Goal: Task Accomplishment & Management: Use online tool/utility

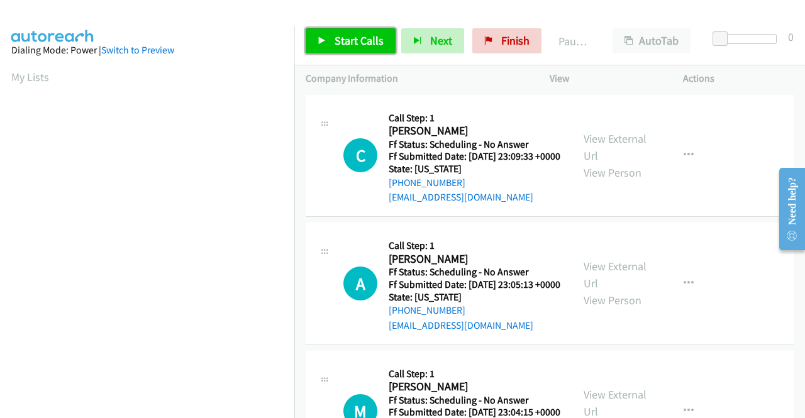
click at [339, 36] on span "Start Calls" at bounding box center [358, 40] width 49 height 14
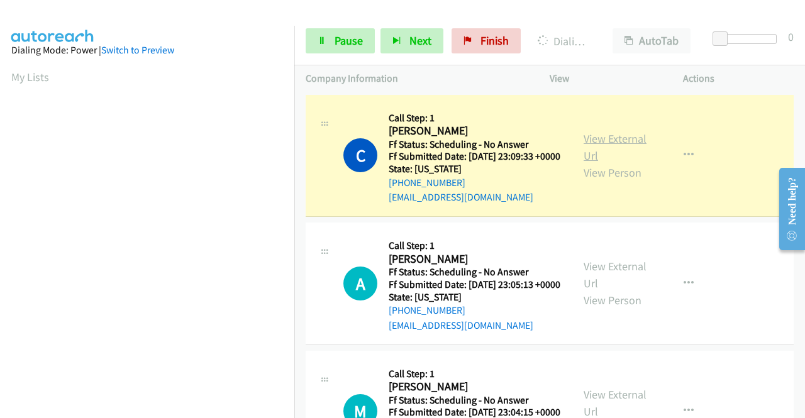
click at [618, 145] on link "View External Url" at bounding box center [614, 146] width 63 height 31
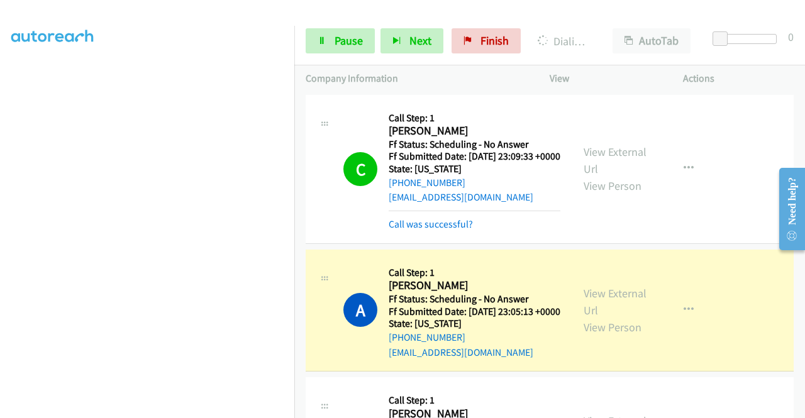
scroll to position [126, 0]
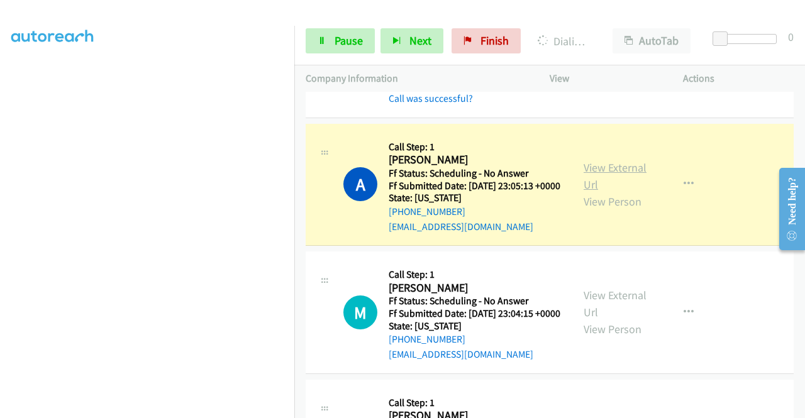
click at [620, 185] on link "View External Url" at bounding box center [614, 175] width 63 height 31
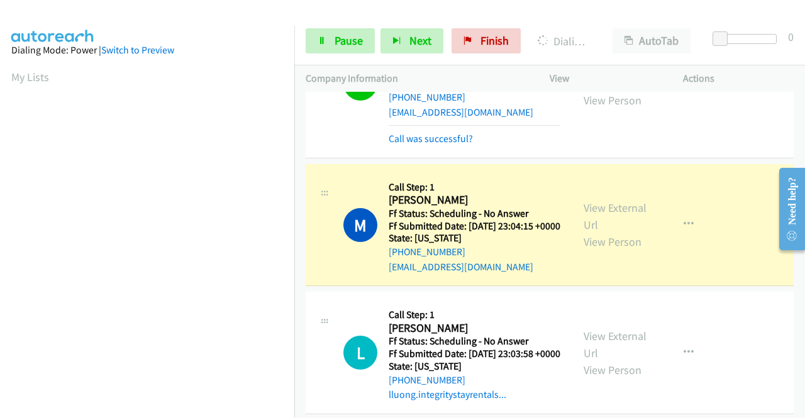
scroll to position [251, 0]
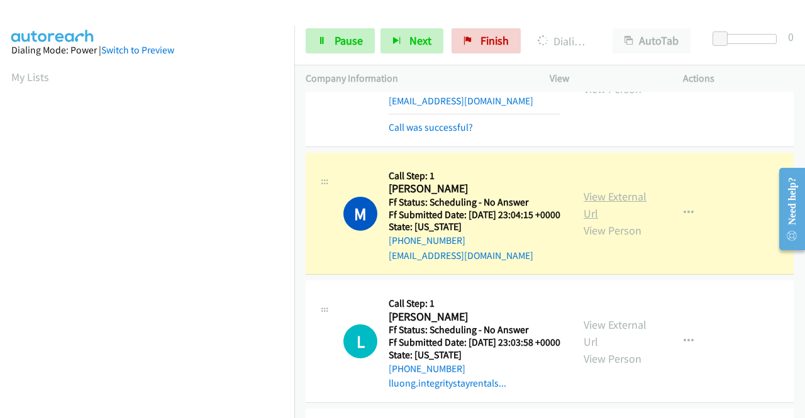
click at [597, 221] on link "View External Url" at bounding box center [614, 204] width 63 height 31
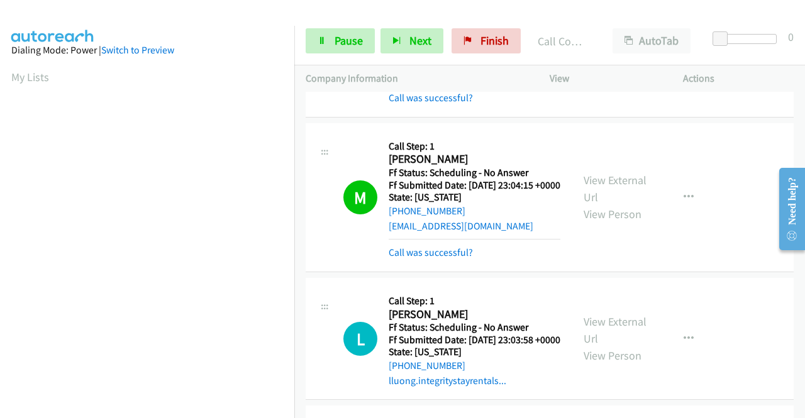
scroll to position [377, 0]
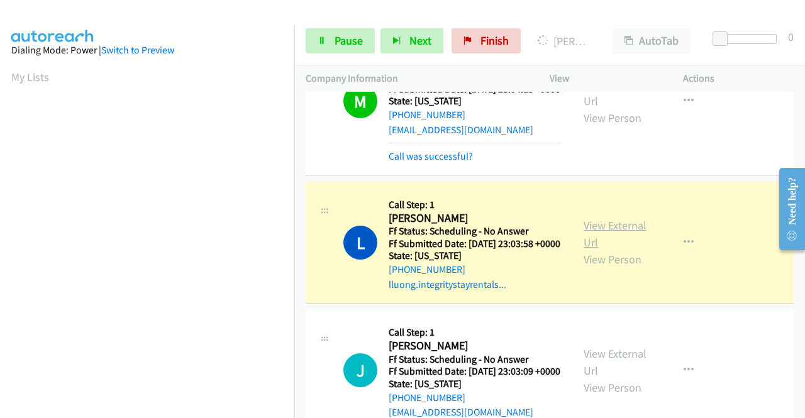
click at [609, 250] on link "View External Url" at bounding box center [614, 233] width 63 height 31
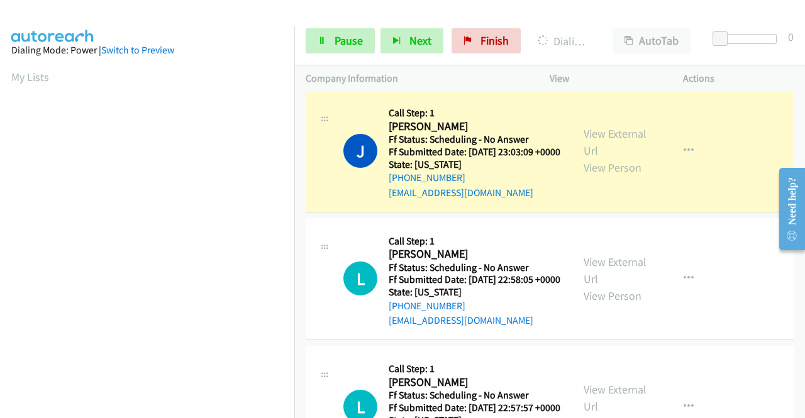
scroll to position [629, 0]
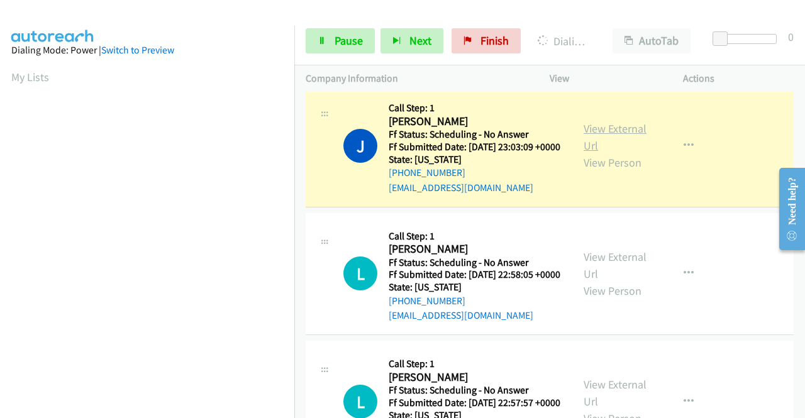
click at [585, 153] on link "View External Url" at bounding box center [614, 136] width 63 height 31
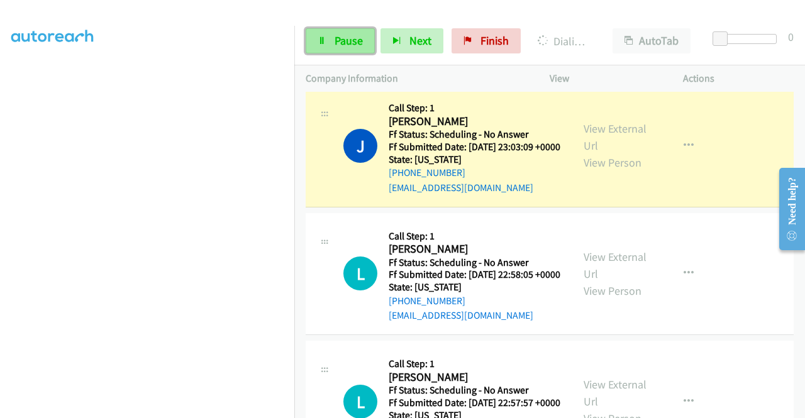
click at [330, 35] on link "Pause" at bounding box center [340, 40] width 69 height 25
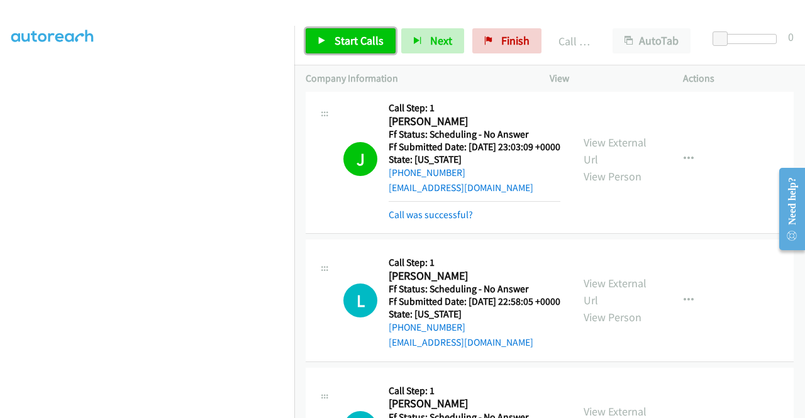
click at [328, 42] on link "Start Calls" at bounding box center [351, 40] width 90 height 25
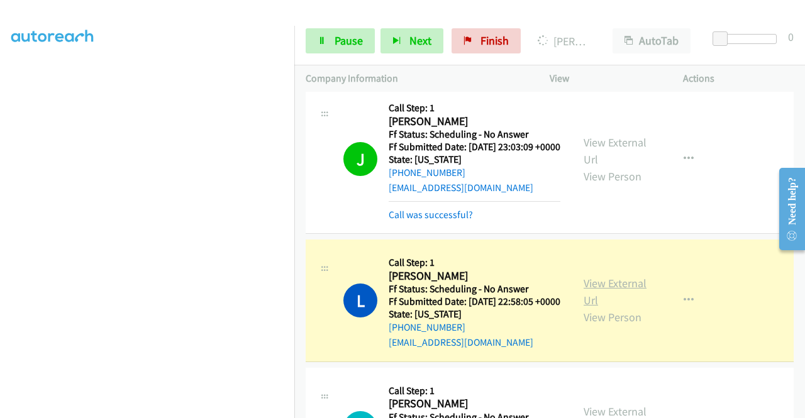
click at [615, 307] on link "View External Url" at bounding box center [614, 291] width 63 height 31
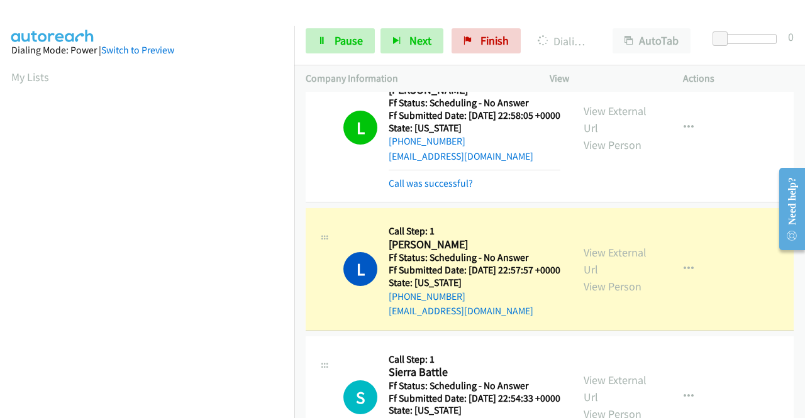
scroll to position [817, 0]
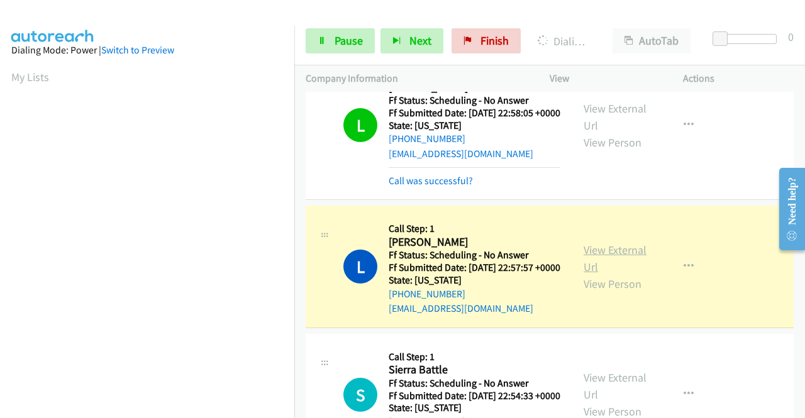
click at [598, 274] on link "View External Url" at bounding box center [614, 258] width 63 height 31
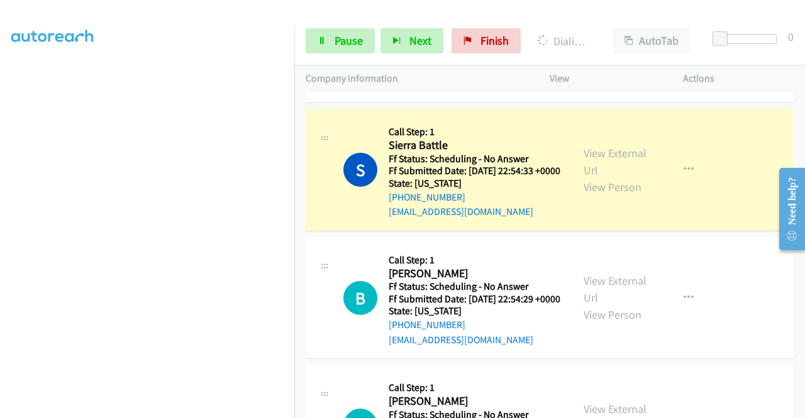
scroll to position [0, 0]
click at [634, 177] on link "View External Url" at bounding box center [614, 161] width 63 height 31
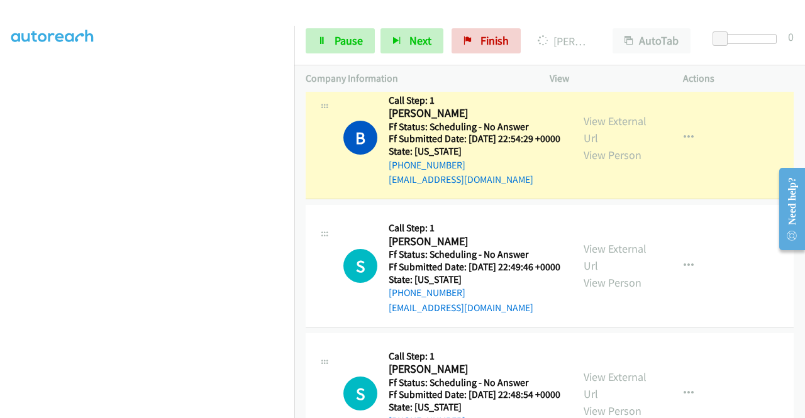
scroll to position [1257, 0]
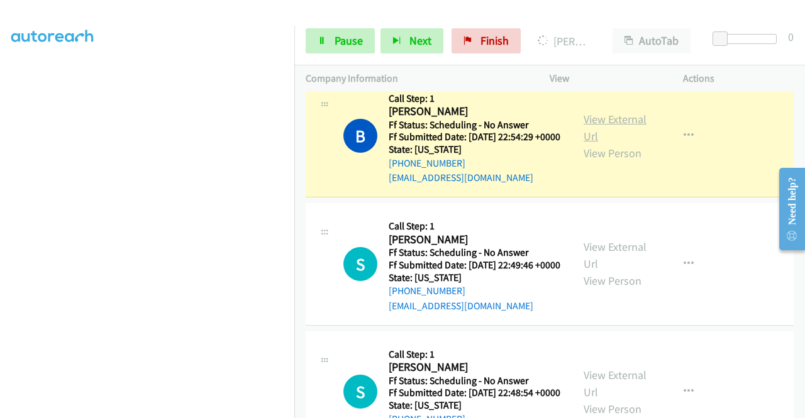
click at [605, 143] on link "View External Url" at bounding box center [614, 127] width 63 height 31
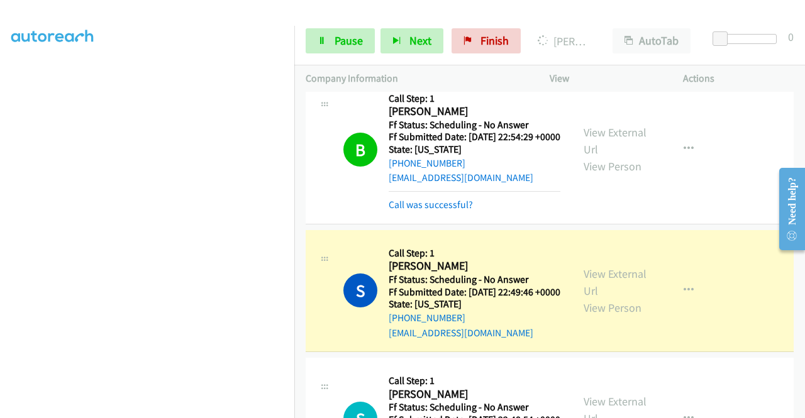
scroll to position [1446, 0]
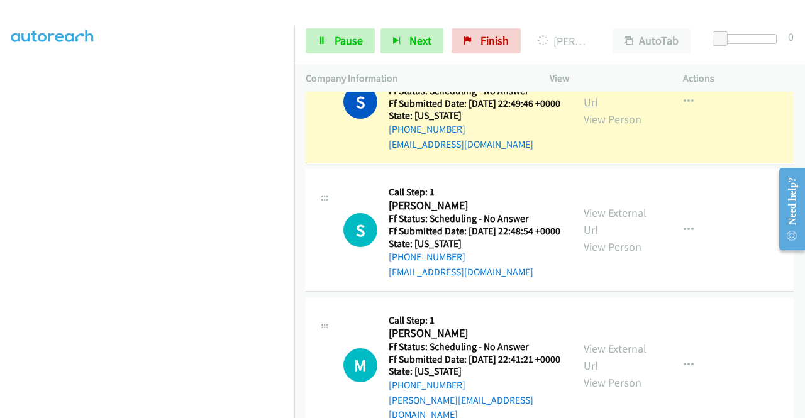
click at [601, 109] on link "View External Url" at bounding box center [614, 93] width 63 height 31
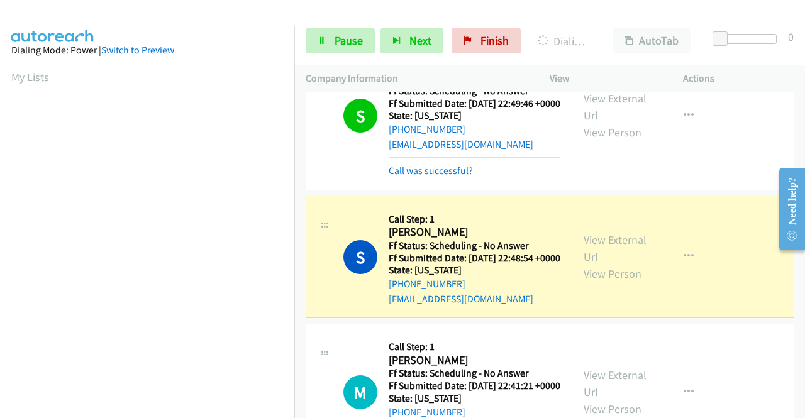
scroll to position [1572, 0]
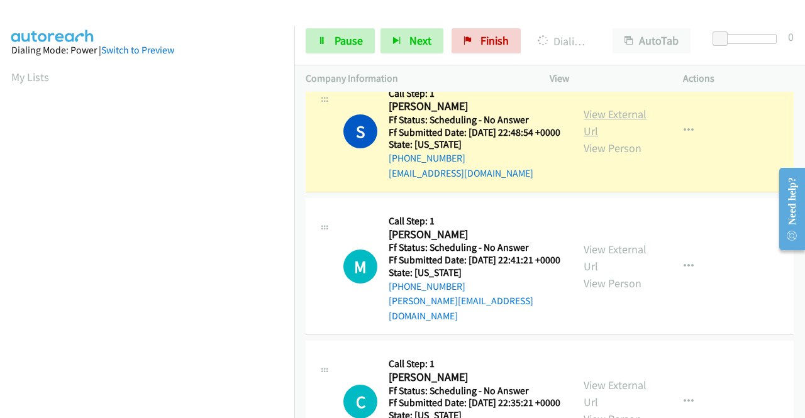
click at [587, 138] on link "View External Url" at bounding box center [614, 122] width 63 height 31
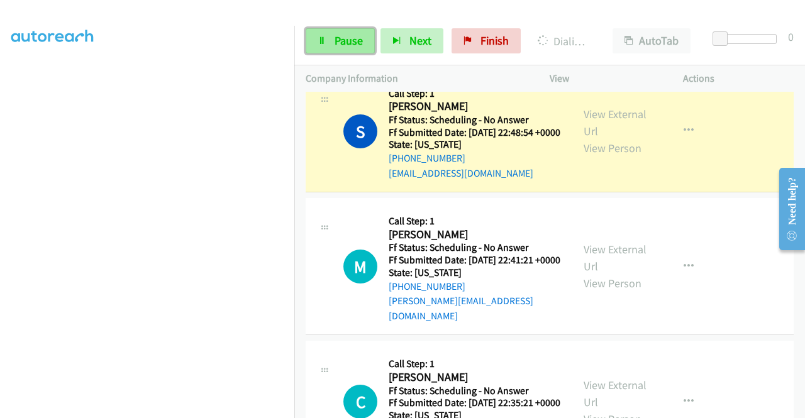
click at [343, 43] on span "Pause" at bounding box center [348, 40] width 28 height 14
click at [340, 40] on span "Pause" at bounding box center [348, 40] width 28 height 14
click at [363, 14] on div at bounding box center [396, 24] width 793 height 48
click at [345, 38] on span "Pause" at bounding box center [348, 40] width 28 height 14
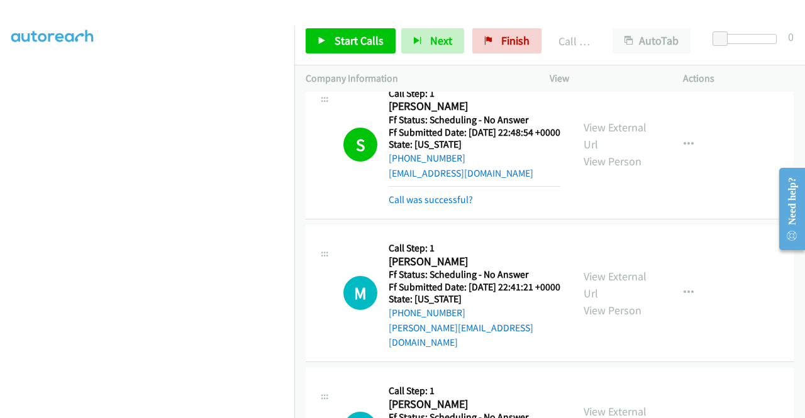
scroll to position [224, 0]
click at [359, 44] on span "Start Calls" at bounding box center [358, 40] width 49 height 14
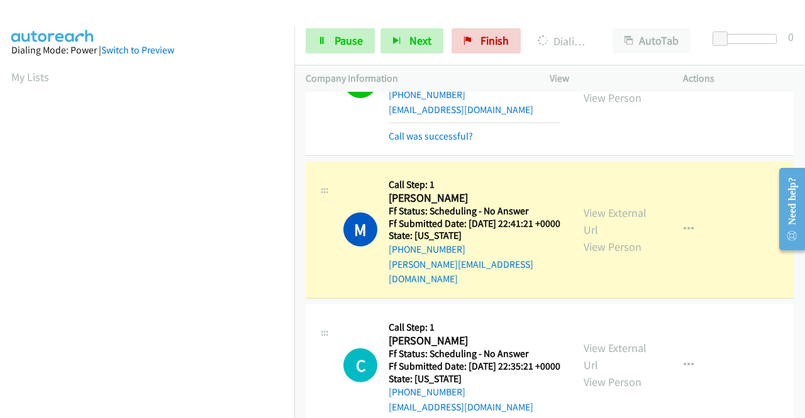
scroll to position [1697, 0]
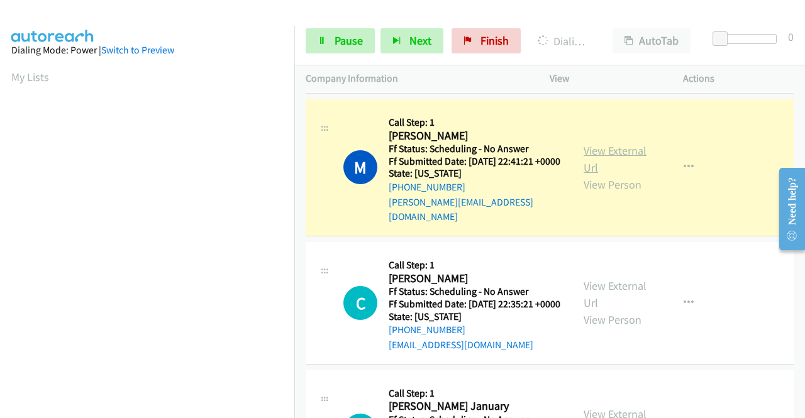
click at [622, 175] on link "View External Url" at bounding box center [614, 158] width 63 height 31
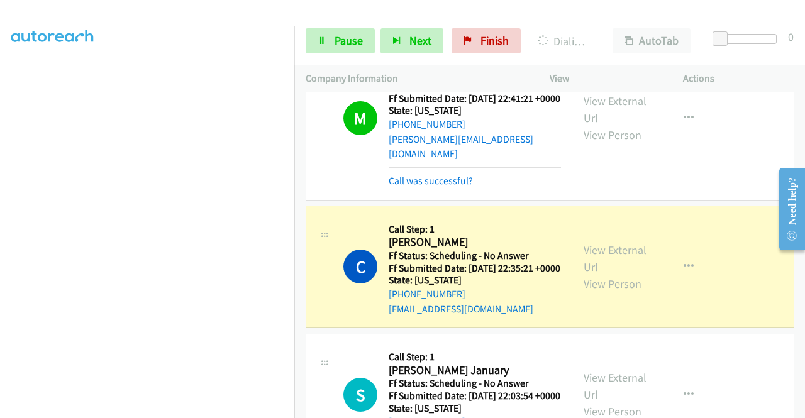
scroll to position [1949, 0]
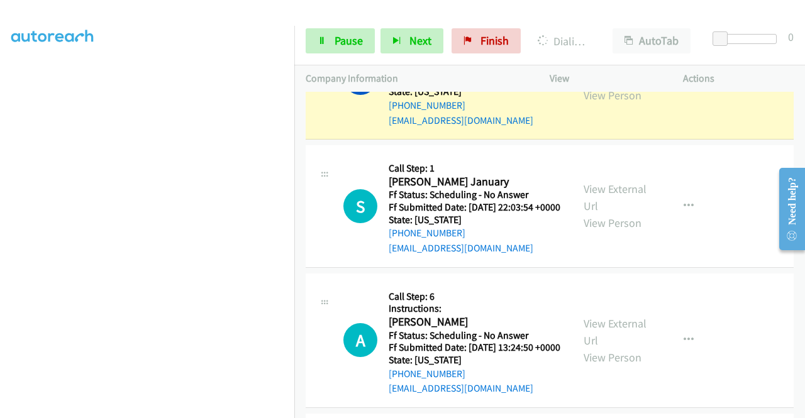
click at [626, 86] on link "View External Url" at bounding box center [614, 69] width 63 height 31
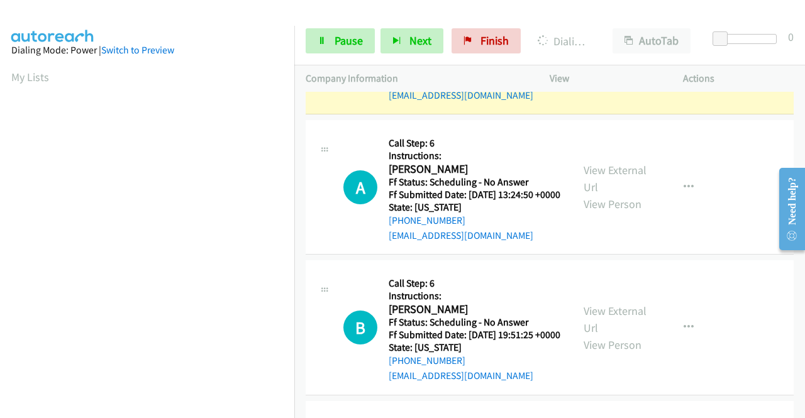
scroll to position [2138, 0]
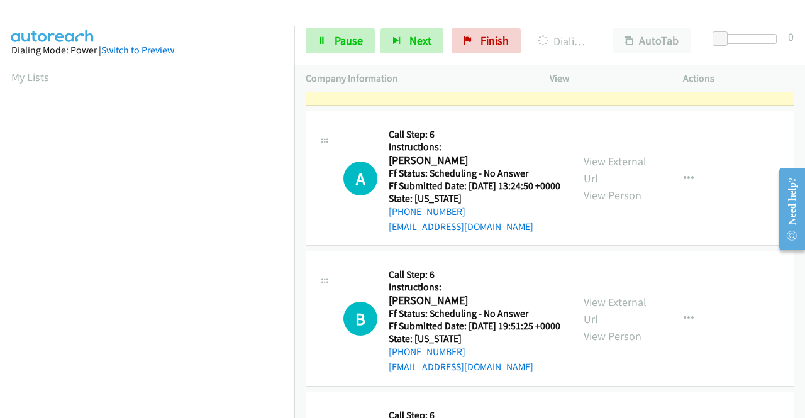
click at [629, 52] on link "View External Url" at bounding box center [614, 35] width 63 height 31
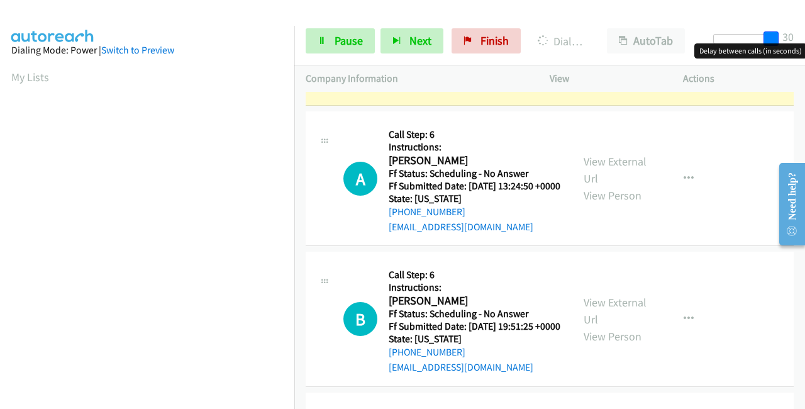
drag, startPoint x: 774, startPoint y: 52, endPoint x: 800, endPoint y: 55, distance: 26.5
click at [802, 55] on body "Start Calls Pause Next Finish Dialing Sasha January AutoTab AutoTab 30 Company …" at bounding box center [402, 30] width 805 height 60
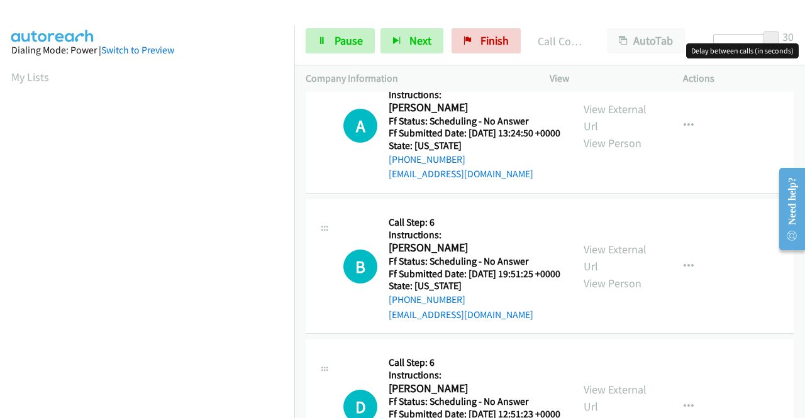
scroll to position [2263, 0]
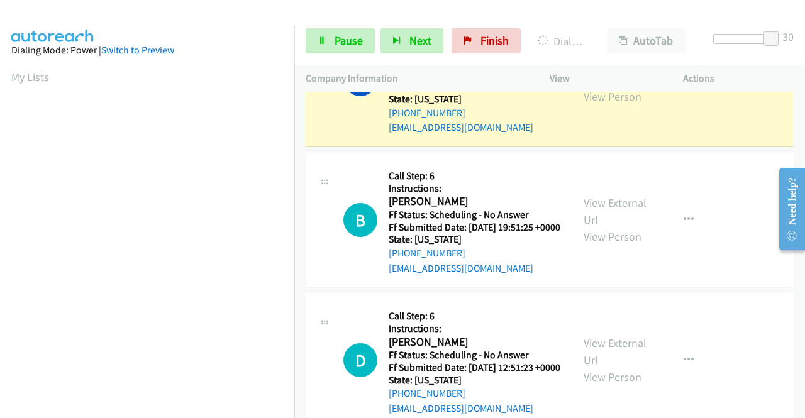
click at [619, 87] on link "View External Url" at bounding box center [614, 70] width 63 height 31
click at [309, 135] on div "A Callback Scheduled Call Step: 6 Instructions: Alex Boivin America/New_York Ff…" at bounding box center [439, 79] width 267 height 111
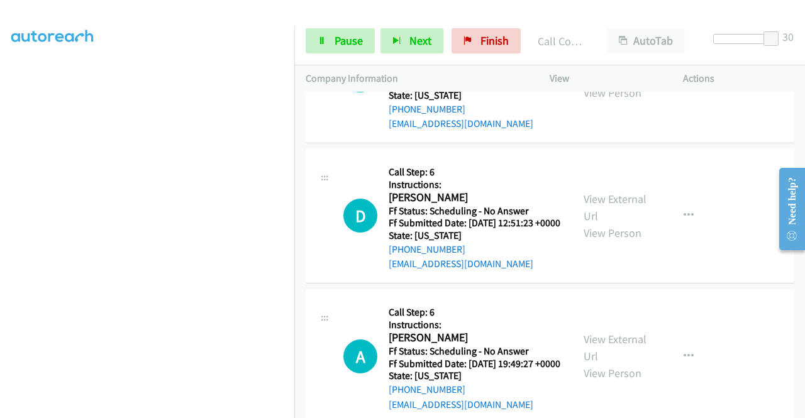
scroll to position [2452, 0]
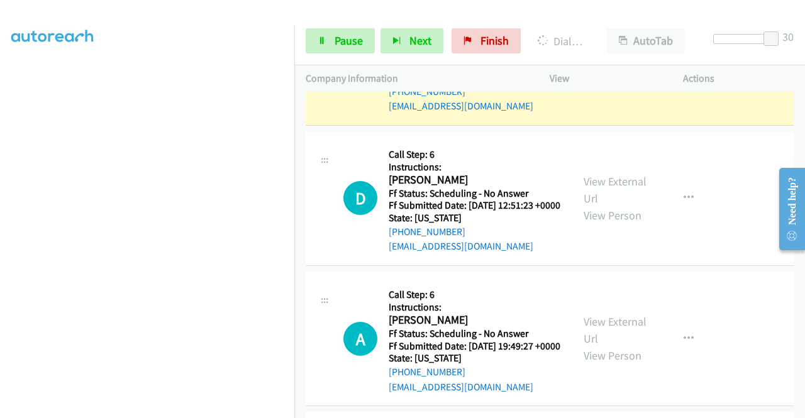
click at [630, 65] on link "View External Url" at bounding box center [614, 49] width 63 height 31
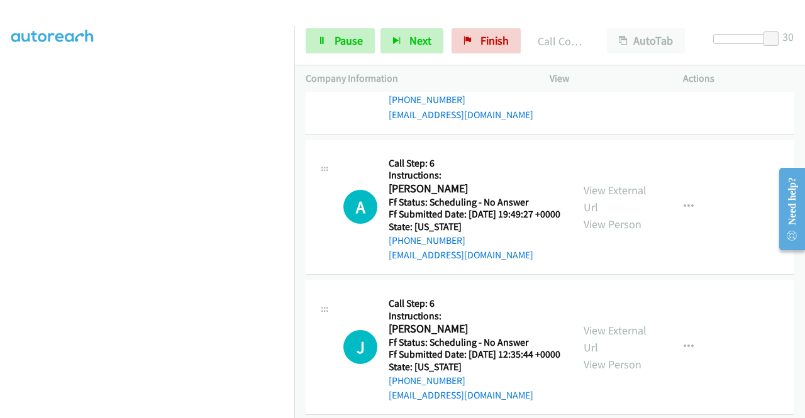
scroll to position [2641, 0]
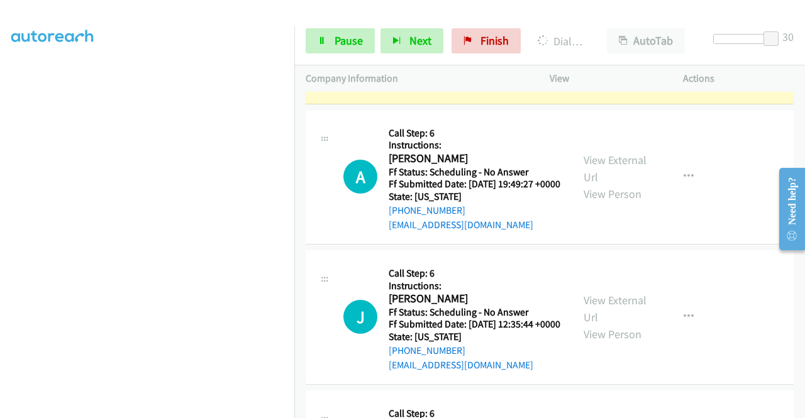
click at [595, 44] on link "View External Url" at bounding box center [614, 28] width 63 height 31
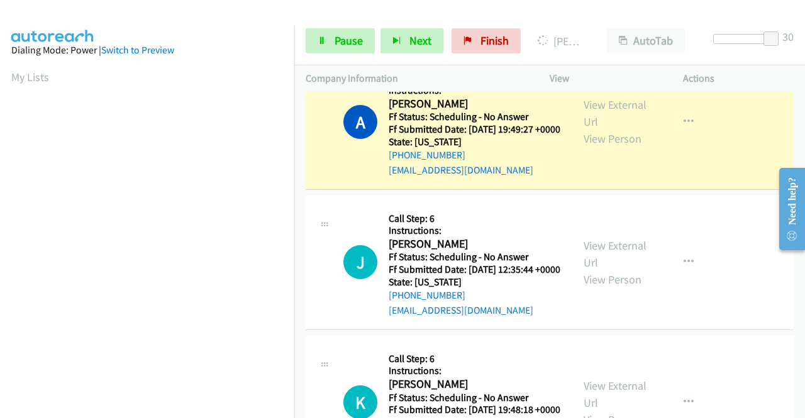
scroll to position [2703, 0]
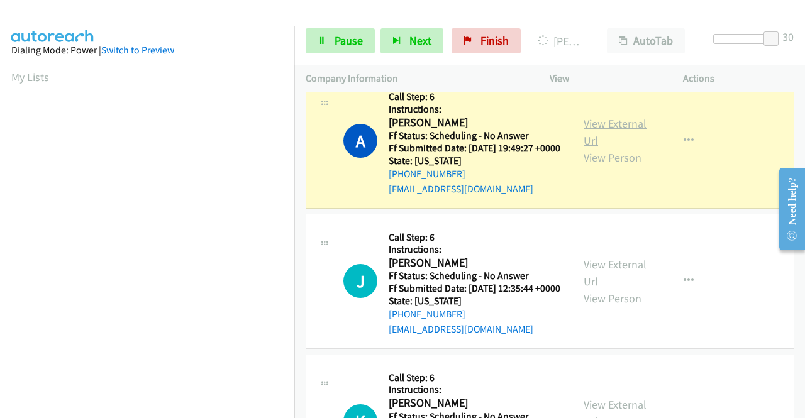
click at [607, 148] on link "View External Url" at bounding box center [614, 131] width 63 height 31
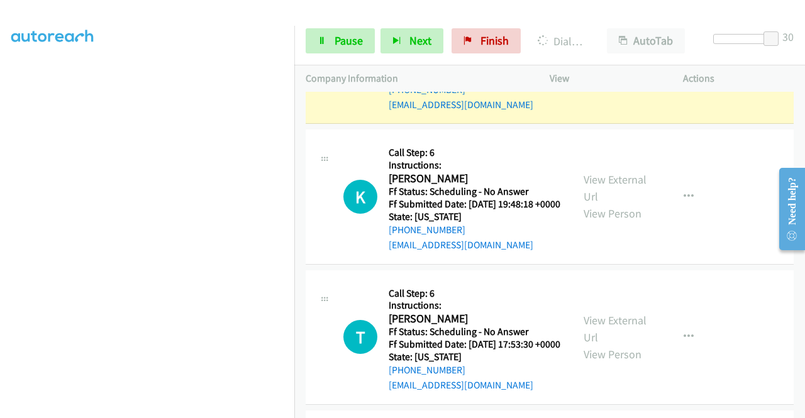
scroll to position [0, 0]
click at [603, 63] on link "View External Url" at bounding box center [614, 47] width 63 height 31
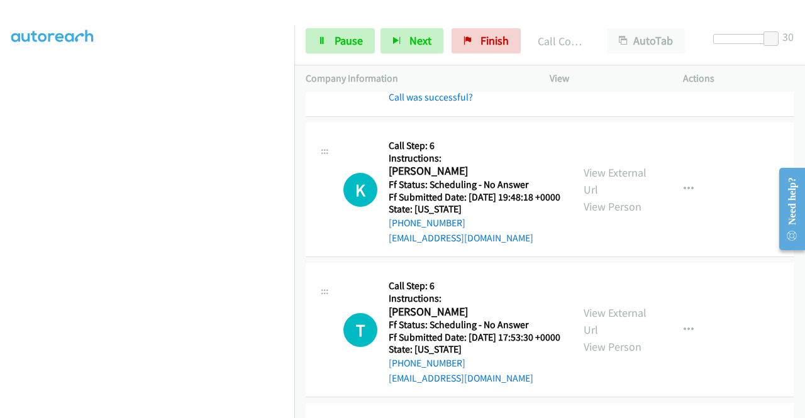
scroll to position [3018, 0]
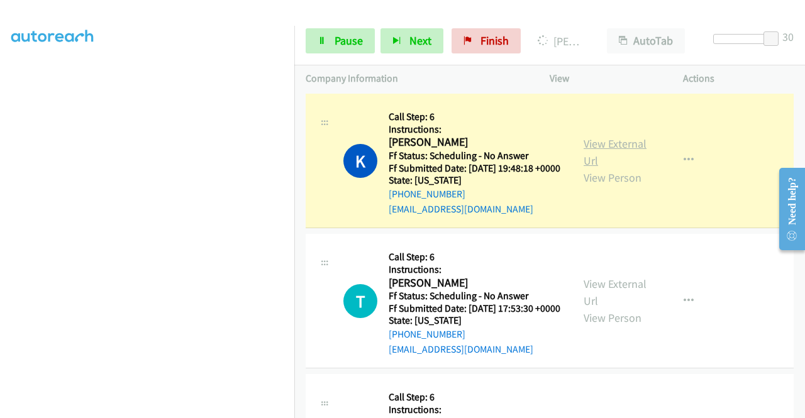
click at [596, 168] on link "View External Url" at bounding box center [614, 151] width 63 height 31
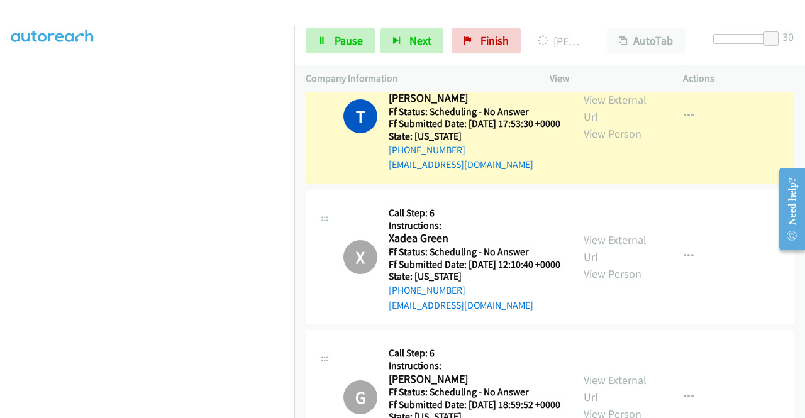
scroll to position [3332, 0]
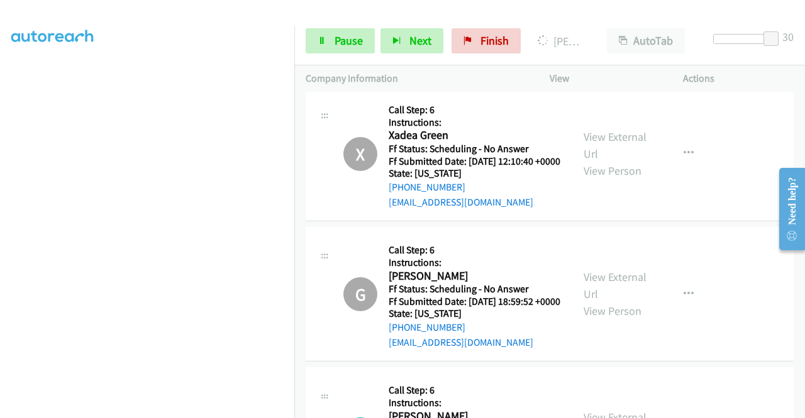
click at [588, 21] on link "View External Url" at bounding box center [614, 4] width 63 height 31
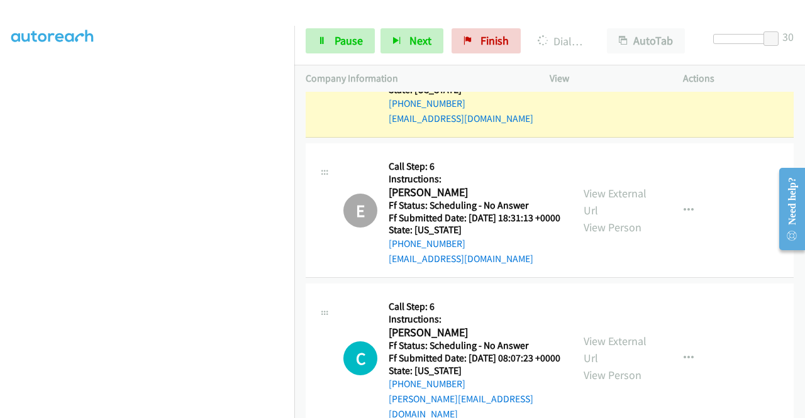
scroll to position [3898, 0]
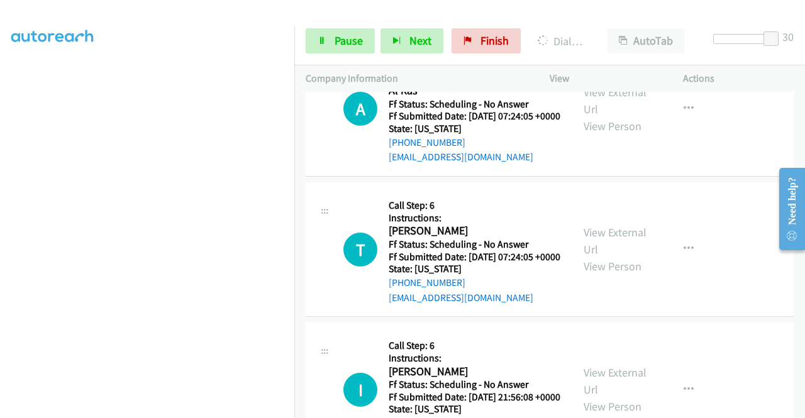
scroll to position [4149, 0]
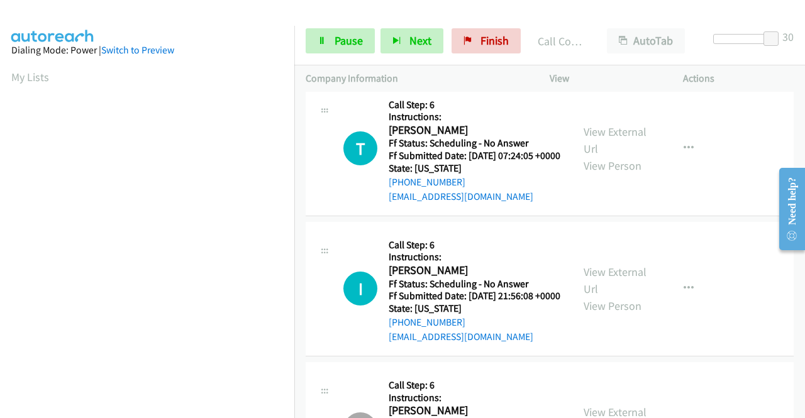
scroll to position [4275, 0]
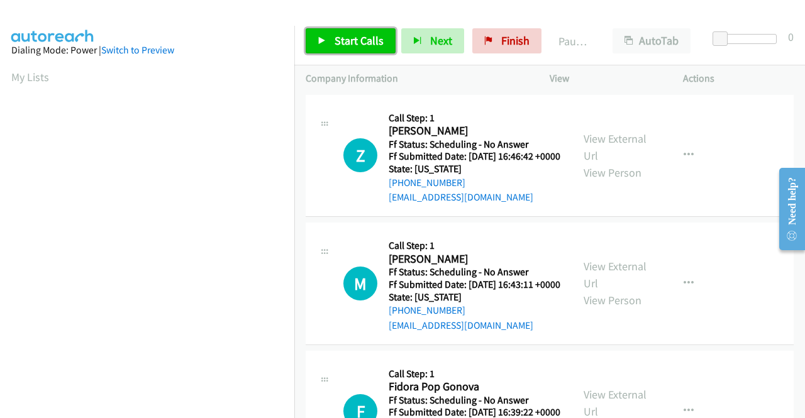
click at [362, 48] on link "Start Calls" at bounding box center [351, 40] width 90 height 25
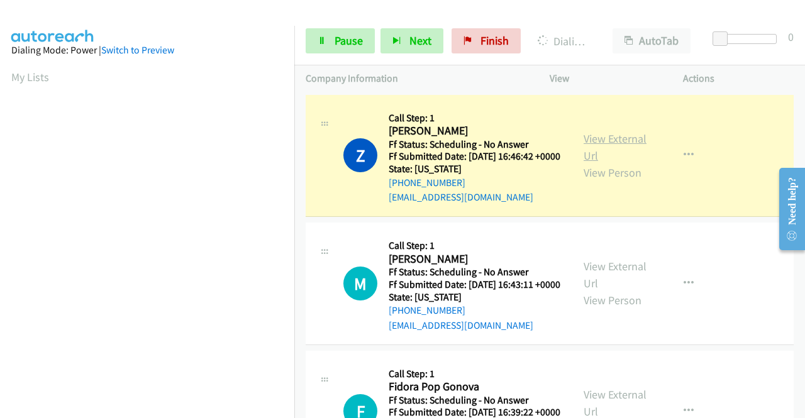
click at [602, 144] on link "View External Url" at bounding box center [614, 146] width 63 height 31
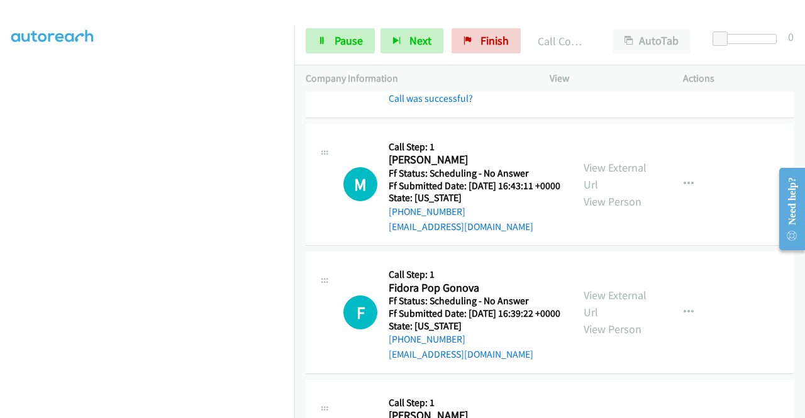
scroll to position [224, 0]
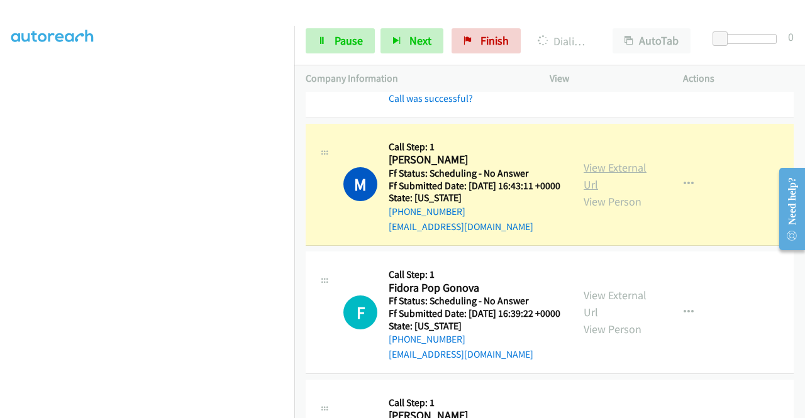
click at [630, 185] on link "View External Url" at bounding box center [614, 175] width 63 height 31
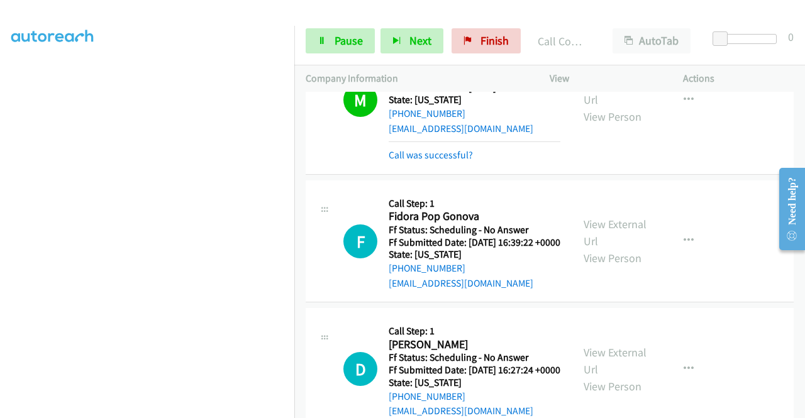
scroll to position [251, 0]
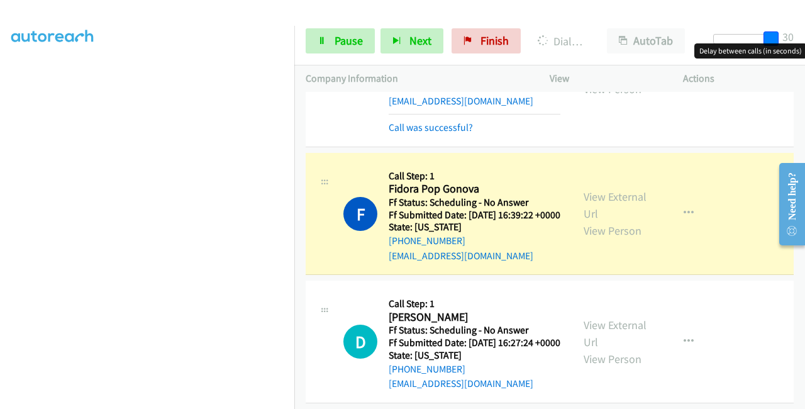
drag, startPoint x: 715, startPoint y: 38, endPoint x: 785, endPoint y: 42, distance: 69.9
click at [791, 38] on div "Start Calls Pause Next Finish Dialing Fidora Pop Gonova AutoTab AutoTab 30" at bounding box center [549, 41] width 511 height 48
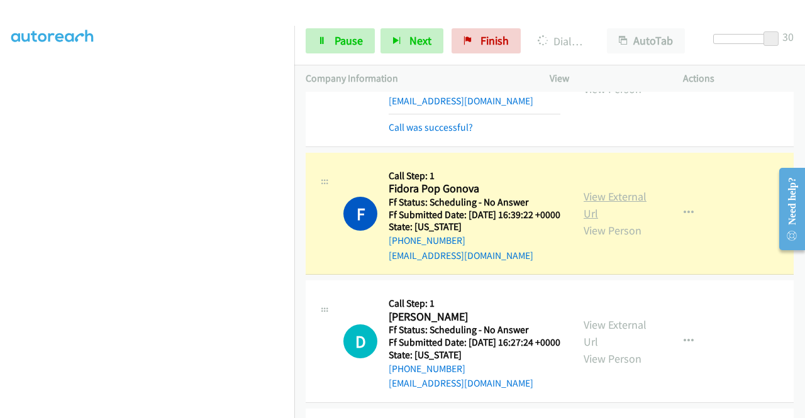
click at [588, 221] on link "View External Url" at bounding box center [614, 204] width 63 height 31
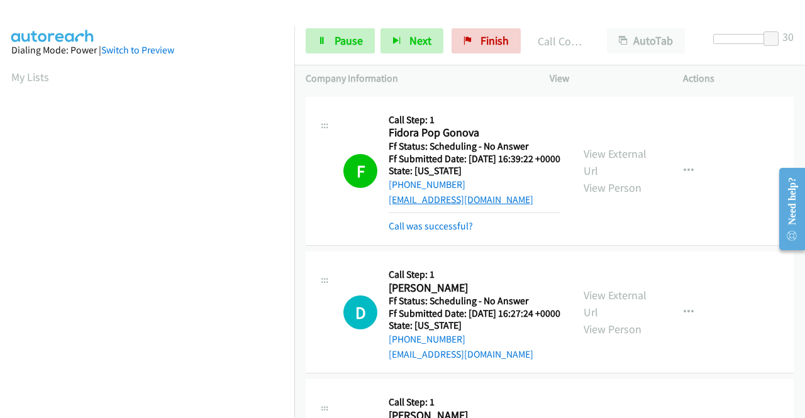
scroll to position [377, 0]
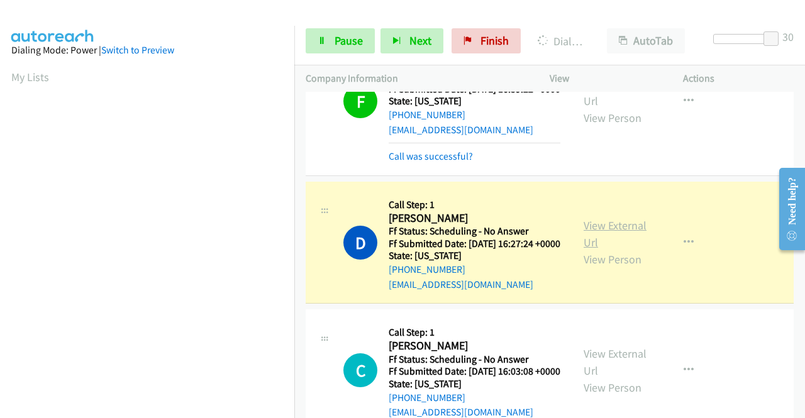
click at [605, 250] on link "View External Url" at bounding box center [614, 233] width 63 height 31
drag, startPoint x: 346, startPoint y: 43, endPoint x: 334, endPoint y: 47, distance: 12.5
click at [345, 43] on span "Pause" at bounding box center [348, 40] width 28 height 14
click at [335, 41] on span "Pause" at bounding box center [348, 40] width 28 height 14
click at [367, 35] on link "Pause" at bounding box center [340, 40] width 69 height 25
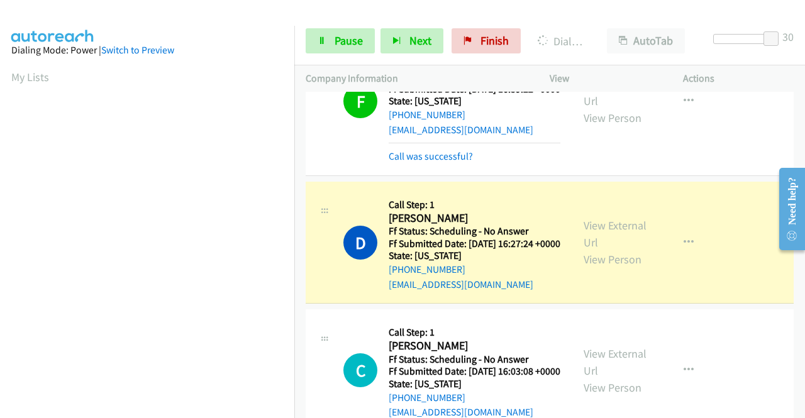
drag, startPoint x: 361, startPoint y: 13, endPoint x: 356, endPoint y: 21, distance: 8.7
click at [361, 13] on div at bounding box center [396, 24] width 793 height 48
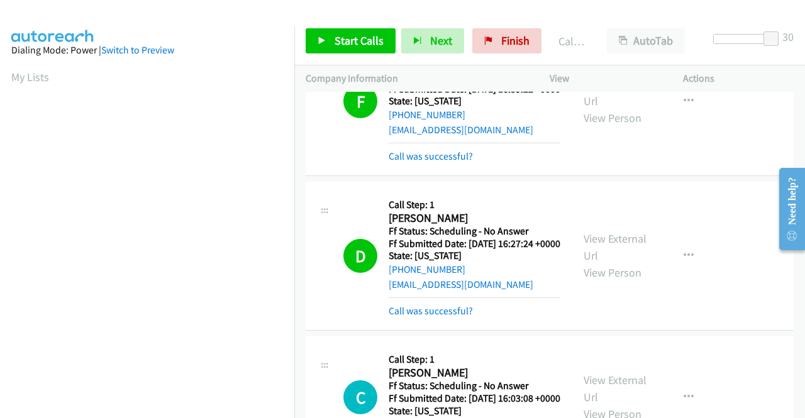
scroll to position [287, 0]
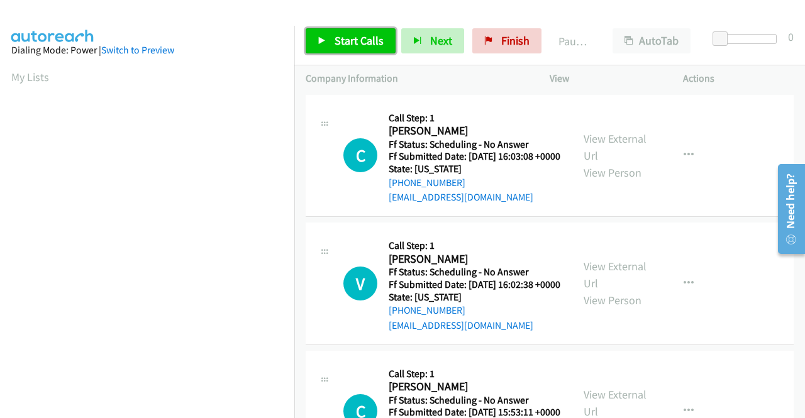
click at [323, 32] on link "Start Calls" at bounding box center [351, 40] width 90 height 25
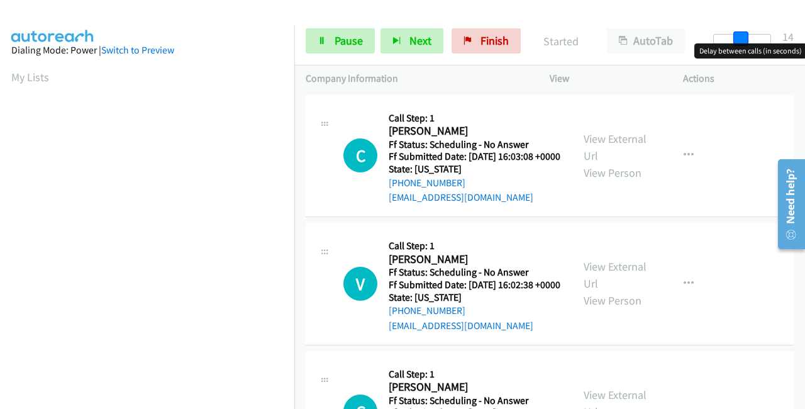
drag, startPoint x: 744, startPoint y: 38, endPoint x: 804, endPoint y: 36, distance: 59.7
click at [804, 36] on div "Start Calls Pause Next Finish Started AutoTab AutoTab 14" at bounding box center [549, 41] width 511 height 48
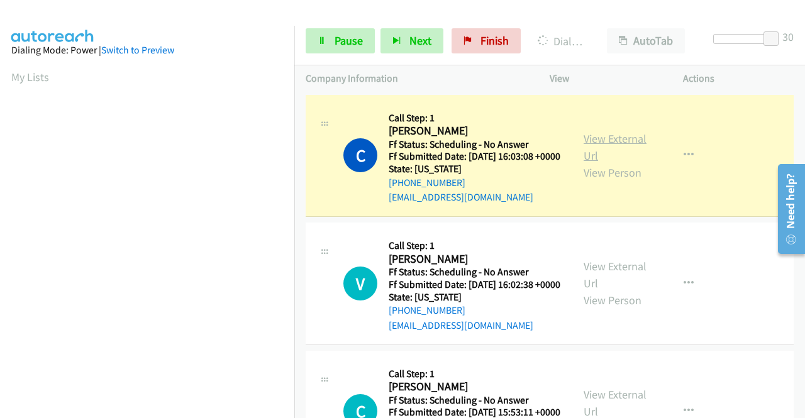
click at [619, 144] on link "View External Url" at bounding box center [614, 146] width 63 height 31
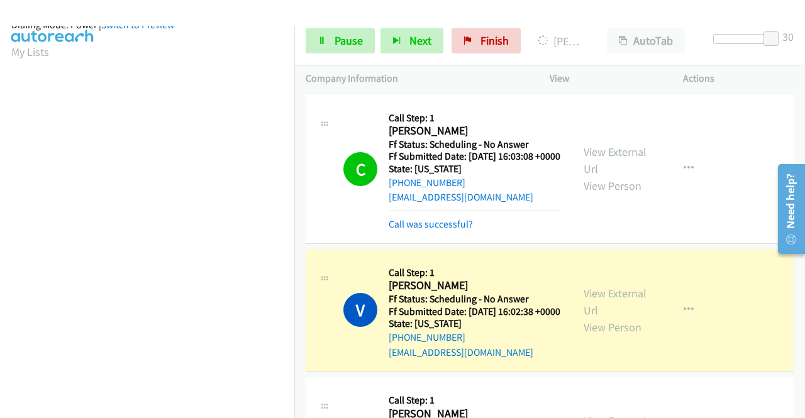
scroll to position [287, 0]
click at [617, 311] on link "View External Url" at bounding box center [614, 301] width 63 height 31
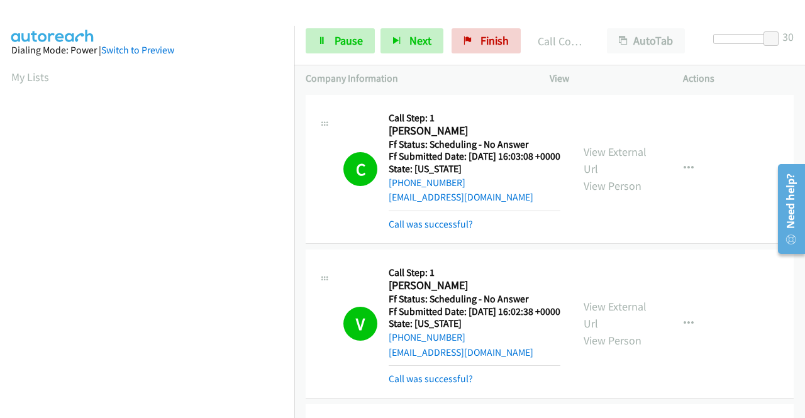
drag, startPoint x: 382, startPoint y: 17, endPoint x: 364, endPoint y: 23, distance: 18.5
click at [382, 16] on main "Start Calls Pause Next Finish Call Completed AutoTab AutoTab 30 Company Informa…" at bounding box center [402, 30] width 805 height 60
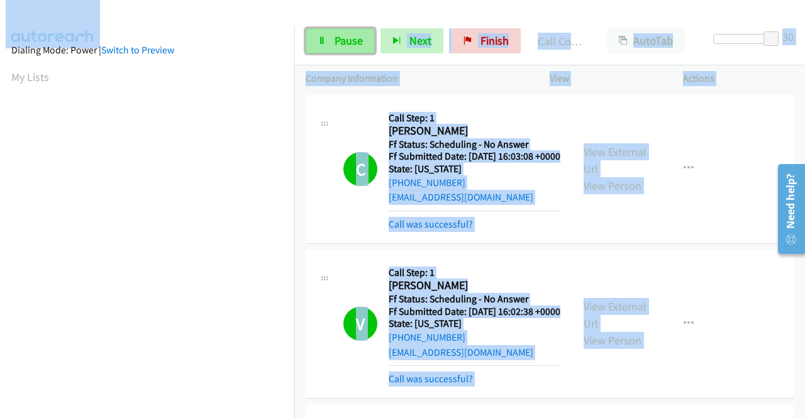
click at [348, 38] on span "Pause" at bounding box center [348, 40] width 28 height 14
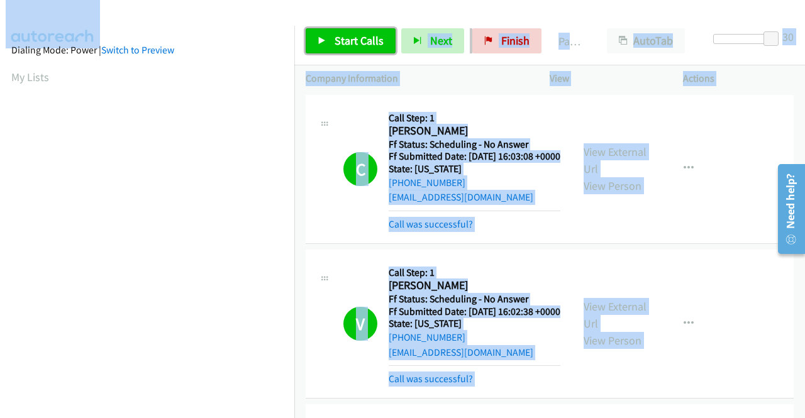
click at [344, 38] on span "Start Calls" at bounding box center [358, 40] width 49 height 14
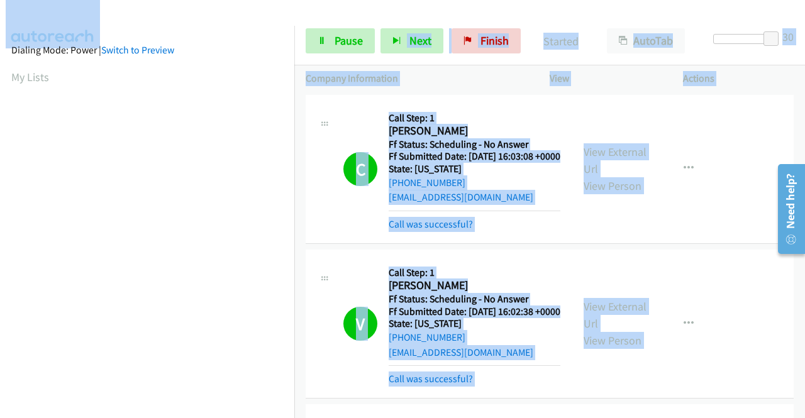
click at [231, 19] on div at bounding box center [396, 24] width 793 height 48
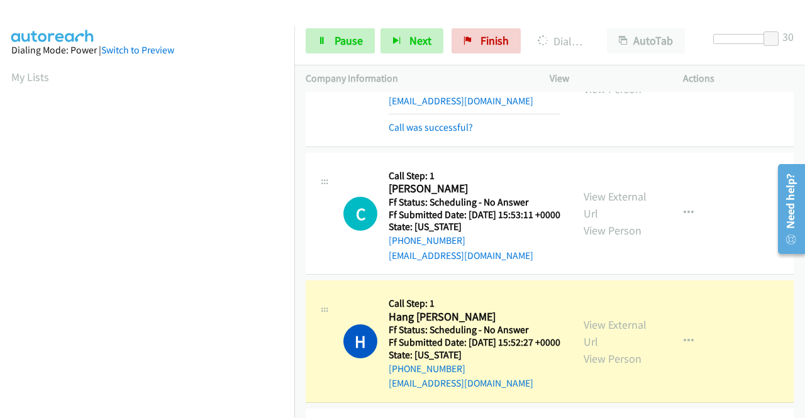
scroll to position [377, 0]
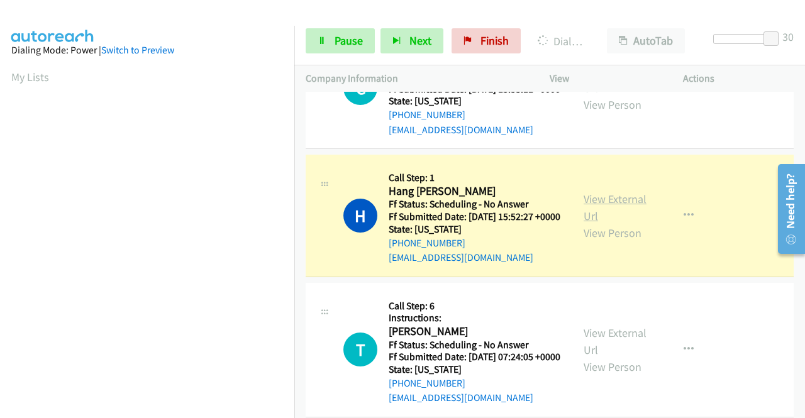
click at [627, 223] on link "View External Url" at bounding box center [614, 207] width 63 height 31
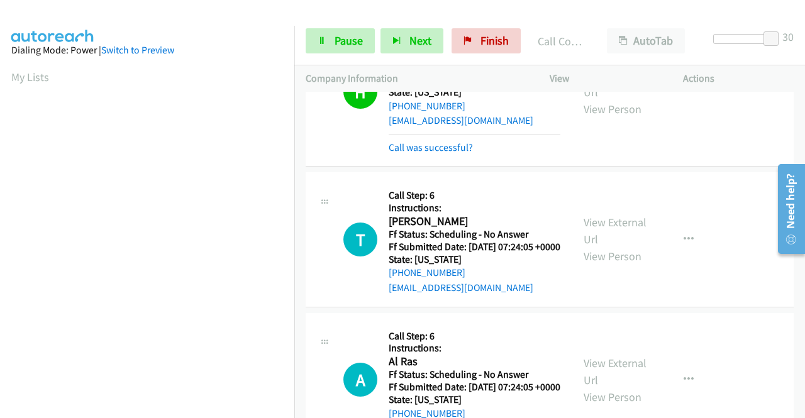
scroll to position [503, 0]
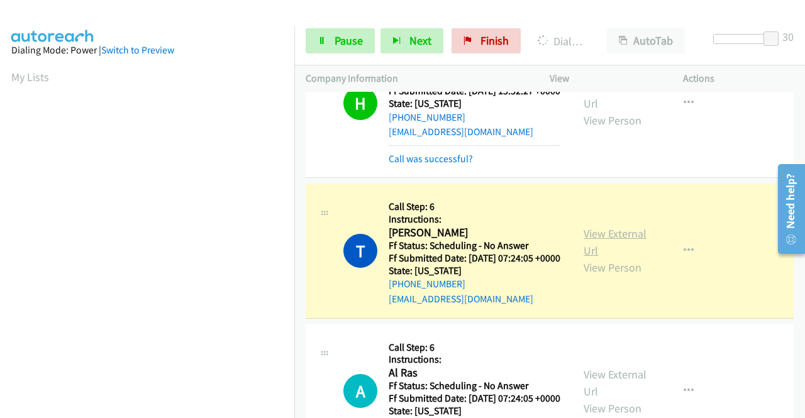
click at [622, 258] on link "View External Url" at bounding box center [614, 241] width 63 height 31
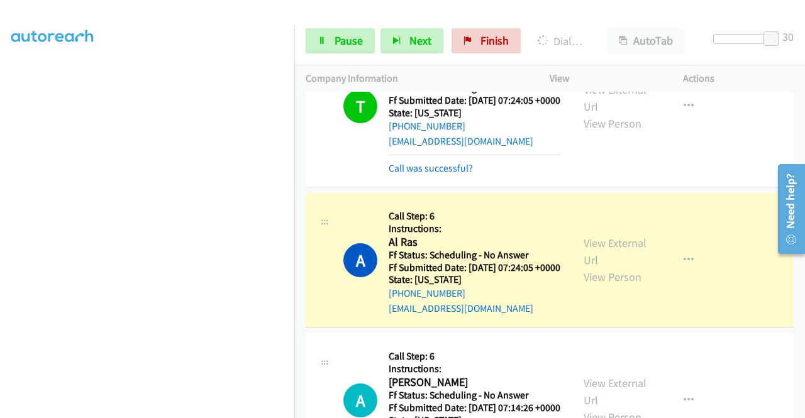
scroll to position [692, 0]
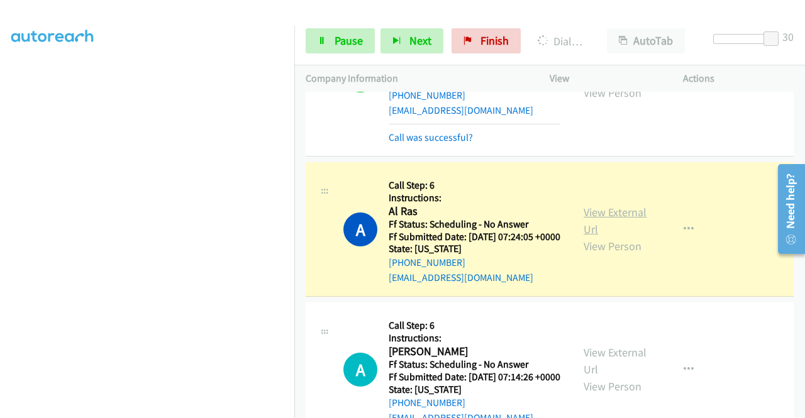
click at [596, 236] on link "View External Url" at bounding box center [614, 220] width 63 height 31
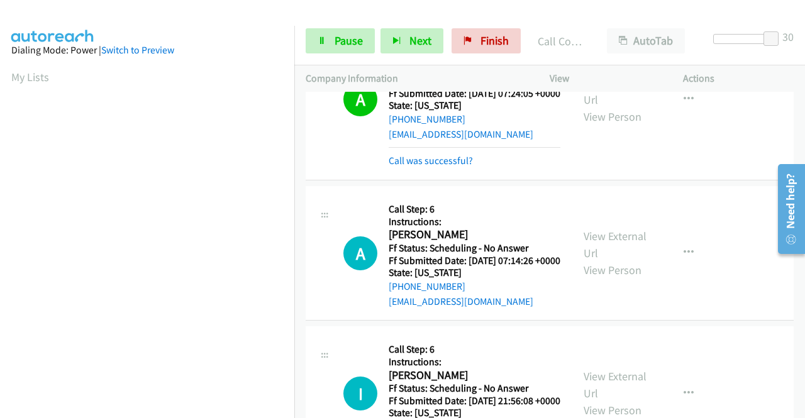
scroll to position [880, 0]
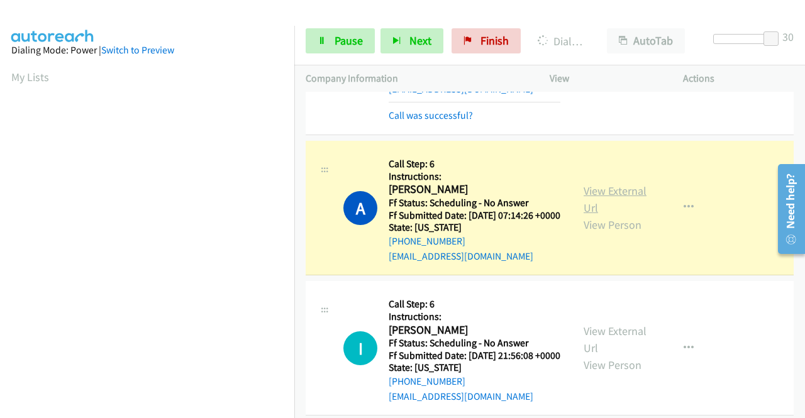
click at [589, 215] on link "View External Url" at bounding box center [614, 199] width 63 height 31
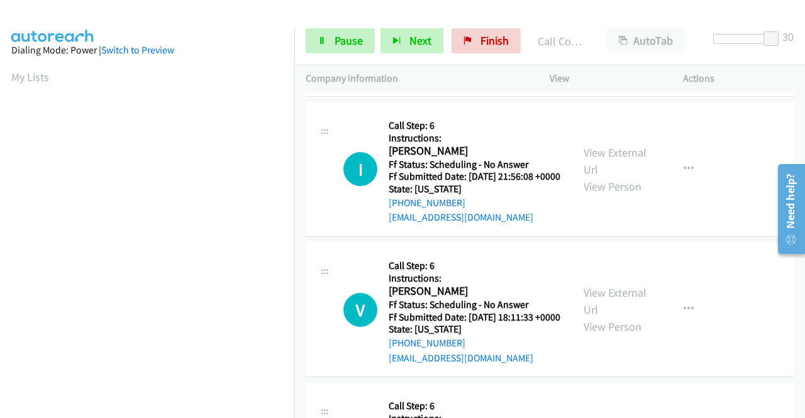
scroll to position [1132, 0]
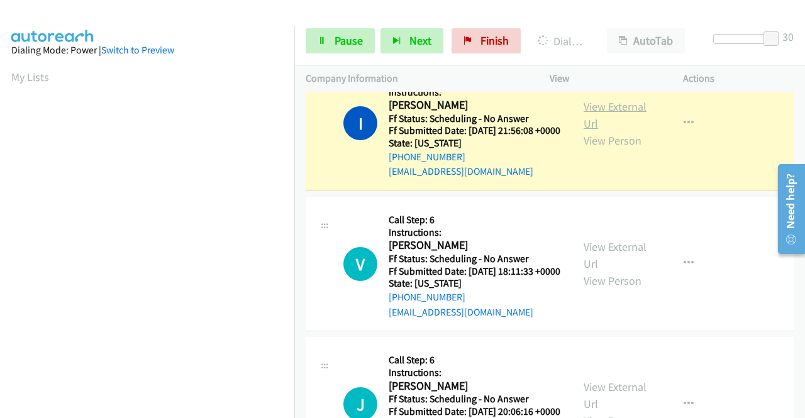
click at [603, 131] on link "View External Url" at bounding box center [614, 114] width 63 height 31
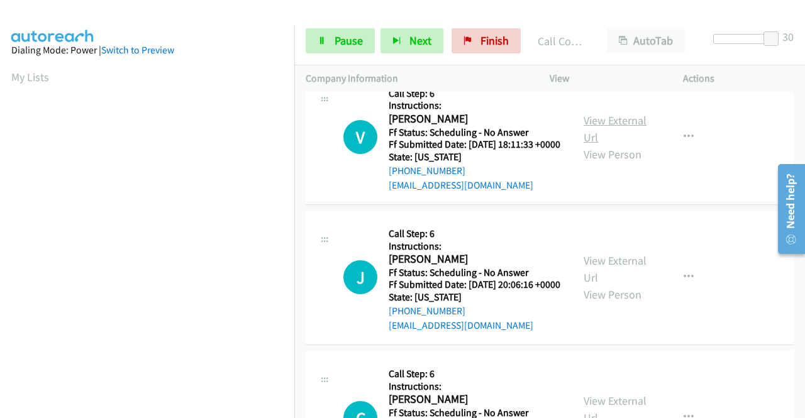
scroll to position [1257, 0]
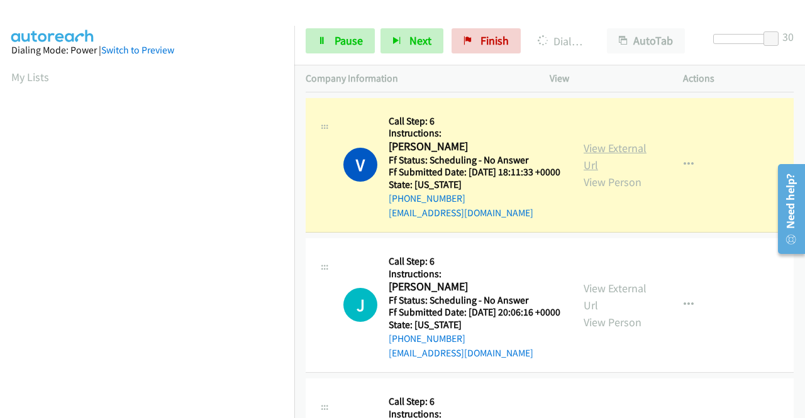
click at [609, 172] on link "View External Url" at bounding box center [614, 156] width 63 height 31
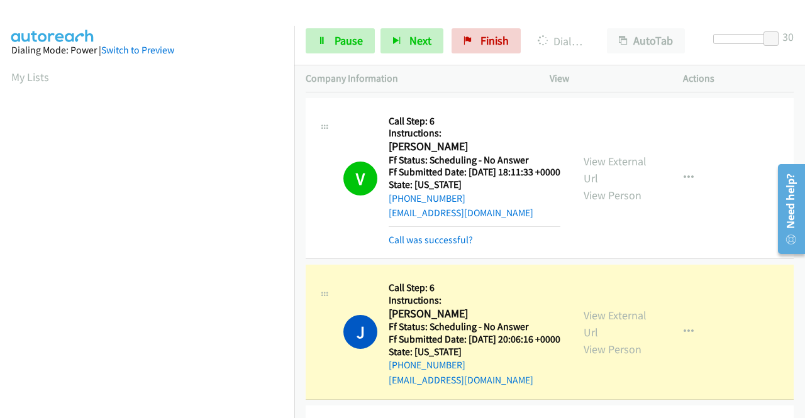
scroll to position [1446, 0]
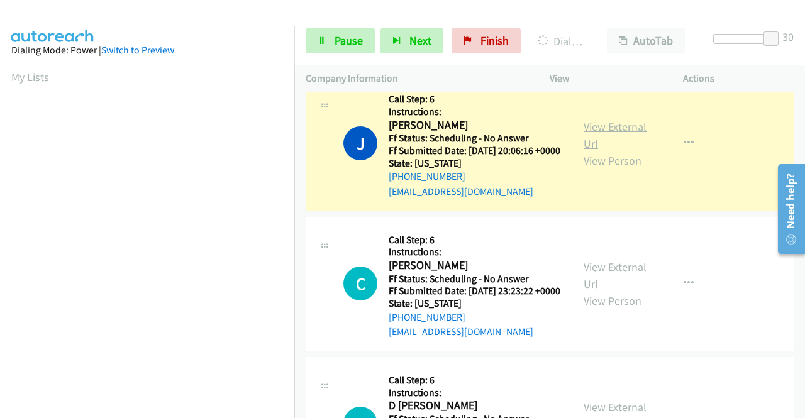
click at [599, 151] on link "View External Url" at bounding box center [614, 134] width 63 height 31
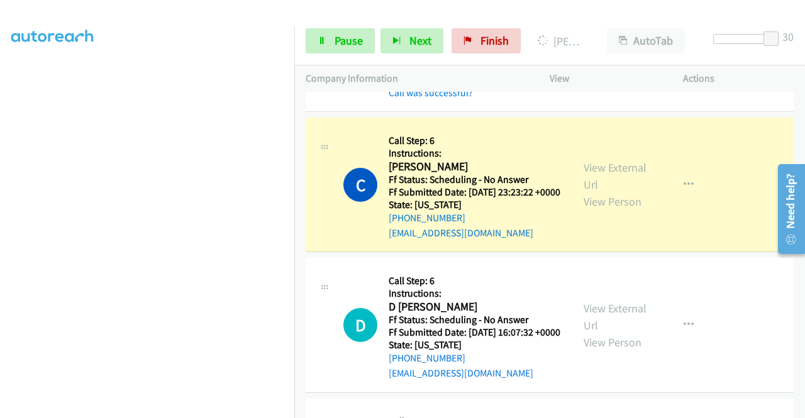
scroll to position [161, 0]
click at [612, 192] on link "View External Url" at bounding box center [614, 175] width 63 height 31
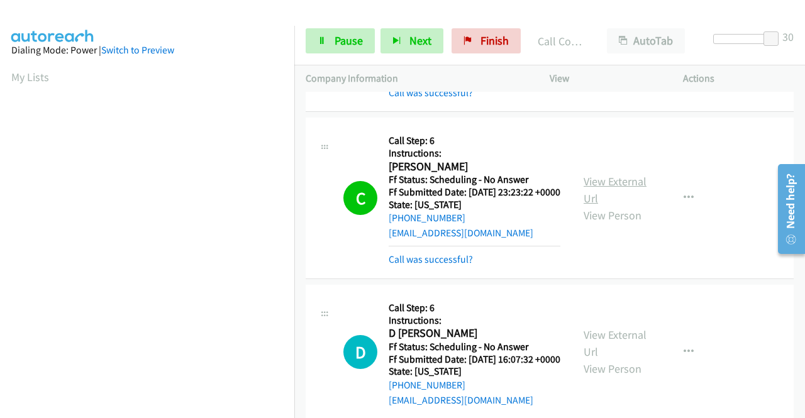
click at [583, 206] on link "View External Url" at bounding box center [614, 189] width 63 height 31
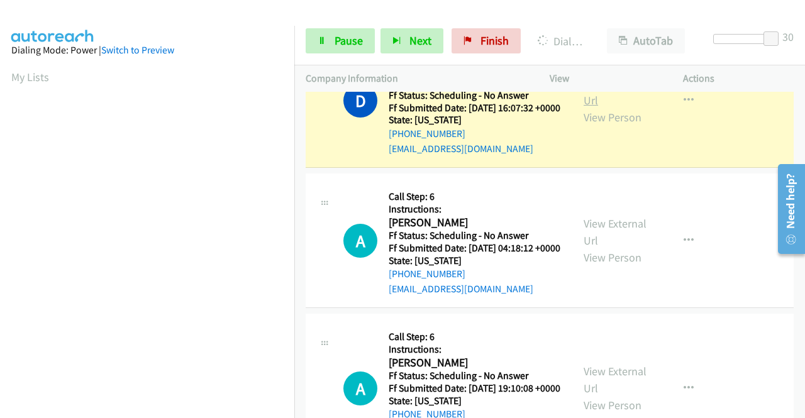
click at [590, 108] on link "View External Url" at bounding box center [614, 91] width 63 height 31
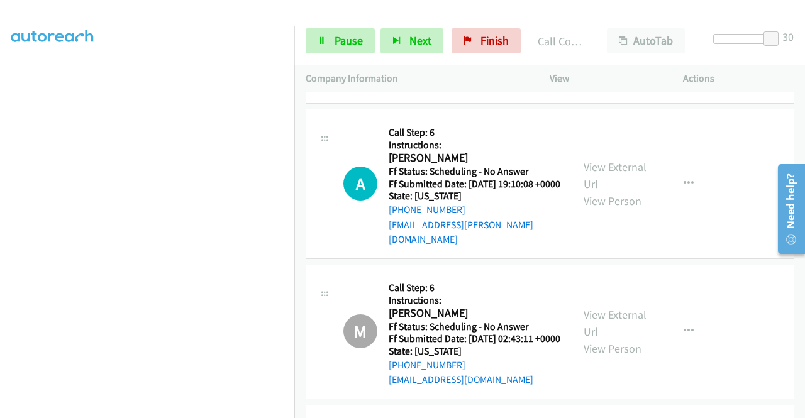
scroll to position [2075, 0]
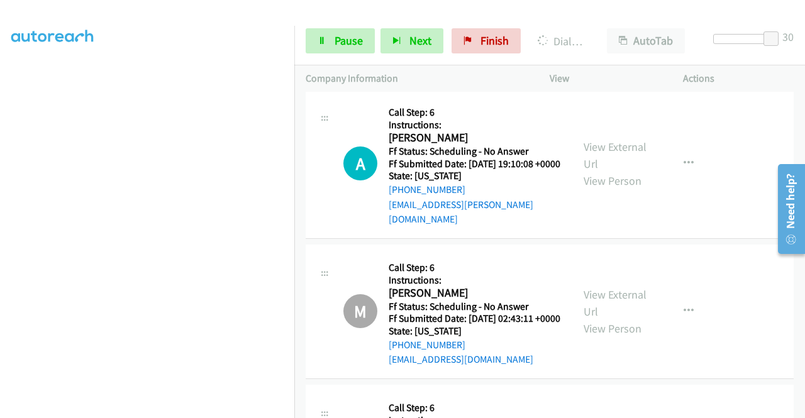
click at [602, 23] on link "View External Url" at bounding box center [614, 7] width 63 height 31
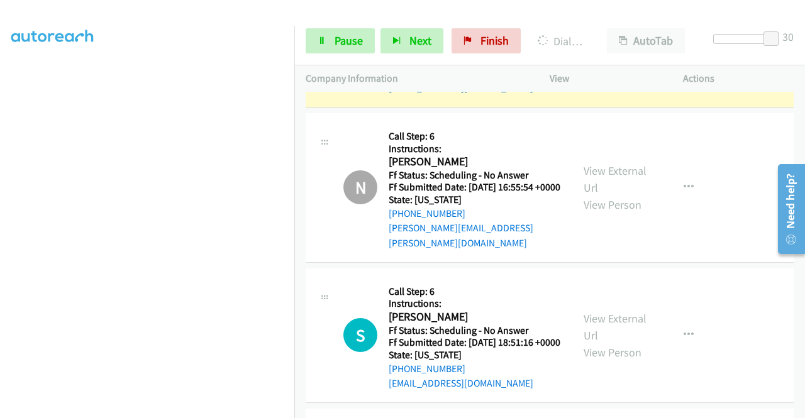
scroll to position [2515, 0]
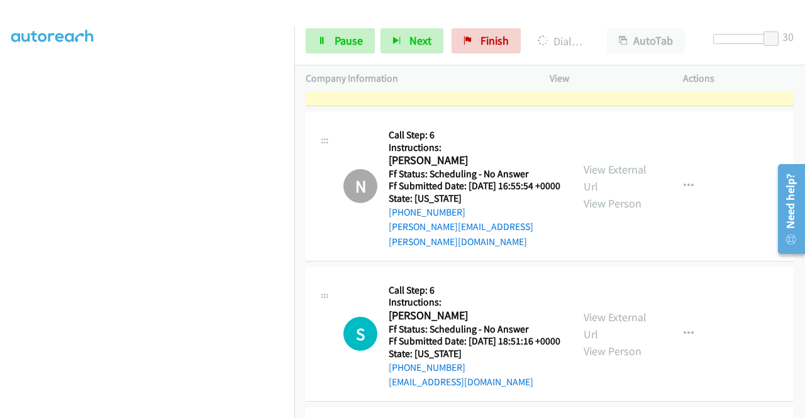
click at [626, 46] on link "View External Url" at bounding box center [614, 29] width 63 height 31
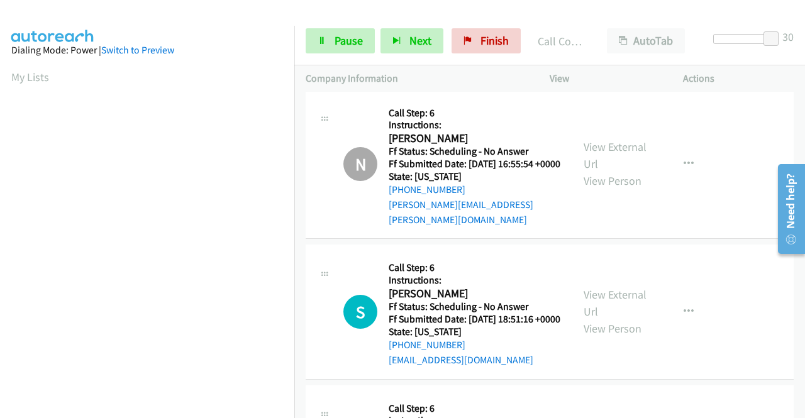
scroll to position [2703, 0]
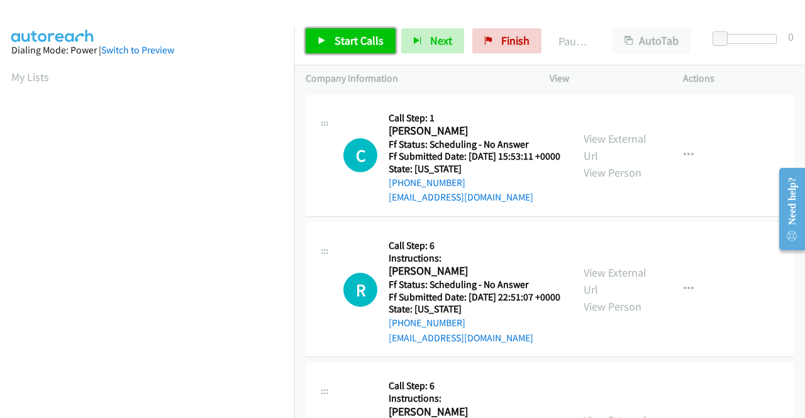
click at [361, 41] on span "Start Calls" at bounding box center [358, 40] width 49 height 14
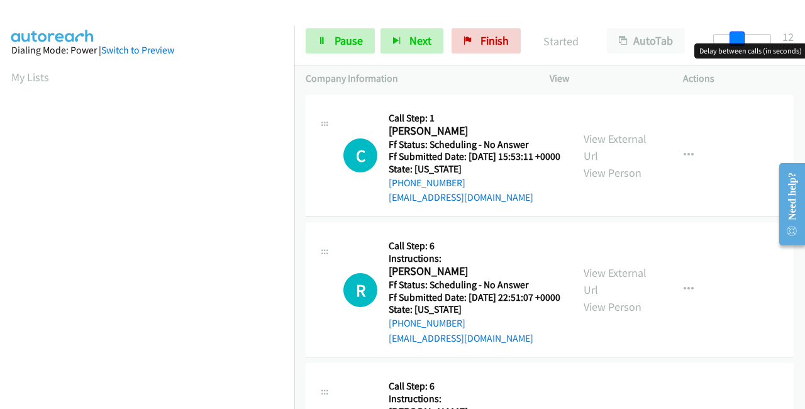
drag, startPoint x: 716, startPoint y: 33, endPoint x: 790, endPoint y: 33, distance: 73.6
click at [790, 33] on div "Start Calls Pause Next Finish Started AutoTab AutoTab 12" at bounding box center [549, 41] width 511 height 48
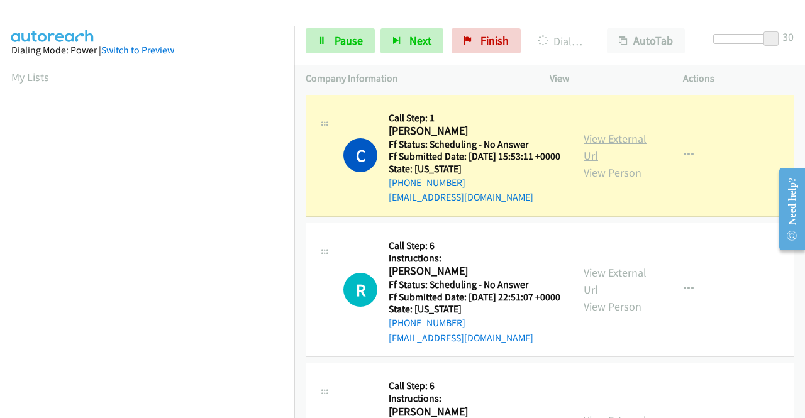
click at [598, 142] on link "View External Url" at bounding box center [614, 146] width 63 height 31
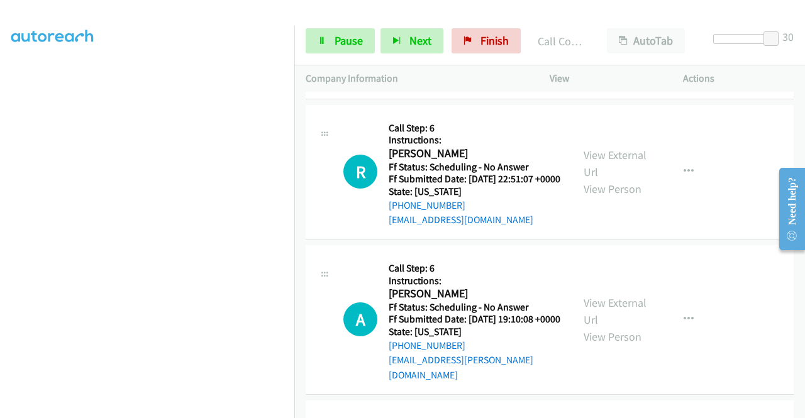
scroll to position [126, 0]
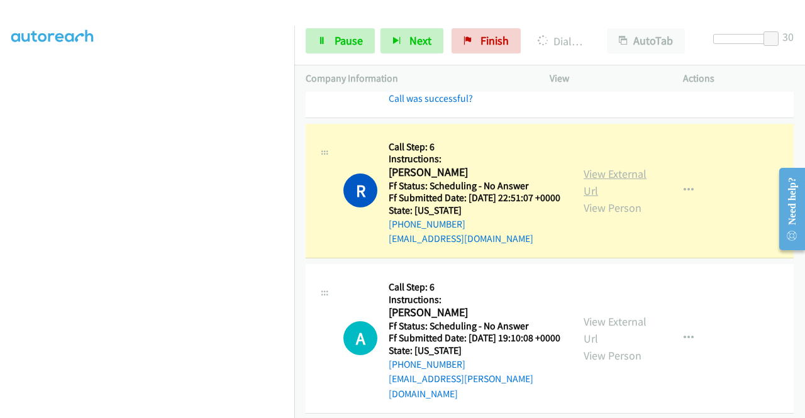
click at [627, 193] on link "View External Url" at bounding box center [614, 182] width 63 height 31
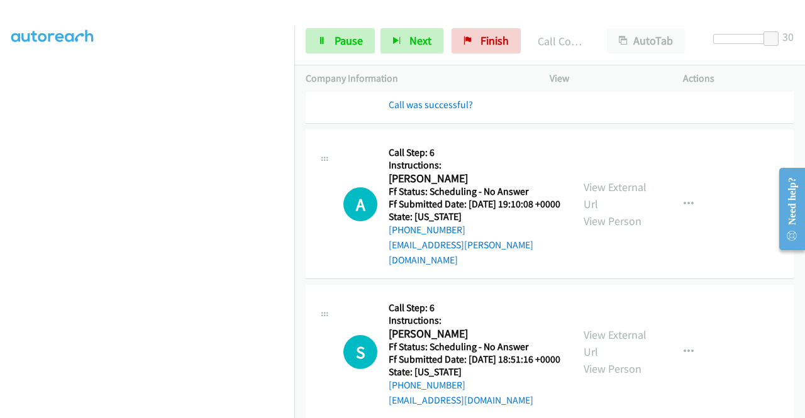
scroll to position [314, 0]
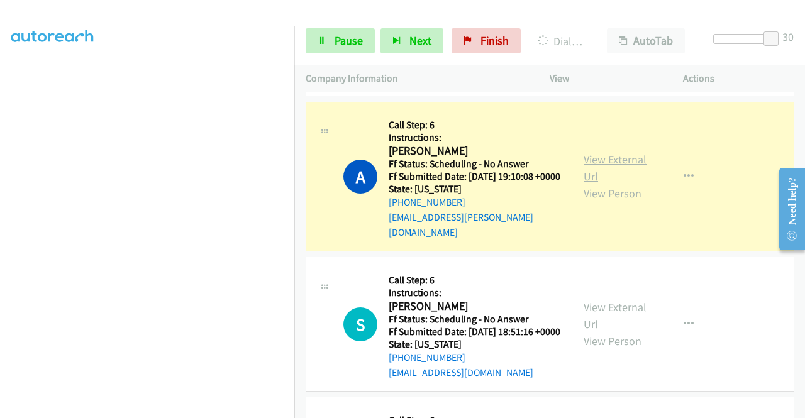
click at [610, 184] on link "View External Url" at bounding box center [614, 167] width 63 height 31
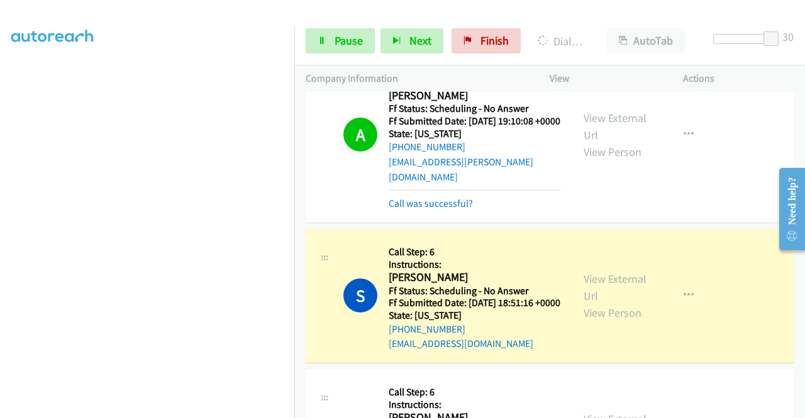
scroll to position [440, 0]
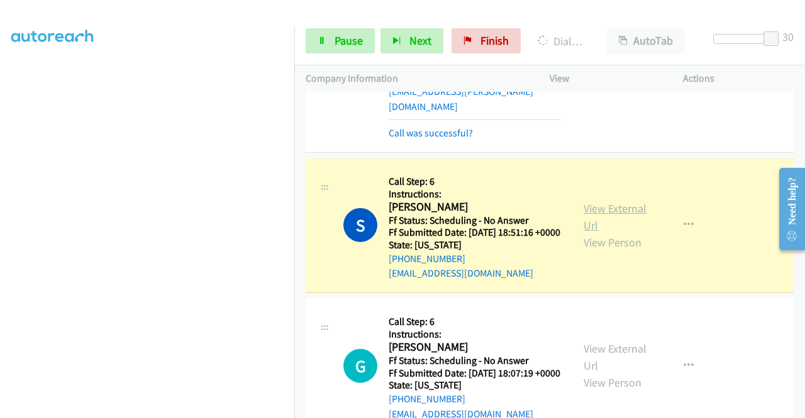
click at [624, 233] on link "View External Url" at bounding box center [614, 216] width 63 height 31
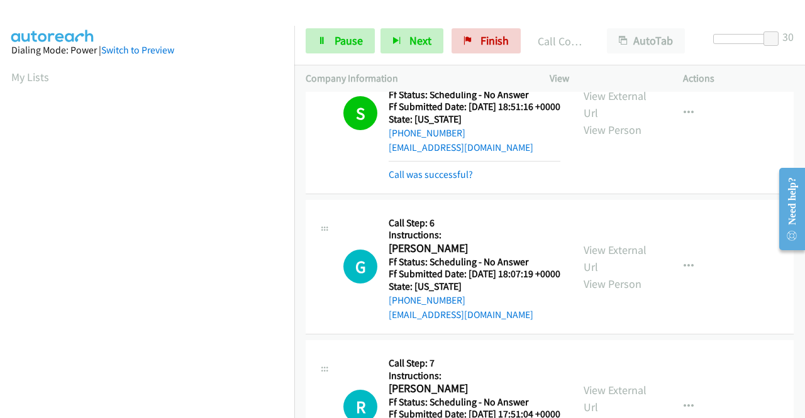
scroll to position [629, 0]
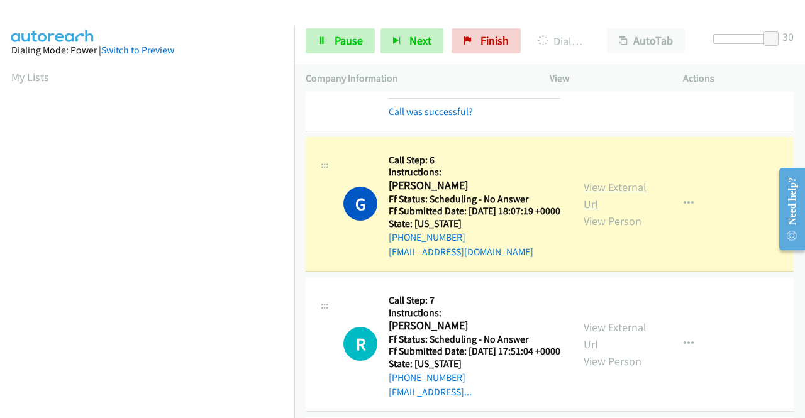
click at [609, 211] on link "View External Url" at bounding box center [614, 195] width 63 height 31
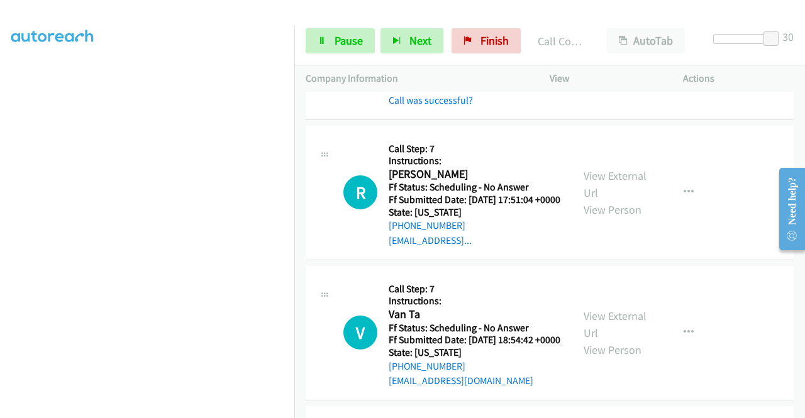
scroll to position [880, 0]
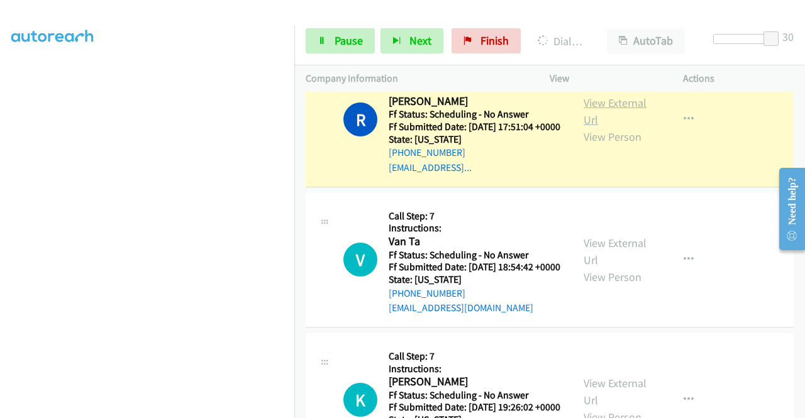
click at [622, 127] on link "View External Url" at bounding box center [614, 111] width 63 height 31
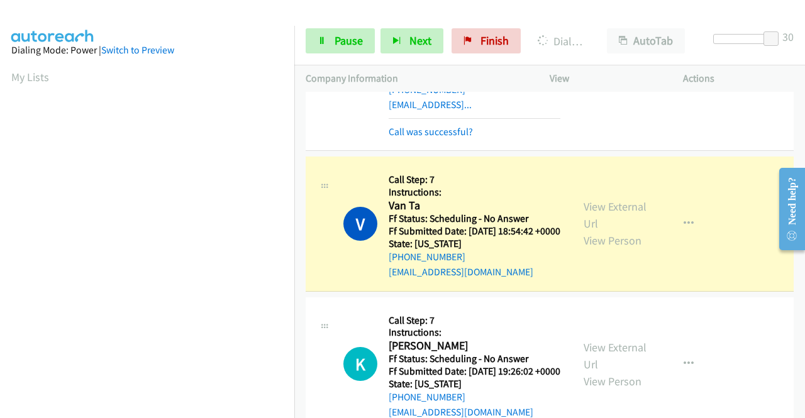
scroll to position [1006, 0]
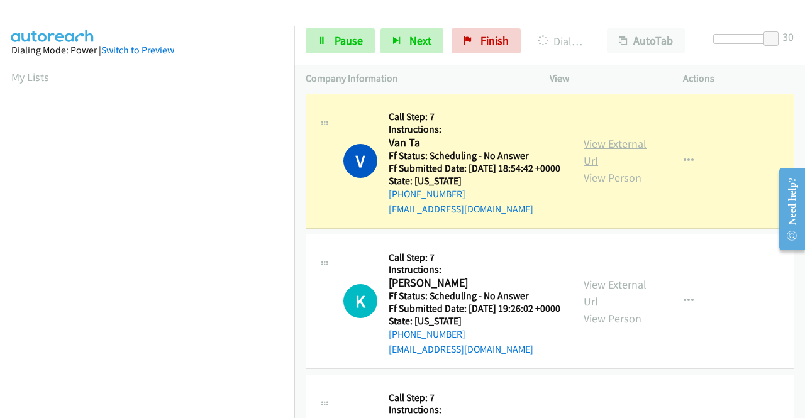
click at [594, 168] on link "View External Url" at bounding box center [614, 151] width 63 height 31
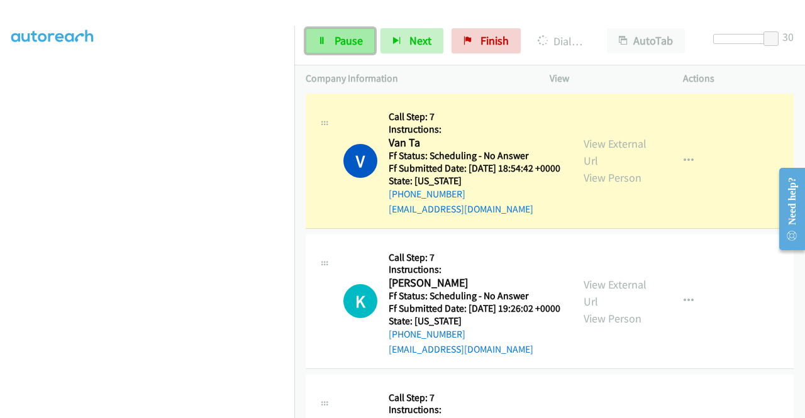
click at [341, 47] on span "Pause" at bounding box center [348, 40] width 28 height 14
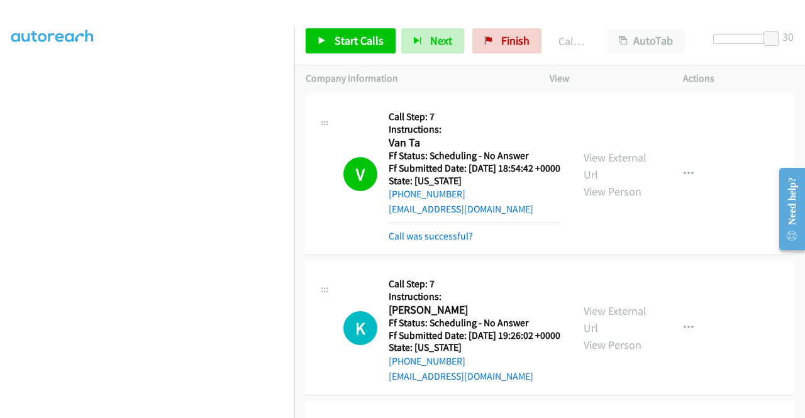
scroll to position [260, 0]
drag, startPoint x: 362, startPoint y: 45, endPoint x: 368, endPoint y: 38, distance: 8.9
click at [362, 45] on span "Start Calls" at bounding box center [358, 40] width 49 height 14
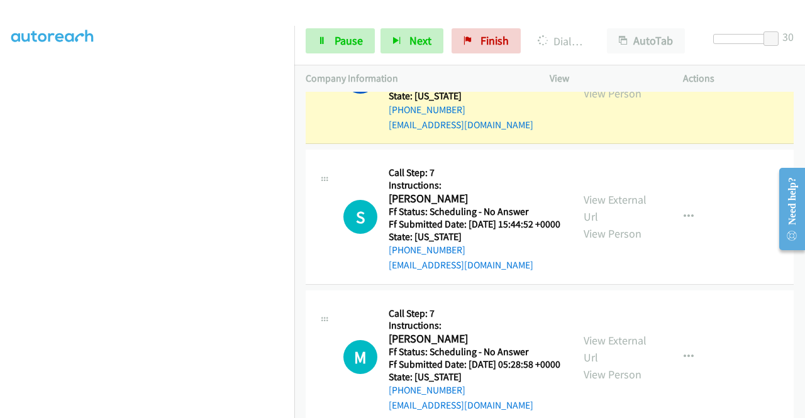
scroll to position [0, 0]
click at [583, 84] on link "View External Url" at bounding box center [614, 67] width 63 height 31
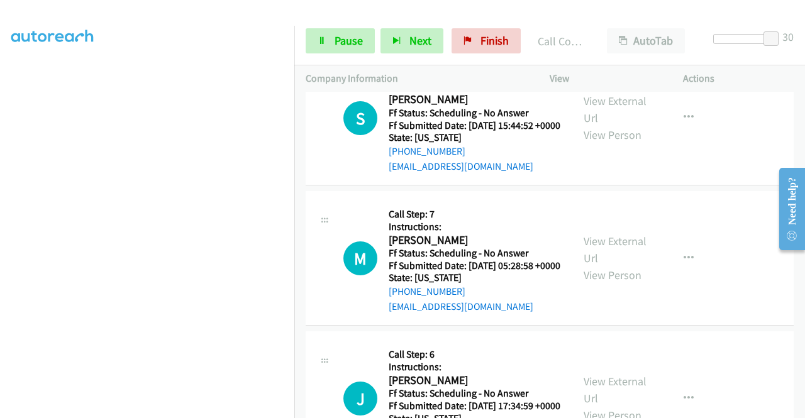
scroll to position [1446, 0]
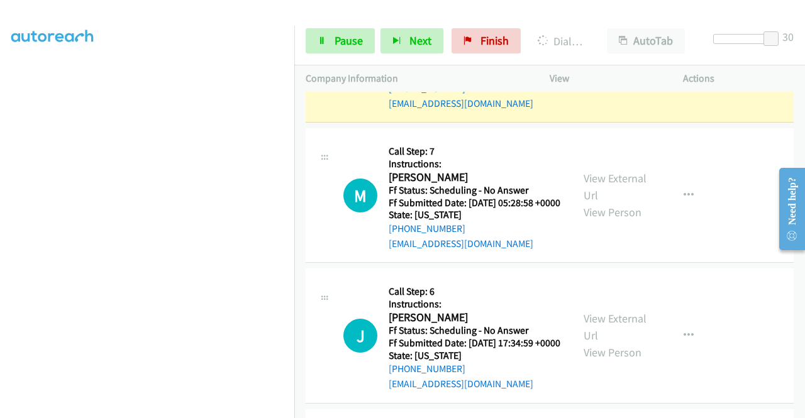
click at [621, 62] on link "View External Url" at bounding box center [614, 46] width 63 height 31
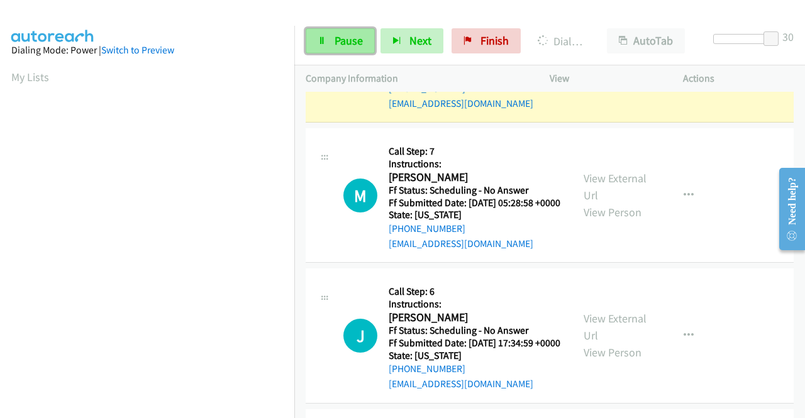
click at [324, 35] on link "Pause" at bounding box center [340, 40] width 69 height 25
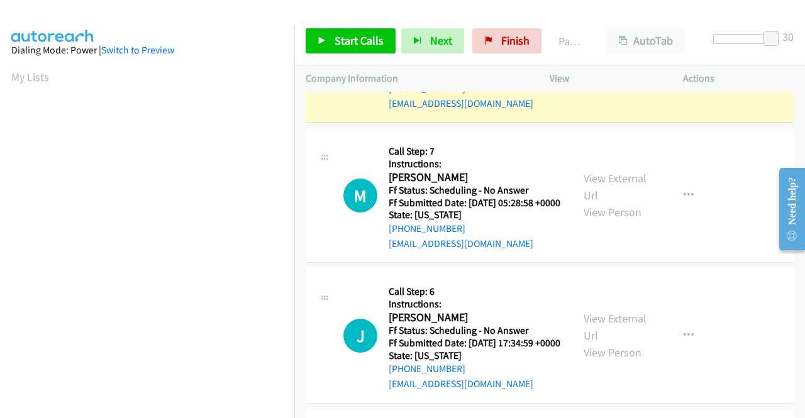
scroll to position [287, 0]
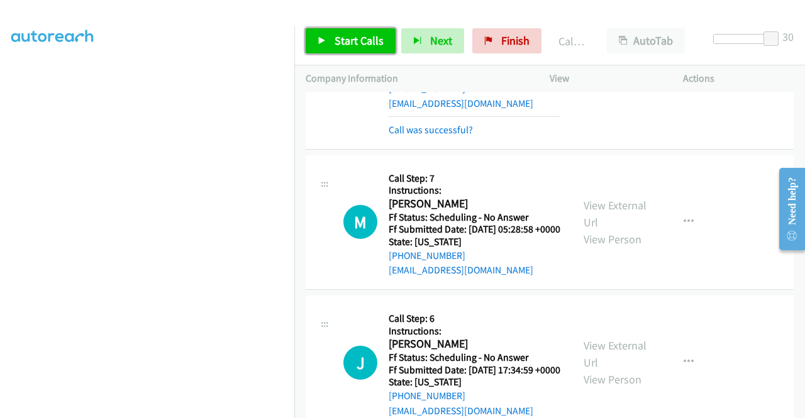
click at [328, 51] on link "Start Calls" at bounding box center [351, 40] width 90 height 25
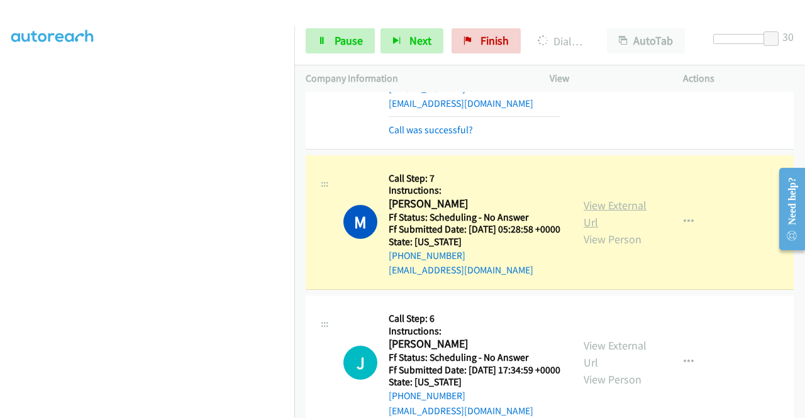
click at [607, 229] on link "View External Url" at bounding box center [614, 213] width 63 height 31
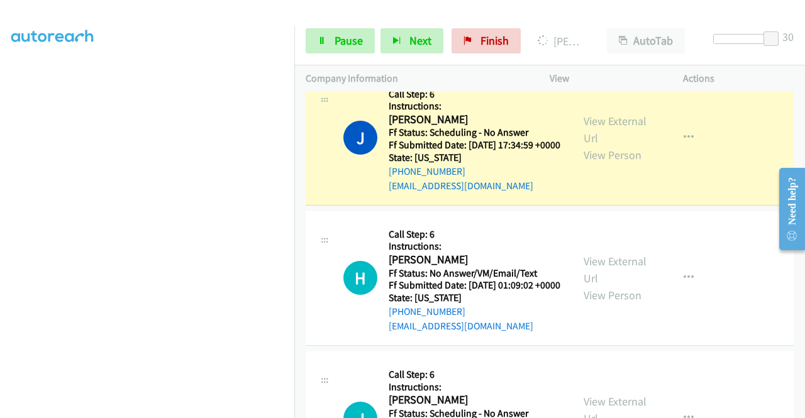
scroll to position [0, 0]
click at [599, 145] on link "View External Url" at bounding box center [614, 129] width 63 height 31
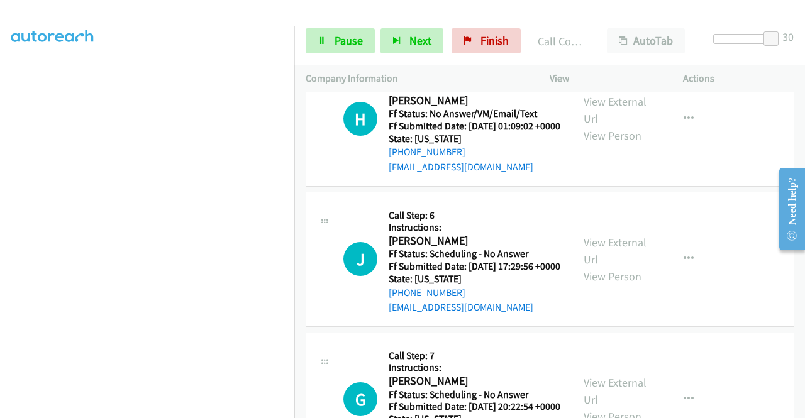
scroll to position [1886, 0]
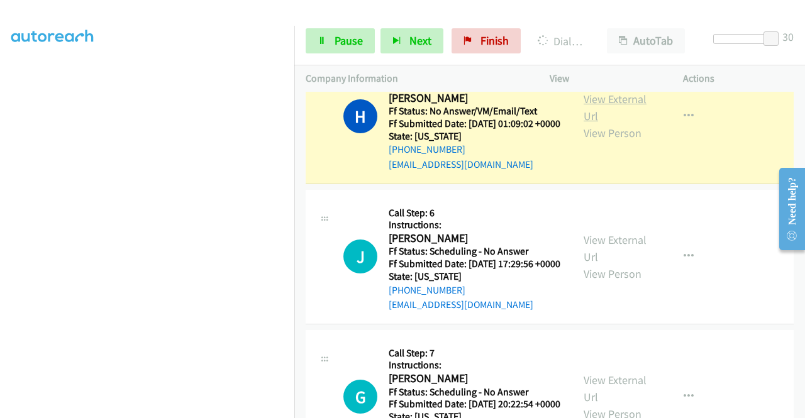
click at [619, 123] on link "View External Url" at bounding box center [614, 107] width 63 height 31
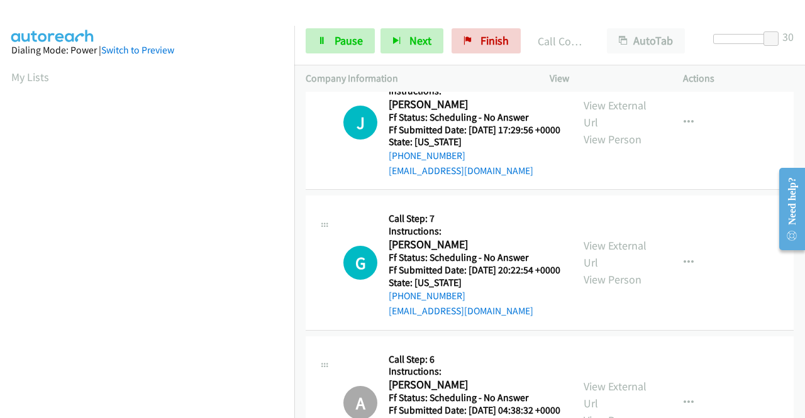
scroll to position [2075, 0]
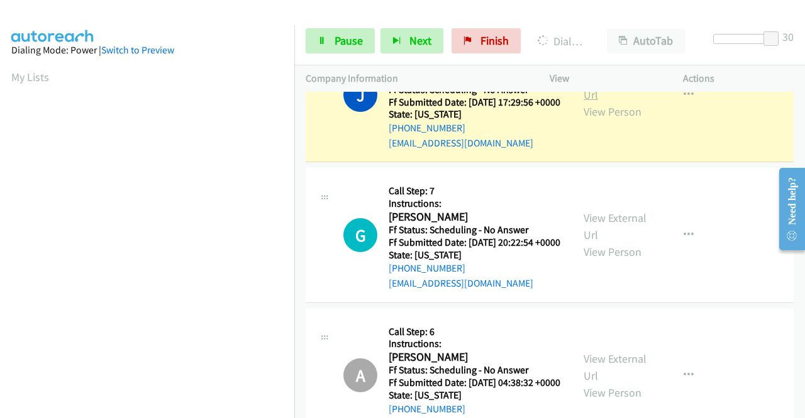
click at [621, 102] on link "View External Url" at bounding box center [614, 85] width 63 height 31
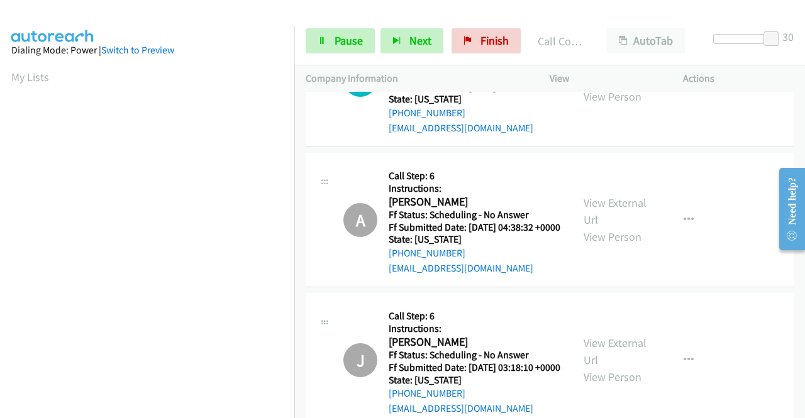
scroll to position [2263, 0]
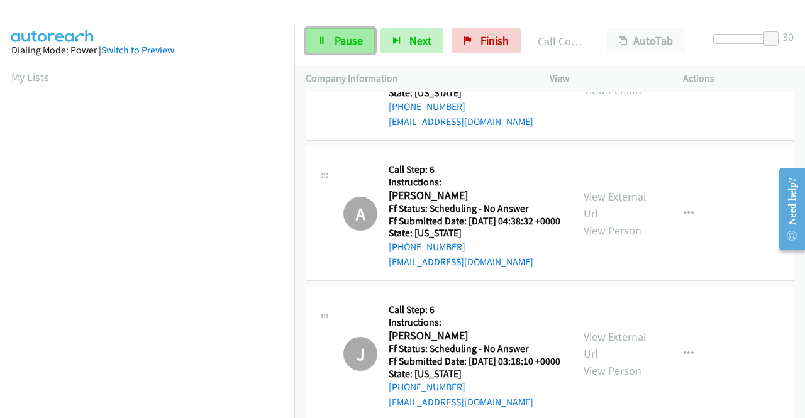
click at [351, 37] on span "Pause" at bounding box center [348, 40] width 28 height 14
click at [334, 43] on span "Pause" at bounding box center [348, 40] width 28 height 14
drag, startPoint x: 356, startPoint y: 18, endPoint x: 348, endPoint y: 25, distance: 10.7
click at [356, 17] on div "Start Calls Pause Next Finish Call Completed AutoTab AutoTab 30" at bounding box center [549, 41] width 511 height 48
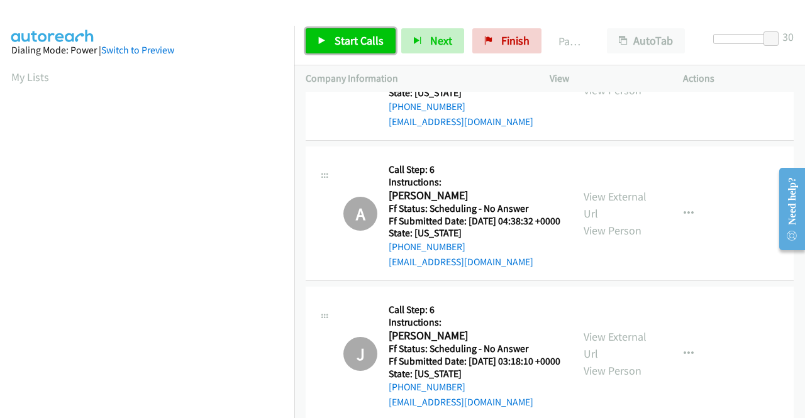
click at [342, 47] on span "Start Calls" at bounding box center [358, 40] width 49 height 14
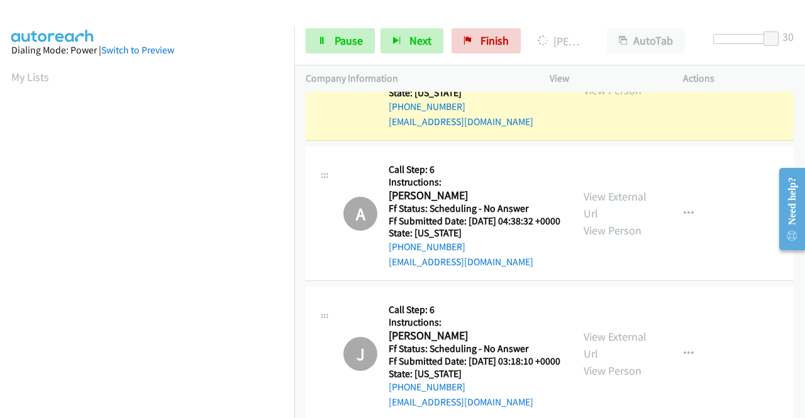
click at [624, 80] on link "View External Url" at bounding box center [614, 64] width 63 height 31
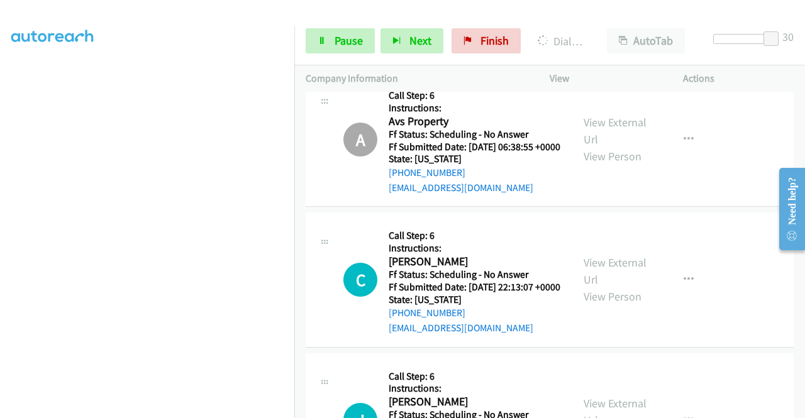
scroll to position [3709, 0]
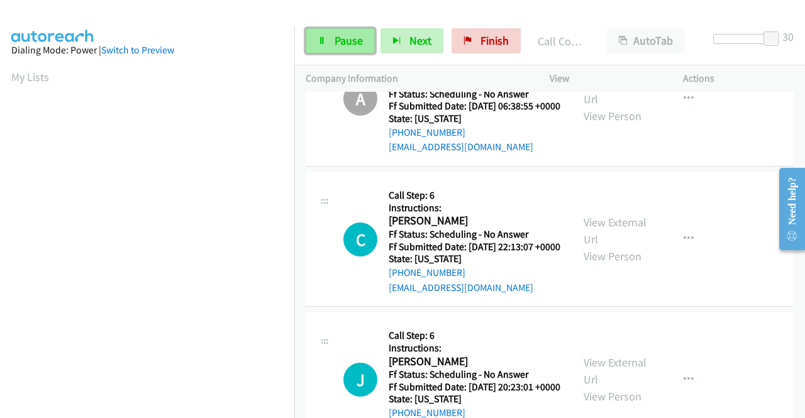
click at [346, 40] on span "Pause" at bounding box center [348, 40] width 28 height 14
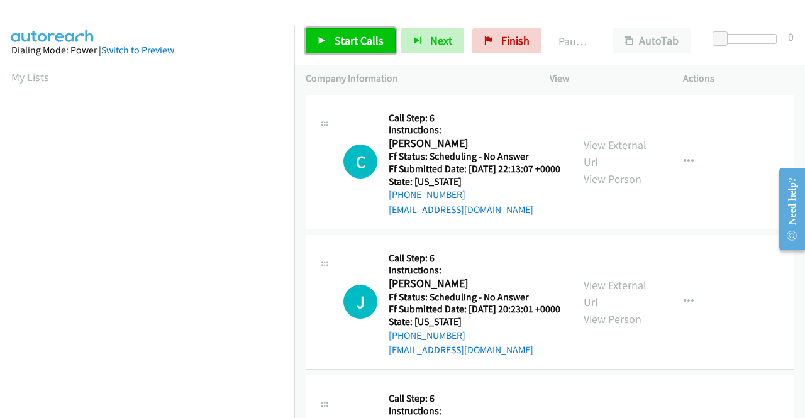
click at [358, 43] on span "Start Calls" at bounding box center [358, 40] width 49 height 14
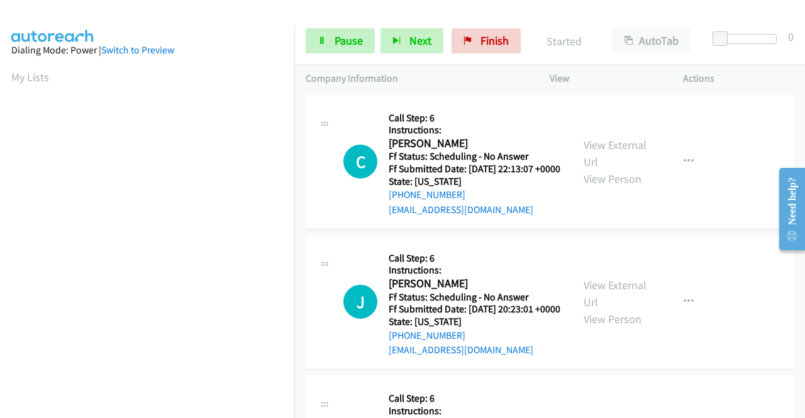
drag, startPoint x: 720, startPoint y: 30, endPoint x: 788, endPoint y: 35, distance: 68.0
click at [788, 35] on div "Start Calls Pause Next Finish Started AutoTab AutoTab 0" at bounding box center [549, 41] width 511 height 48
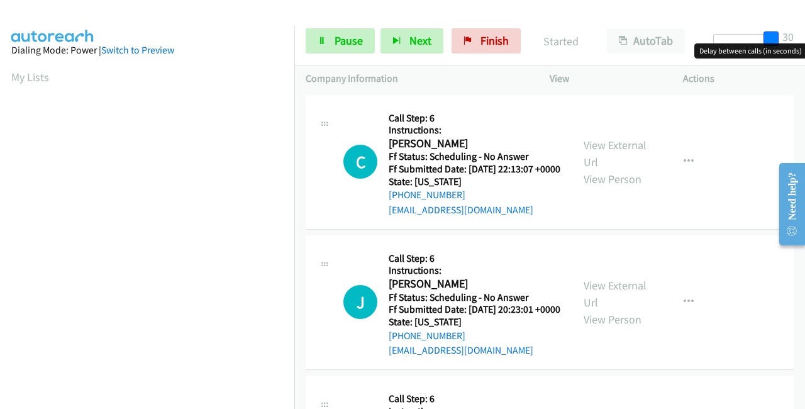
drag, startPoint x: 781, startPoint y: 38, endPoint x: 778, endPoint y: 48, distance: 11.1
click at [795, 38] on div "Start Calls Pause Next Finish Started AutoTab AutoTab 30" at bounding box center [549, 41] width 511 height 48
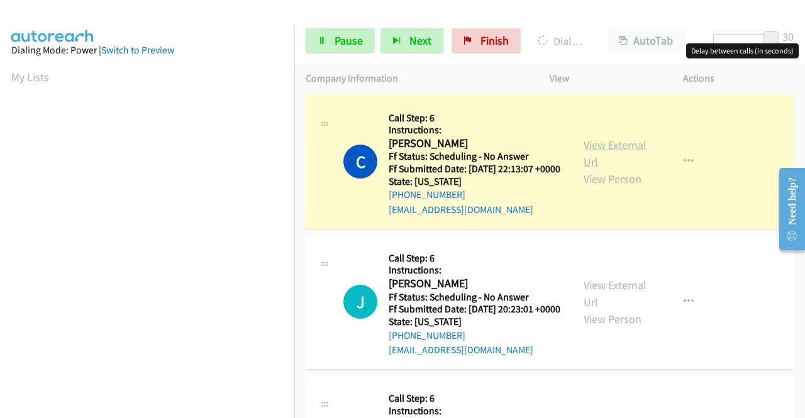
click at [612, 150] on link "View External Url" at bounding box center [614, 153] width 63 height 31
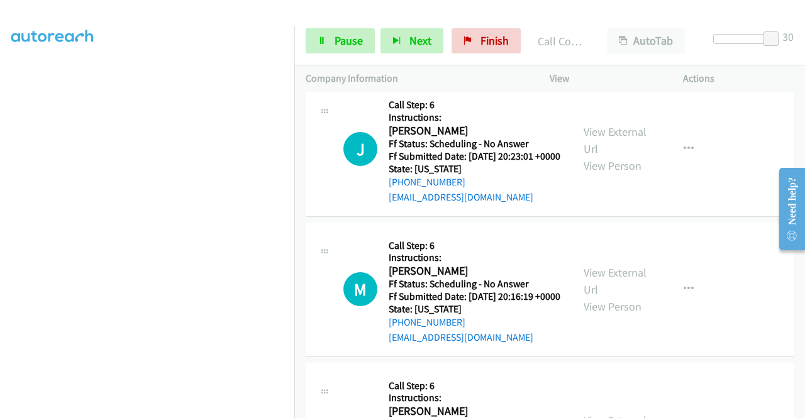
scroll to position [189, 0]
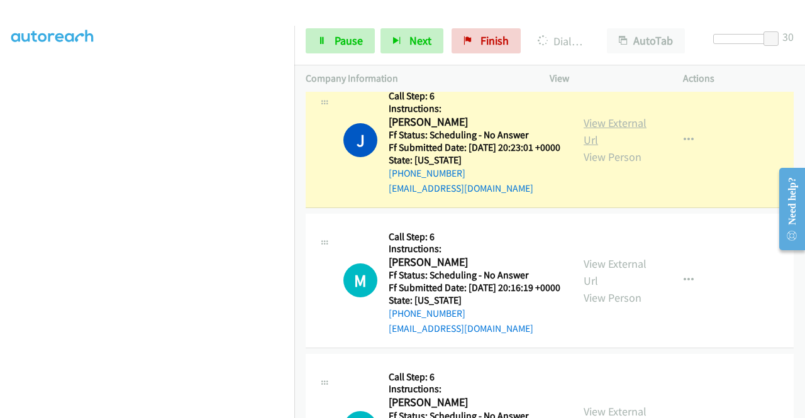
click at [599, 141] on link "View External Url" at bounding box center [614, 131] width 63 height 31
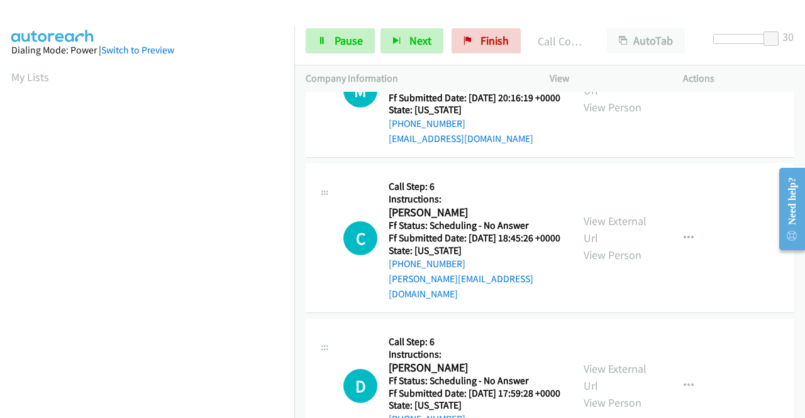
scroll to position [377, 0]
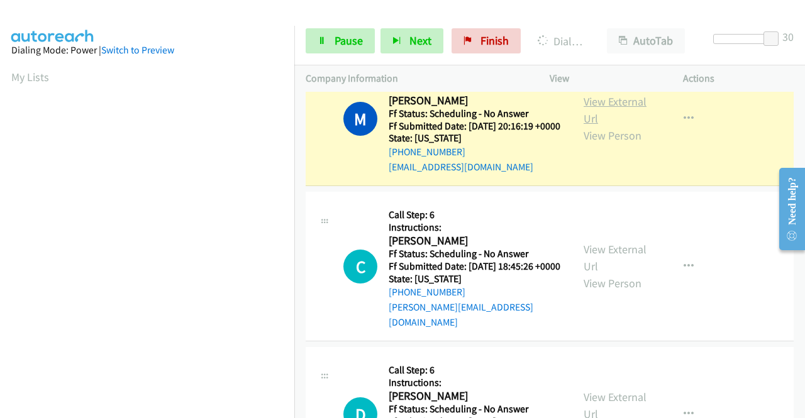
click at [620, 125] on link "View External Url" at bounding box center [614, 109] width 63 height 31
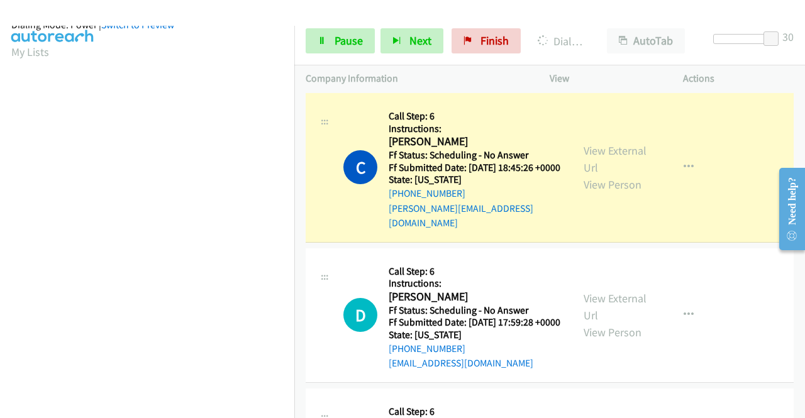
scroll to position [287, 0]
click at [597, 175] on link "View External Url" at bounding box center [614, 158] width 63 height 31
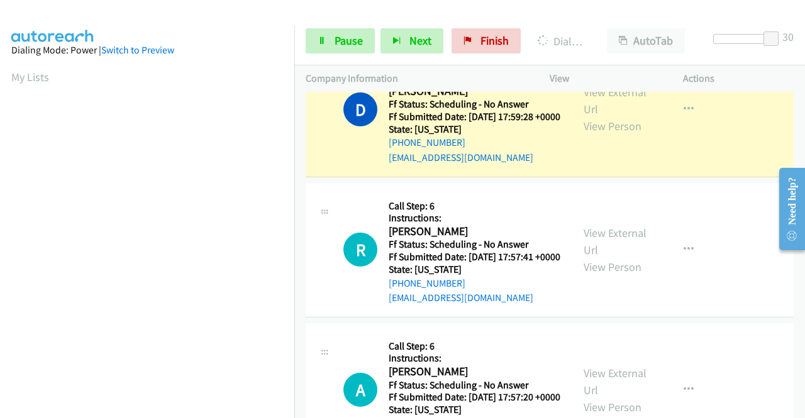
scroll to position [754, 0]
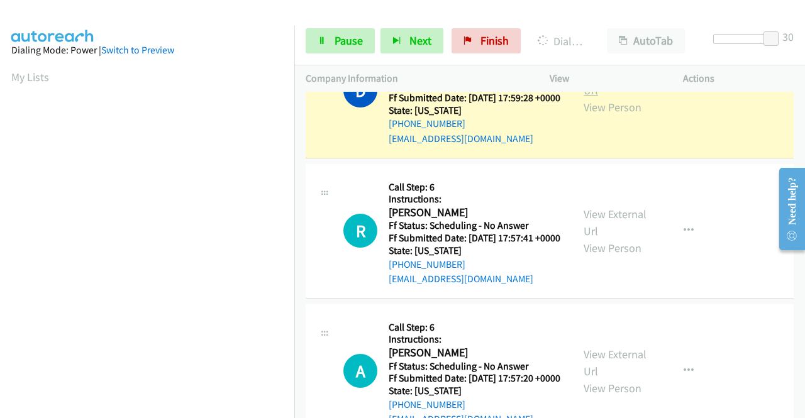
click at [625, 97] on link "View External Url" at bounding box center [614, 81] width 63 height 31
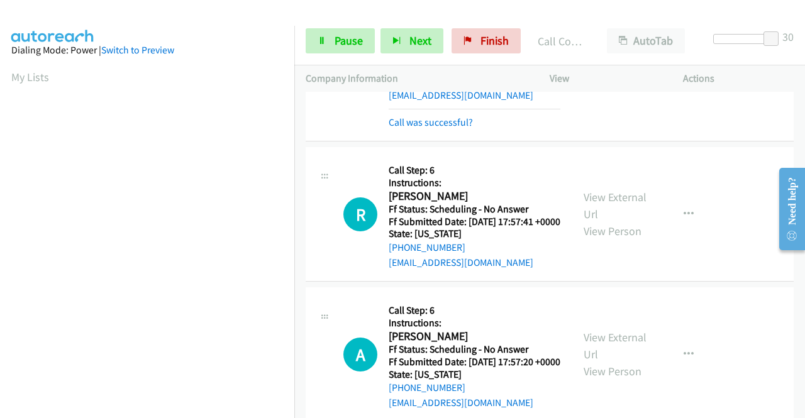
scroll to position [817, 0]
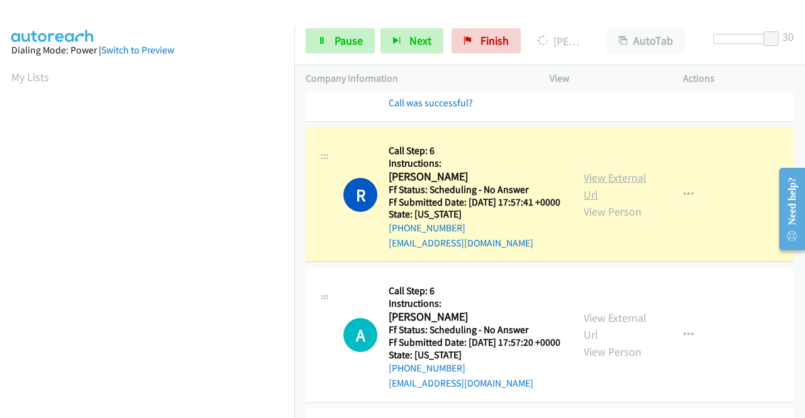
click at [585, 202] on link "View External Url" at bounding box center [614, 185] width 63 height 31
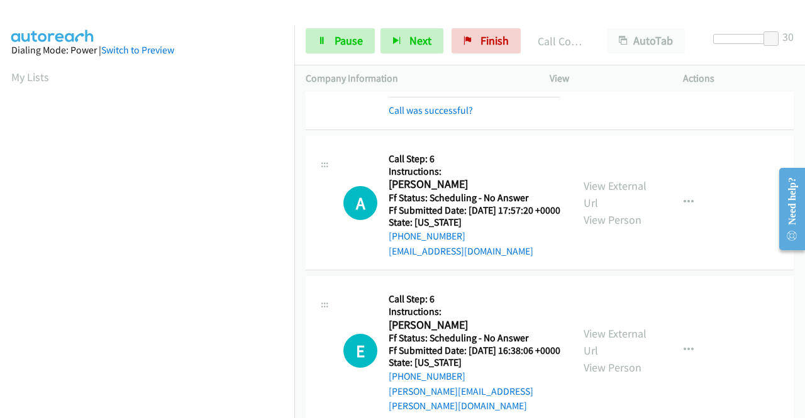
scroll to position [1006, 0]
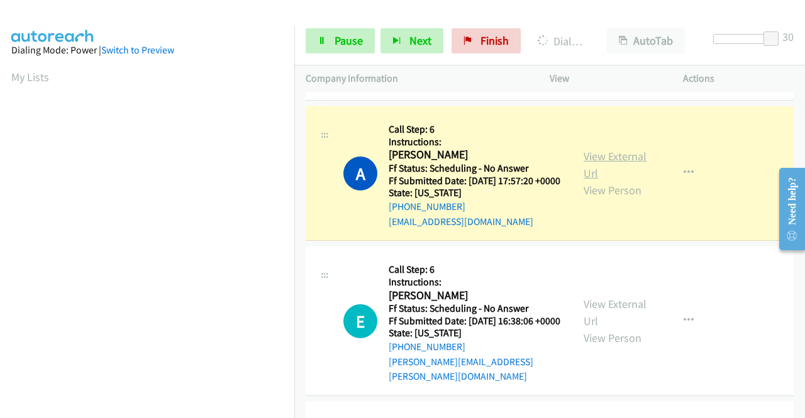
click at [604, 180] on link "View External Url" at bounding box center [614, 164] width 63 height 31
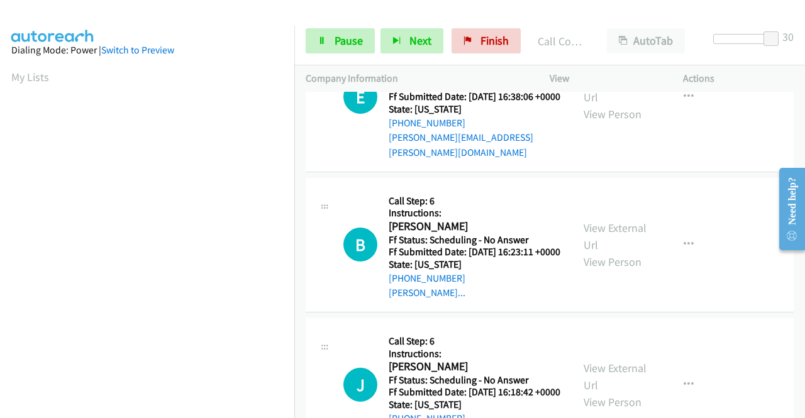
scroll to position [1257, 0]
click at [598, 104] on link "View External Url" at bounding box center [614, 87] width 63 height 31
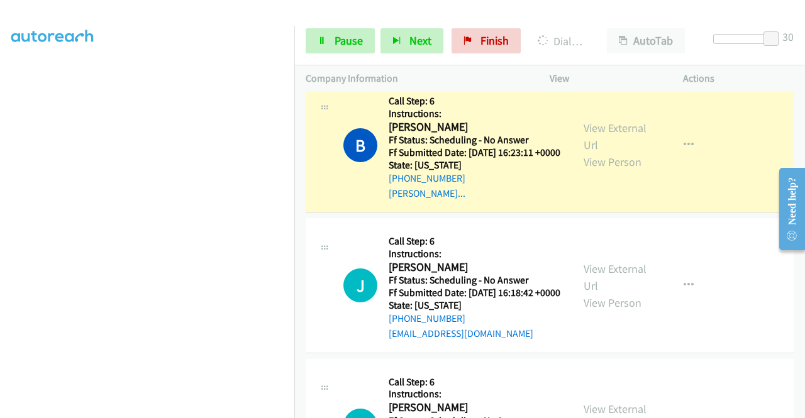
scroll to position [0, 0]
click at [591, 152] on link "View External Url" at bounding box center [614, 136] width 63 height 31
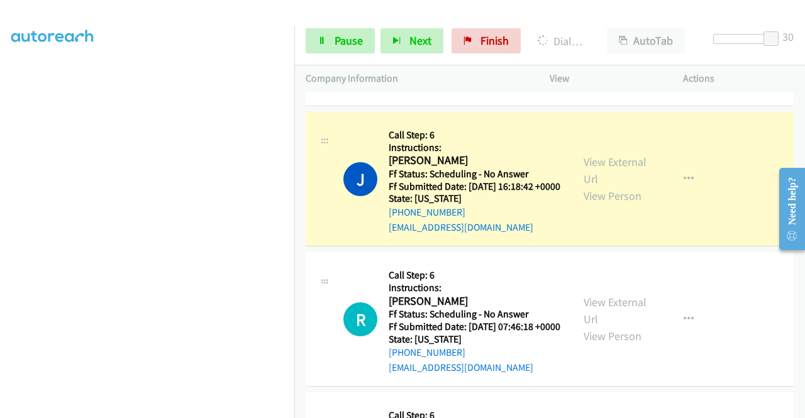
scroll to position [1572, 0]
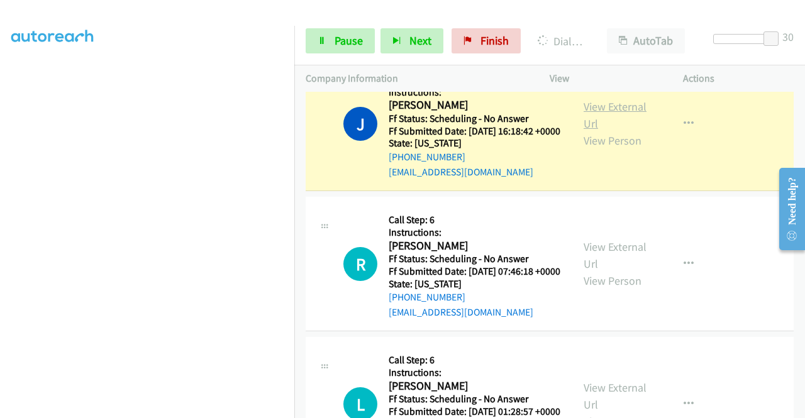
click at [598, 131] on link "View External Url" at bounding box center [614, 114] width 63 height 31
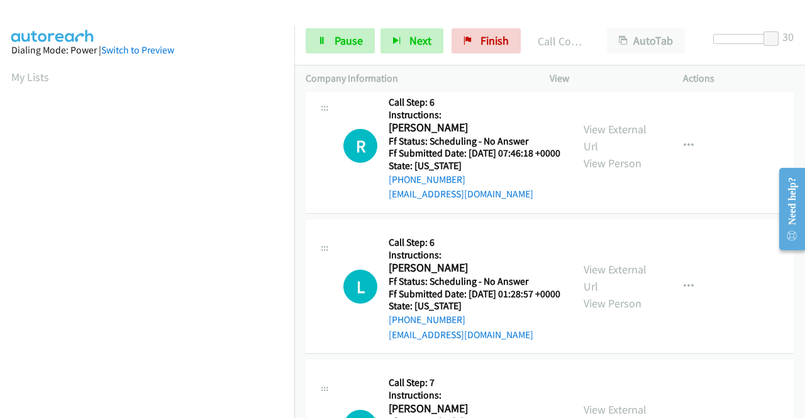
scroll to position [1697, 0]
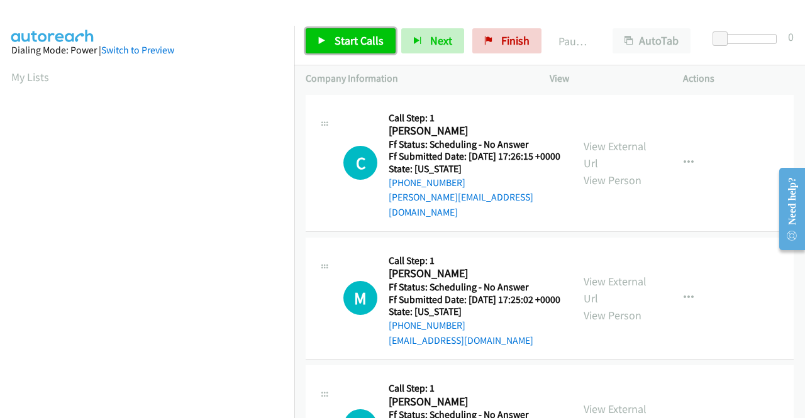
click at [353, 45] on span "Start Calls" at bounding box center [358, 40] width 49 height 14
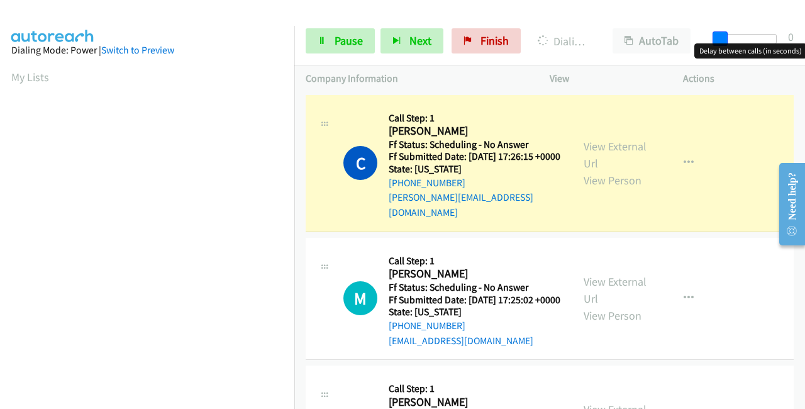
drag, startPoint x: 719, startPoint y: 36, endPoint x: 792, endPoint y: 41, distance: 72.5
click at [804, 39] on div "Start Calls Pause Next Finish Dialing [PERSON_NAME] AutoTab AutoTab 0" at bounding box center [549, 41] width 511 height 48
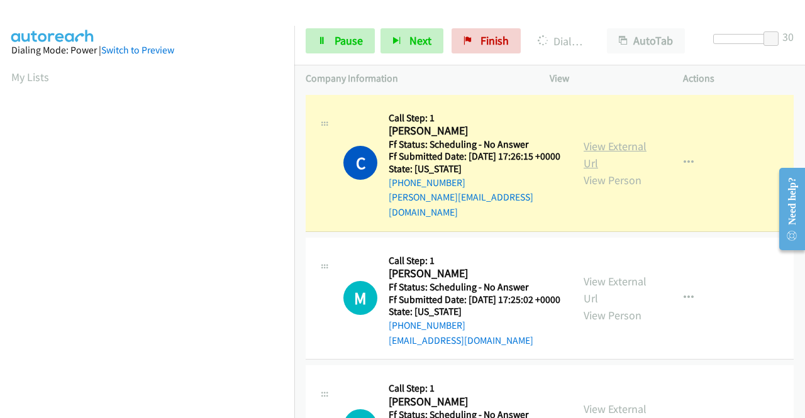
click at [590, 145] on link "View External Url" at bounding box center [614, 154] width 63 height 31
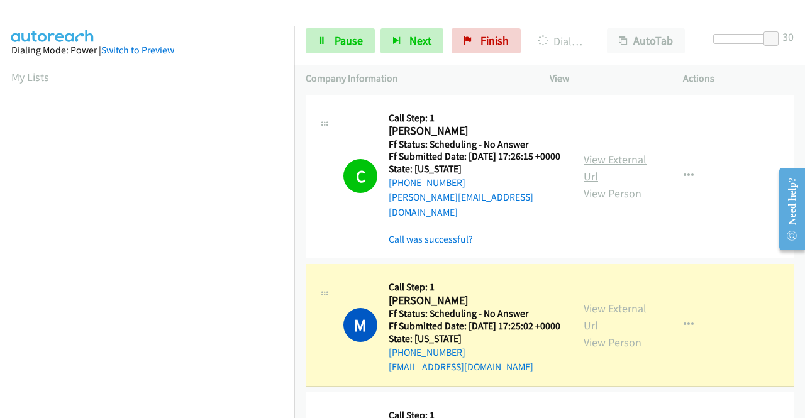
scroll to position [287, 0]
click at [587, 309] on link "View External Url" at bounding box center [614, 316] width 63 height 31
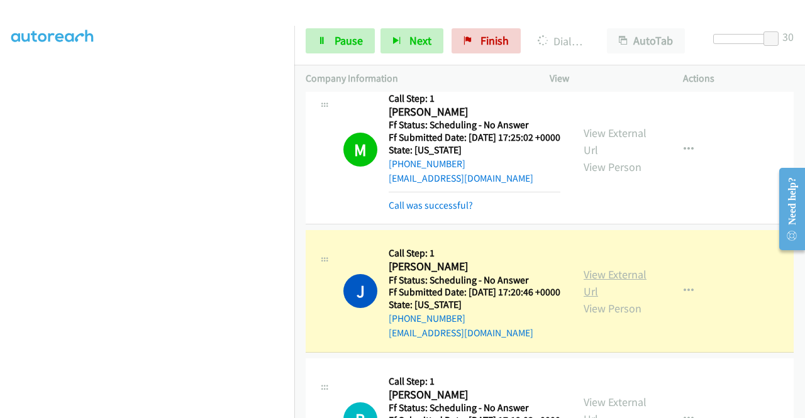
click at [583, 286] on link "View External Url" at bounding box center [614, 282] width 63 height 31
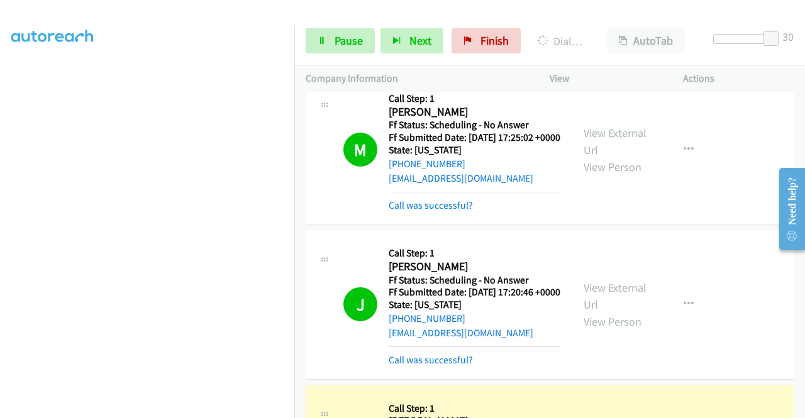
scroll to position [440, 0]
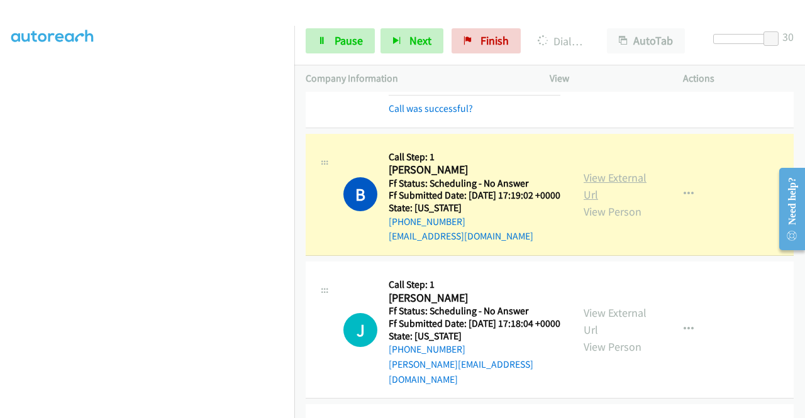
click at [616, 202] on link "View External Url" at bounding box center [614, 185] width 63 height 31
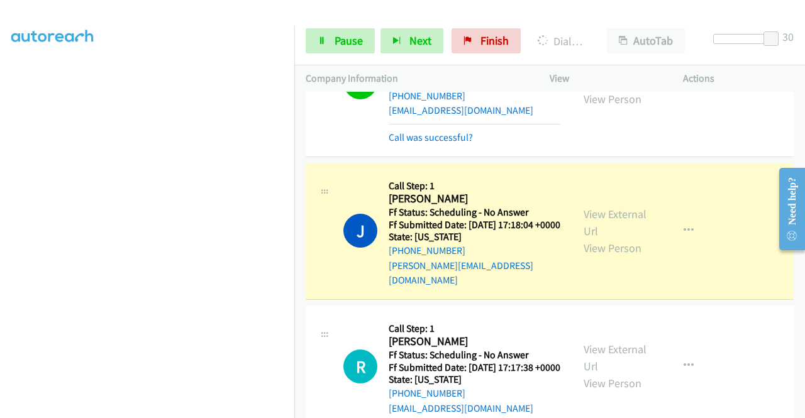
scroll to position [224, 0]
click at [583, 238] on link "View External Url" at bounding box center [614, 222] width 63 height 31
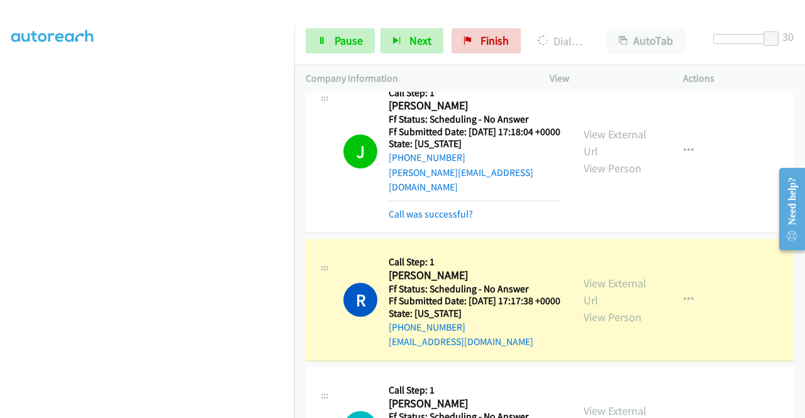
scroll to position [817, 0]
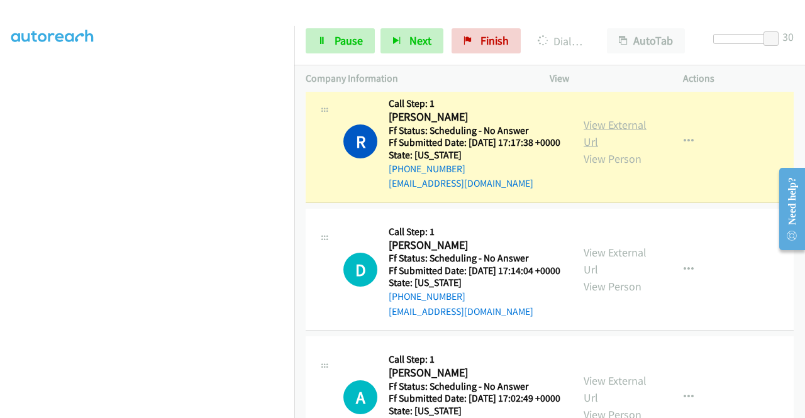
click at [605, 149] on link "View External Url" at bounding box center [614, 133] width 63 height 31
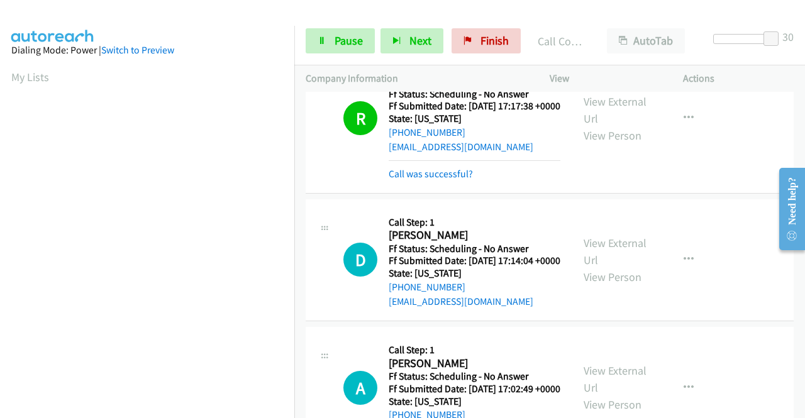
scroll to position [943, 0]
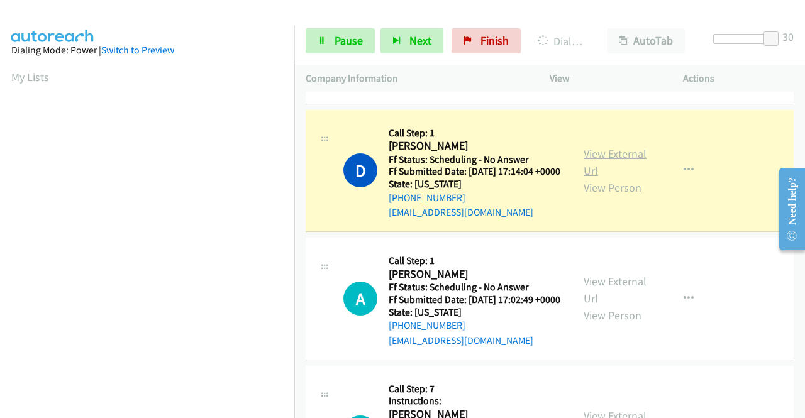
click at [634, 178] on link "View External Url" at bounding box center [614, 161] width 63 height 31
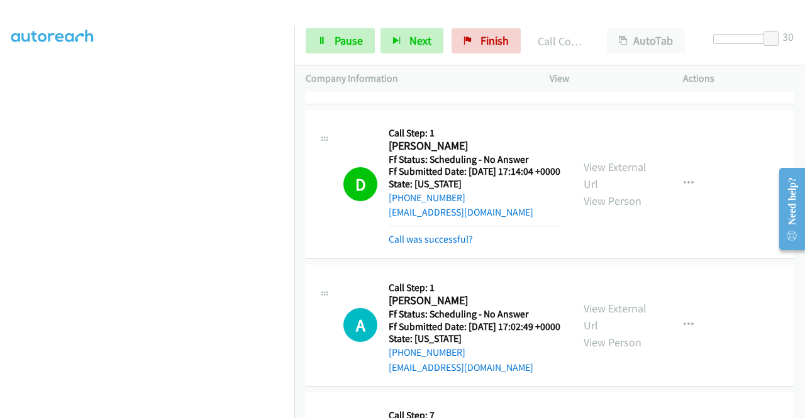
scroll to position [1006, 0]
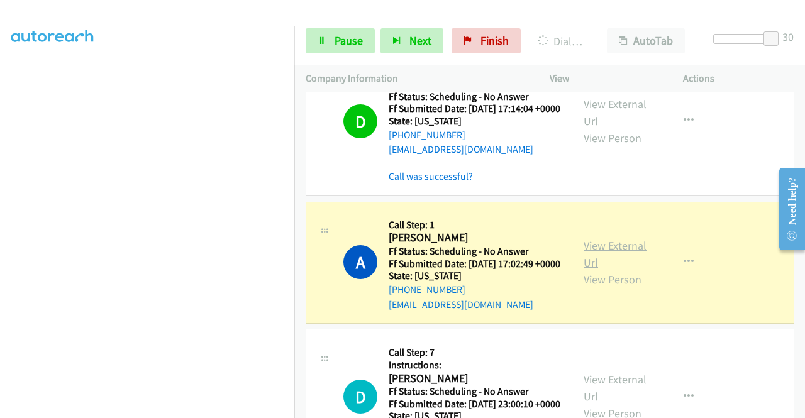
click at [607, 270] on link "View External Url" at bounding box center [614, 253] width 63 height 31
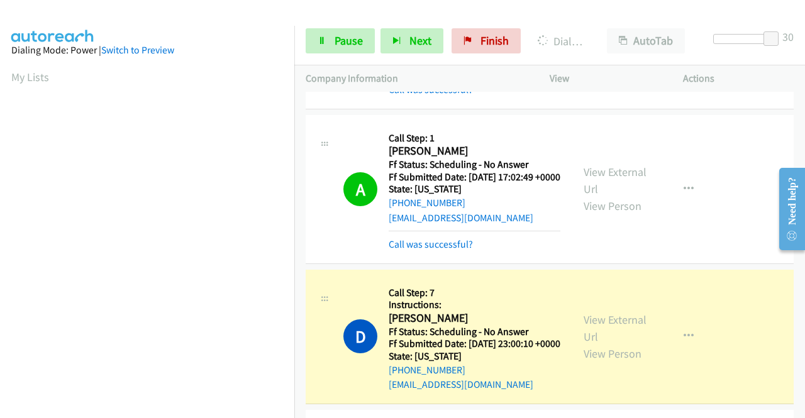
scroll to position [1195, 0]
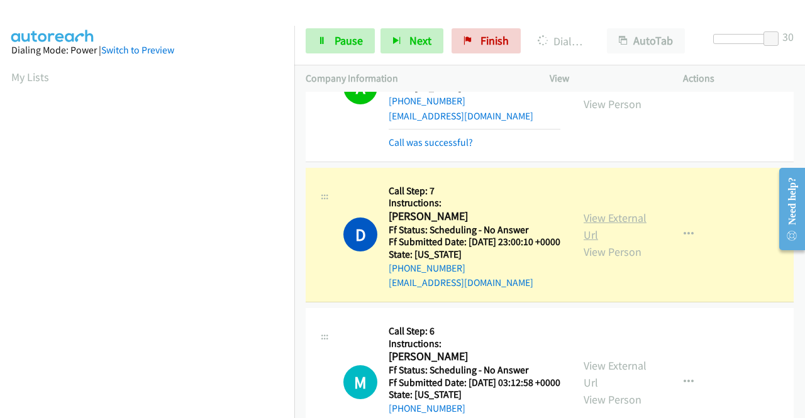
click at [591, 242] on link "View External Url" at bounding box center [614, 226] width 63 height 31
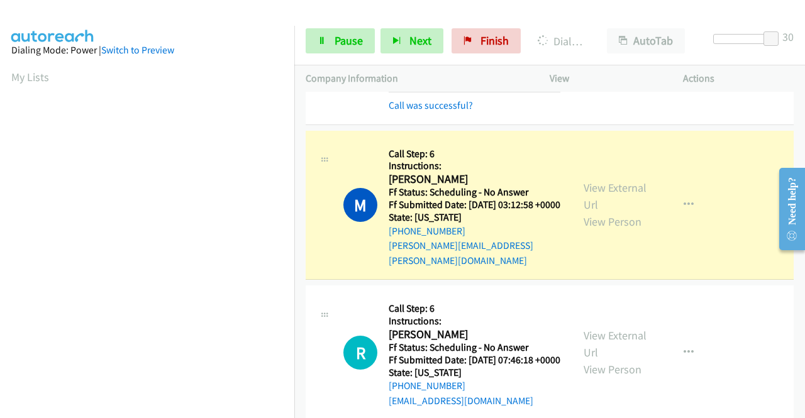
scroll to position [1383, 0]
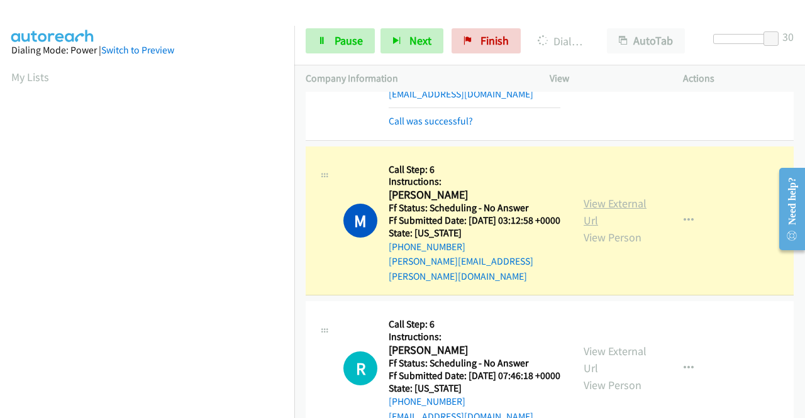
click at [619, 228] on link "View External Url" at bounding box center [614, 211] width 63 height 31
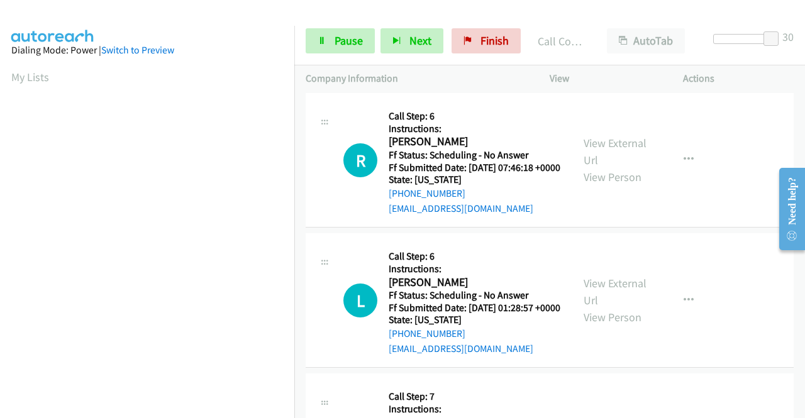
scroll to position [1635, 0]
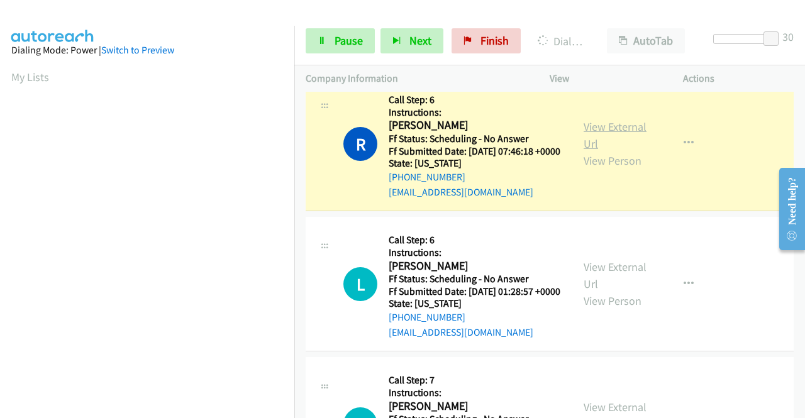
click at [617, 151] on link "View External Url" at bounding box center [614, 134] width 63 height 31
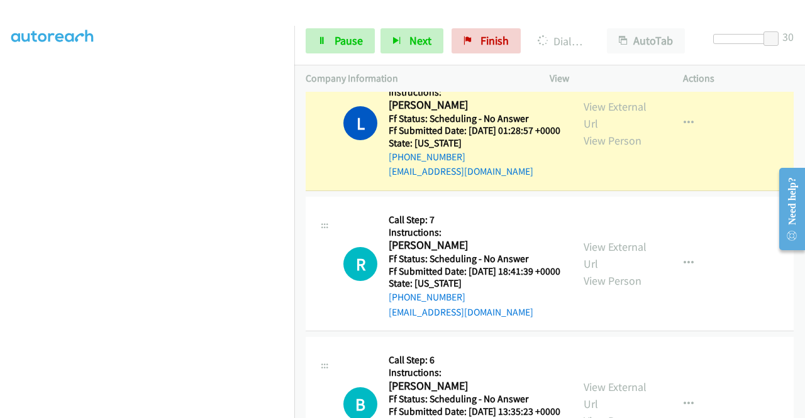
scroll to position [1823, 0]
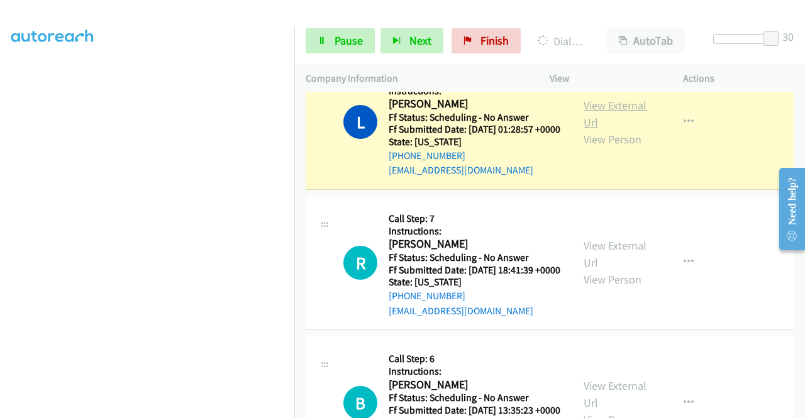
click at [591, 130] on link "View External Url" at bounding box center [614, 113] width 63 height 31
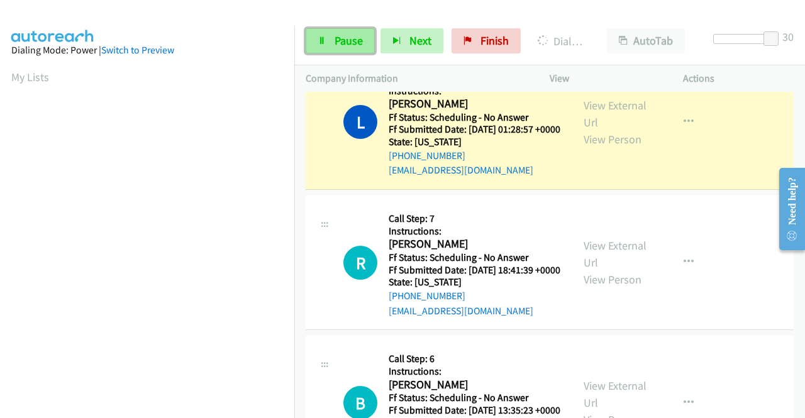
click at [335, 37] on span "Pause" at bounding box center [348, 40] width 28 height 14
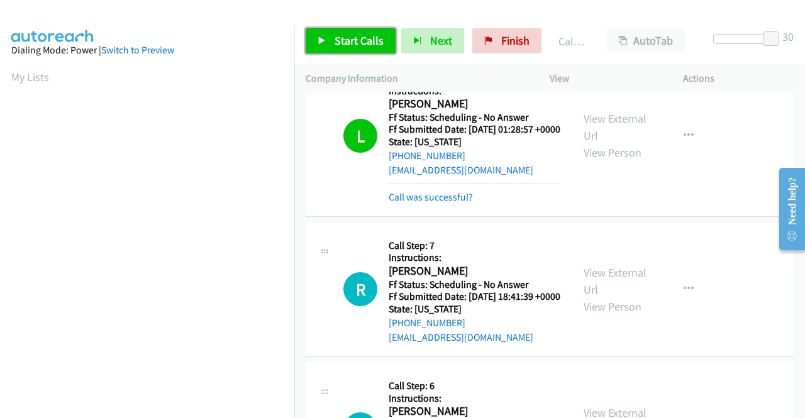
click at [363, 37] on span "Start Calls" at bounding box center [358, 40] width 49 height 14
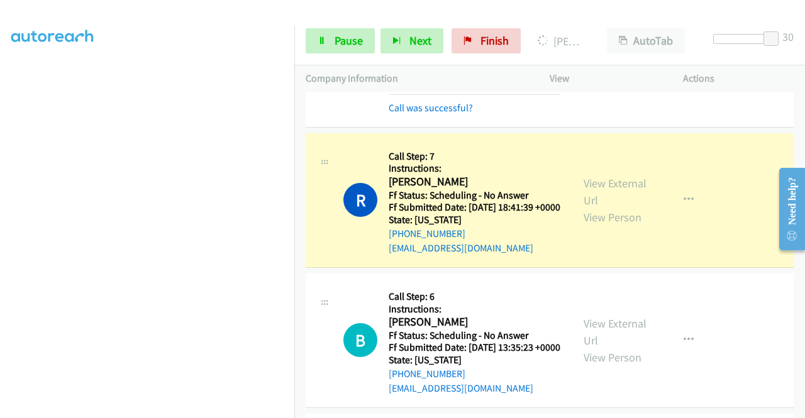
scroll to position [2012, 0]
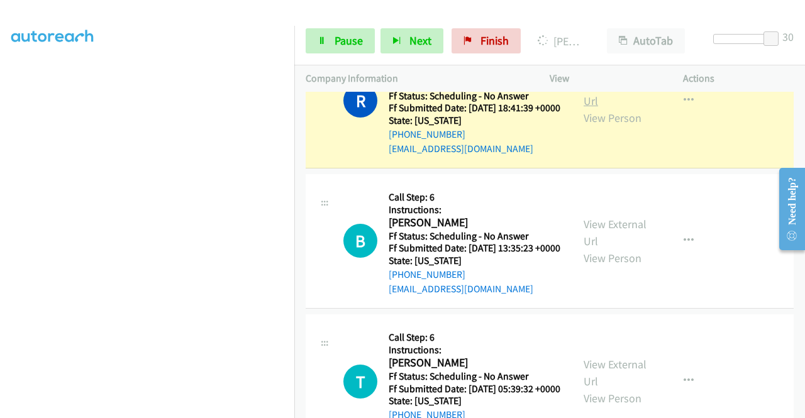
click at [584, 108] on link "View External Url" at bounding box center [614, 92] width 63 height 31
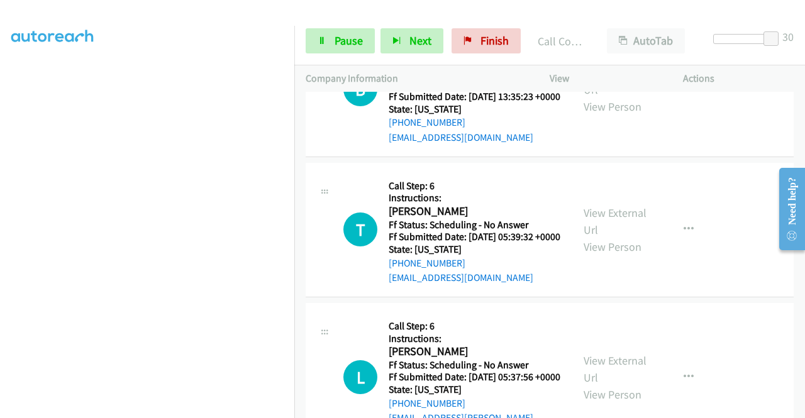
scroll to position [2200, 0]
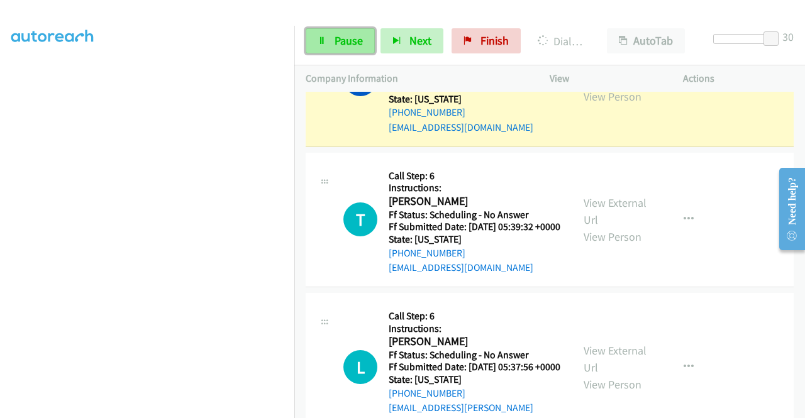
click at [346, 33] on link "Pause" at bounding box center [340, 40] width 69 height 25
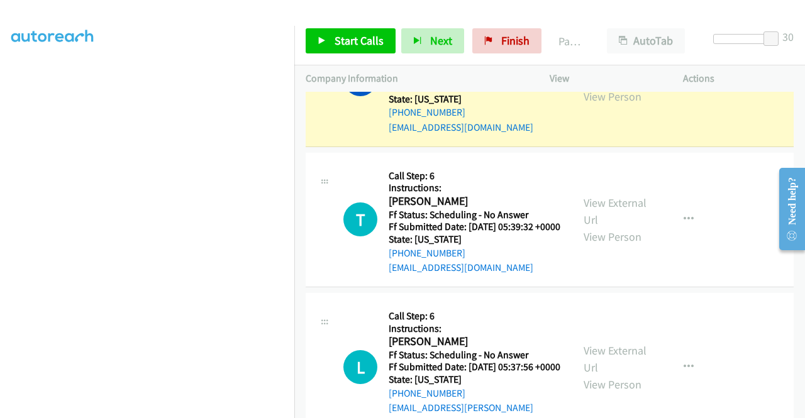
click at [604, 87] on link "View External Url" at bounding box center [614, 70] width 63 height 31
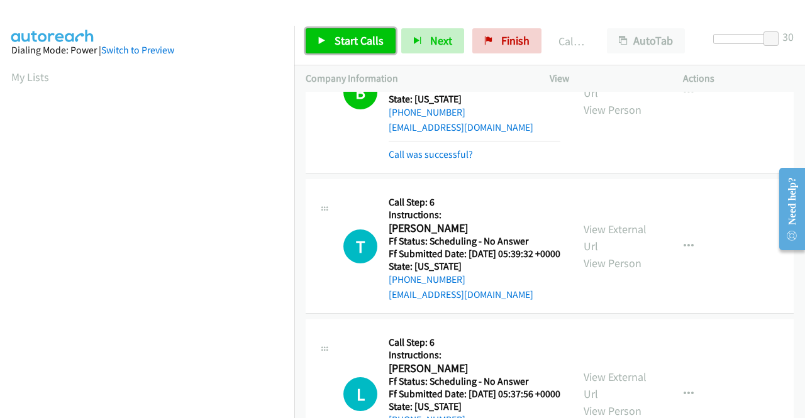
click at [350, 37] on span "Start Calls" at bounding box center [358, 40] width 49 height 14
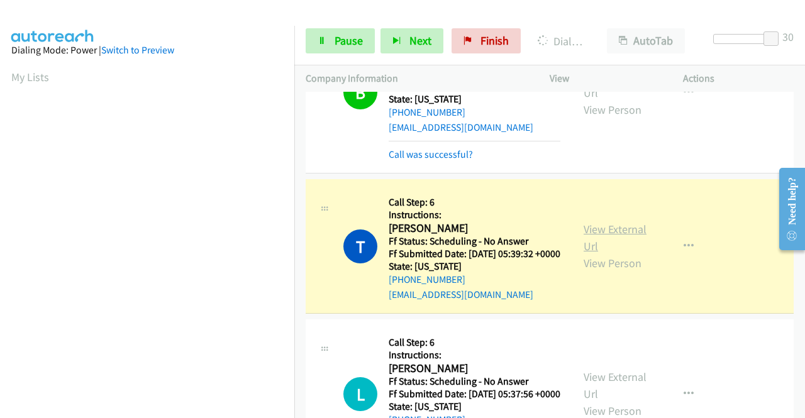
scroll to position [287, 0]
click at [583, 253] on link "View External Url" at bounding box center [614, 237] width 63 height 31
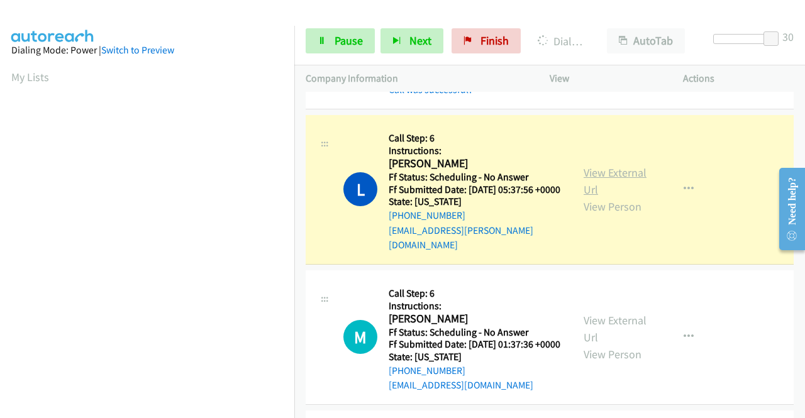
scroll to position [2452, 0]
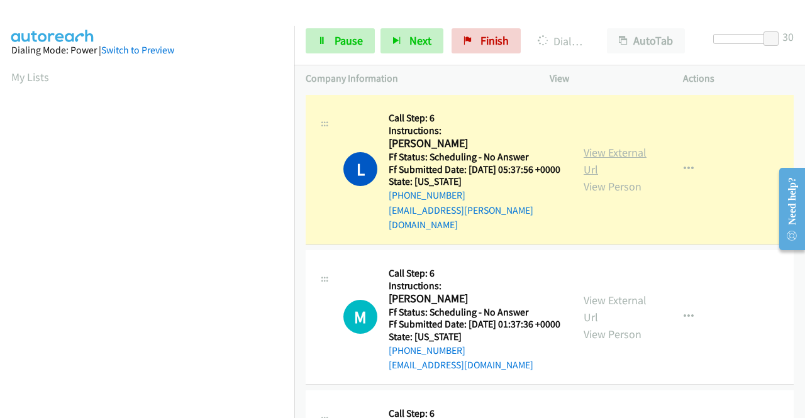
click at [592, 177] on link "View External Url" at bounding box center [614, 160] width 63 height 31
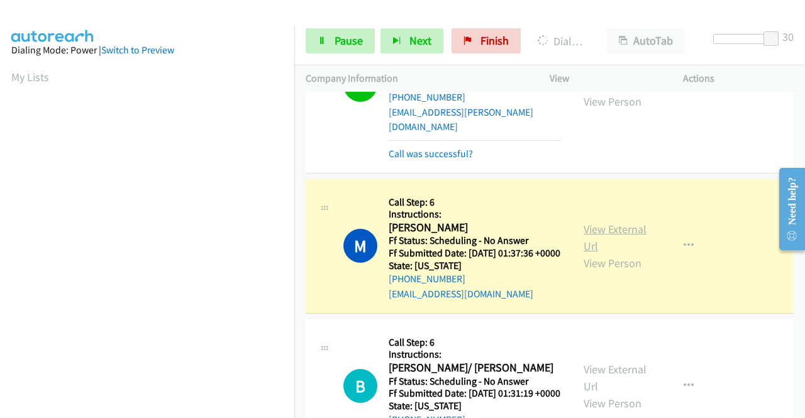
scroll to position [2641, 0]
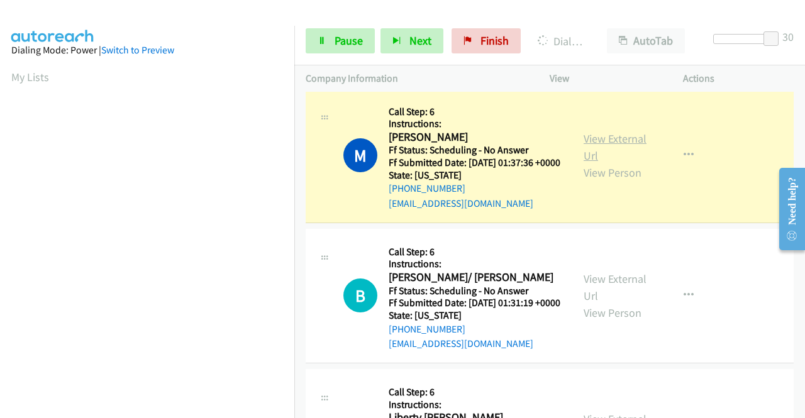
click at [584, 163] on link "View External Url" at bounding box center [614, 146] width 63 height 31
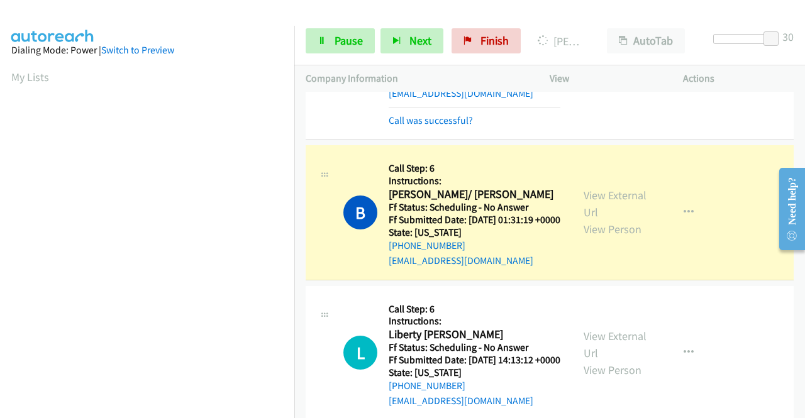
scroll to position [2892, 0]
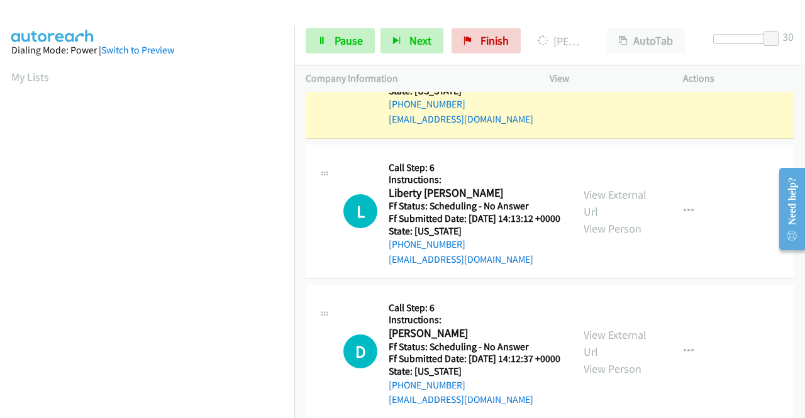
click at [592, 78] on link "View External Url" at bounding box center [614, 62] width 63 height 31
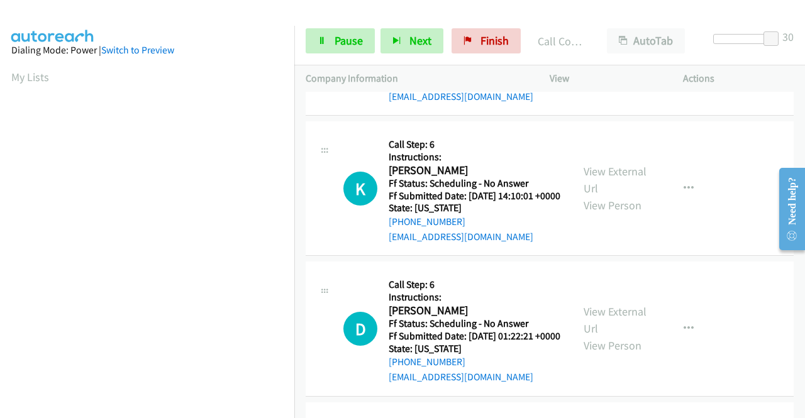
scroll to position [3269, 0]
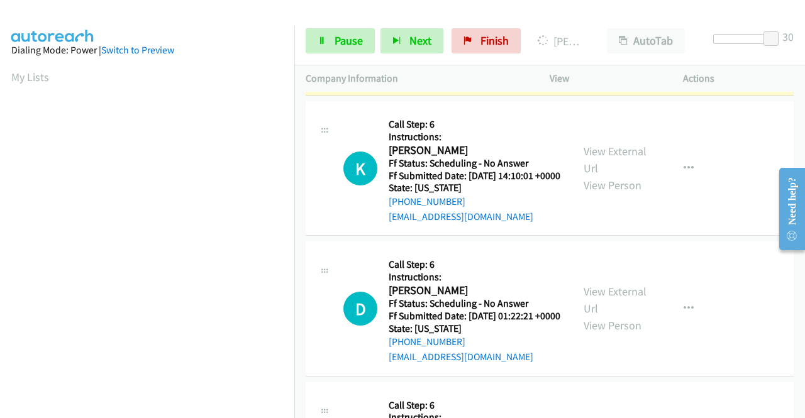
click at [604, 35] on link "View External Url" at bounding box center [614, 19] width 63 height 31
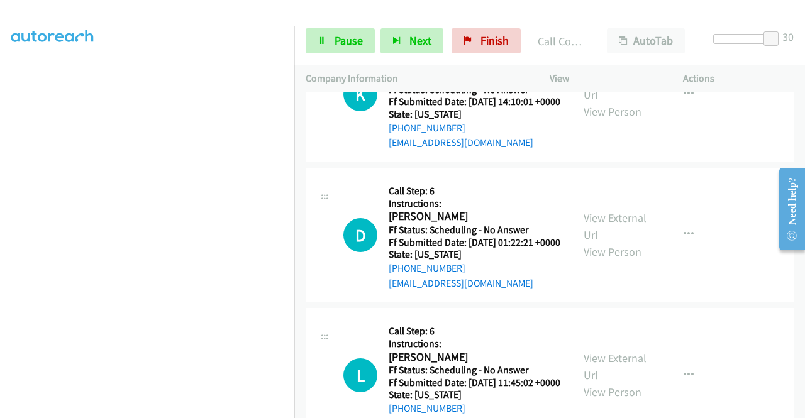
scroll to position [3395, 0]
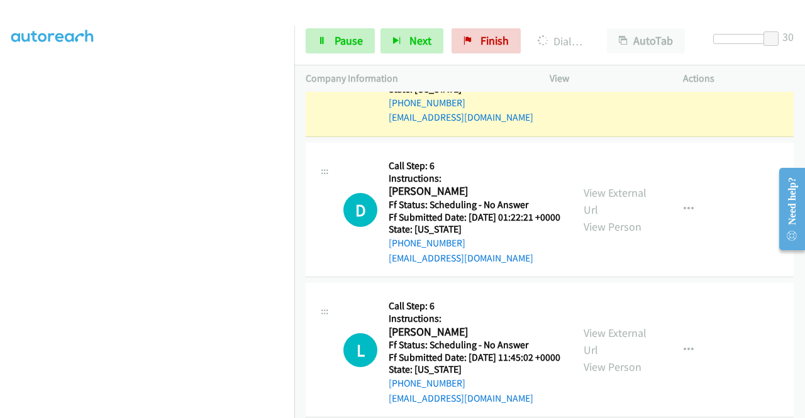
click at [598, 77] on link "View External Url" at bounding box center [614, 60] width 63 height 31
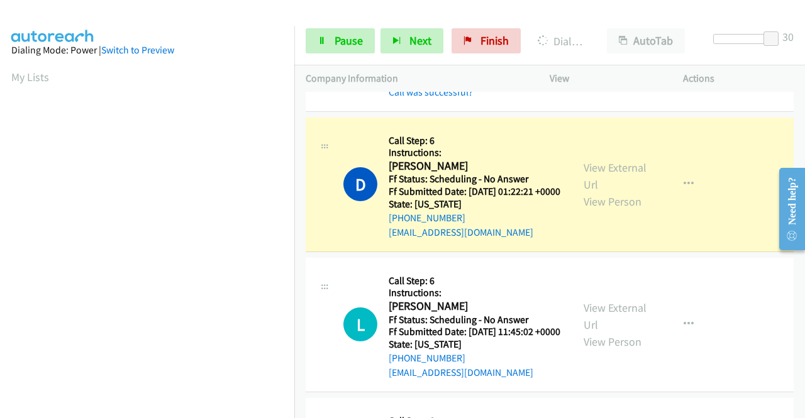
scroll to position [3521, 0]
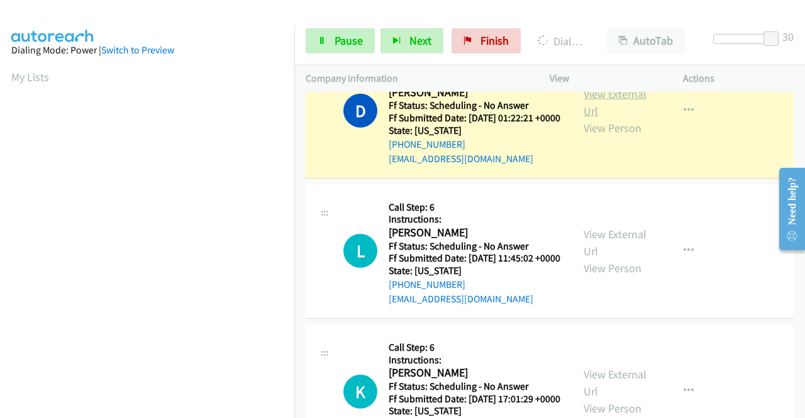
click at [583, 118] on link "View External Url" at bounding box center [614, 102] width 63 height 31
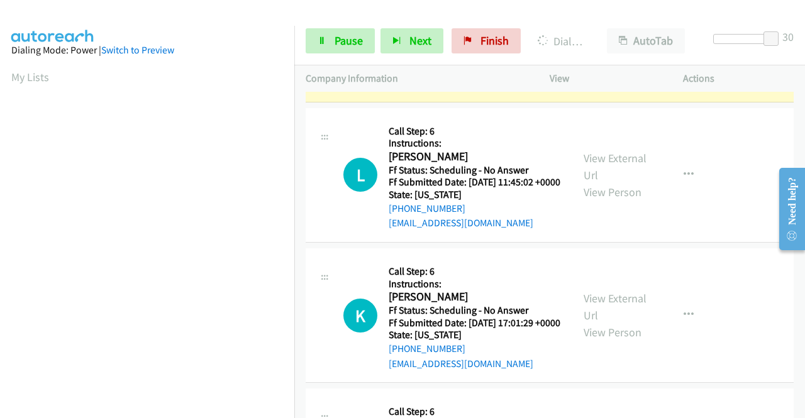
drag, startPoint x: 495, startPoint y: 414, endPoint x: 502, endPoint y: 411, distance: 7.0
click at [500, 414] on div "+1 415-964-1034 Call failed - Please reload the list and try again The Callbar …" at bounding box center [549, 255] width 511 height 326
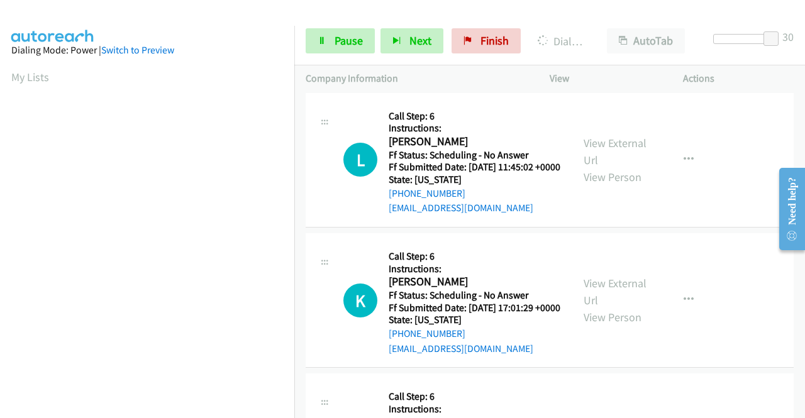
drag, startPoint x: 547, startPoint y: 205, endPoint x: 513, endPoint y: 204, distance: 34.0
click at [546, 21] on h5 "Ff Status: Scheduling - No Answer" at bounding box center [475, 14] width 172 height 13
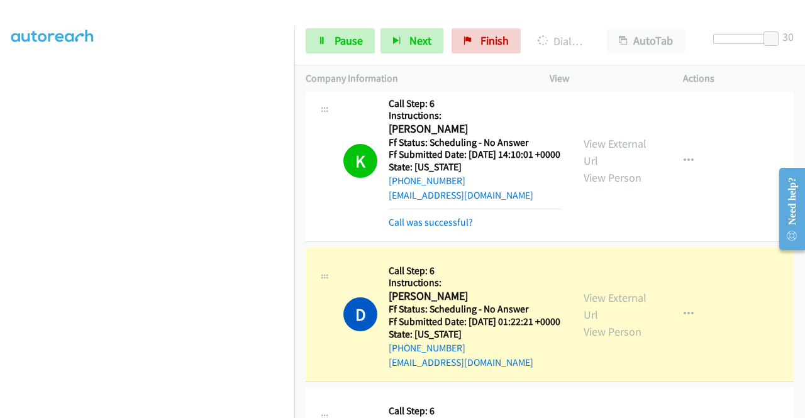
scroll to position [3298, 0]
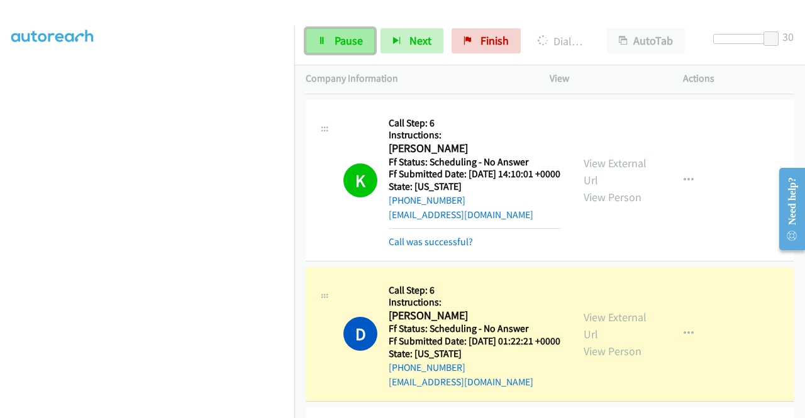
click at [333, 36] on link "Pause" at bounding box center [340, 40] width 69 height 25
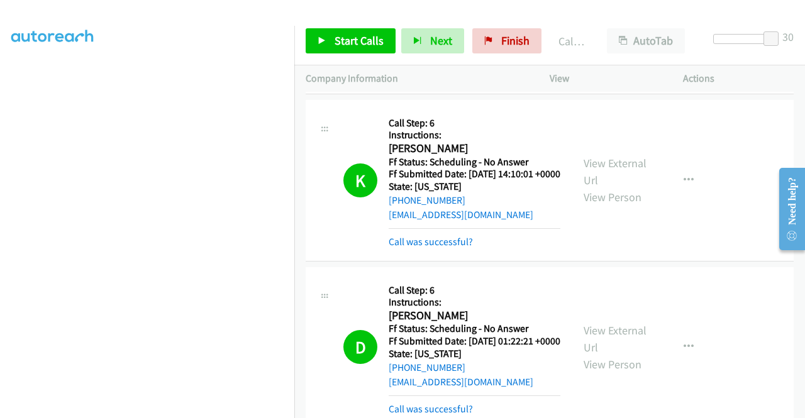
click at [315, 55] on div "Start Calls Pause Next Finish Call Completed AutoTab AutoTab 30" at bounding box center [549, 41] width 511 height 48
click at [319, 42] on icon at bounding box center [321, 41] width 9 height 9
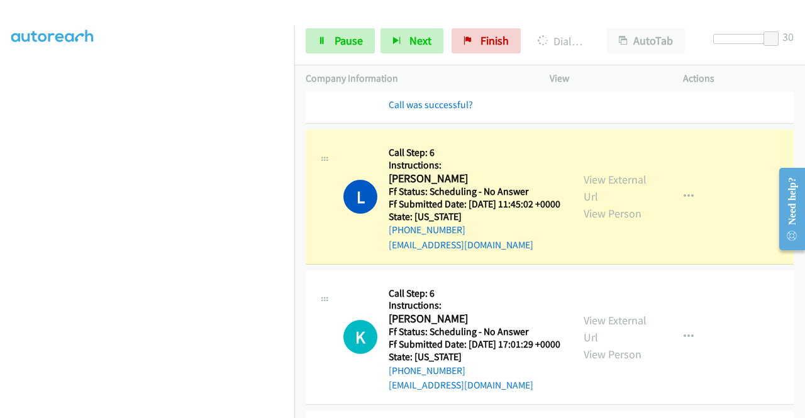
scroll to position [3675, 0]
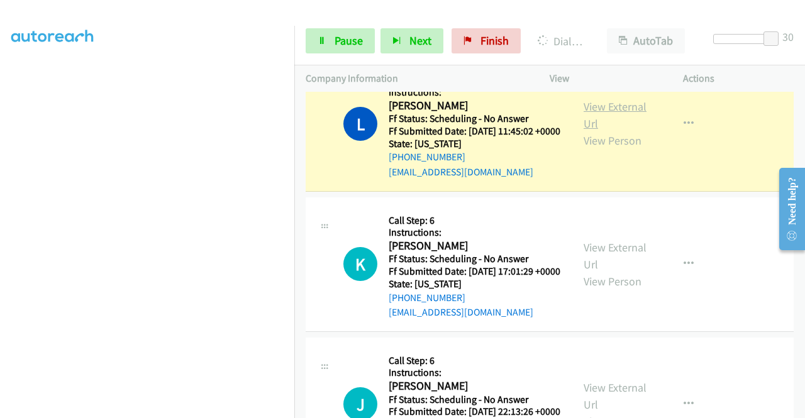
click at [611, 131] on link "View External Url" at bounding box center [614, 114] width 63 height 31
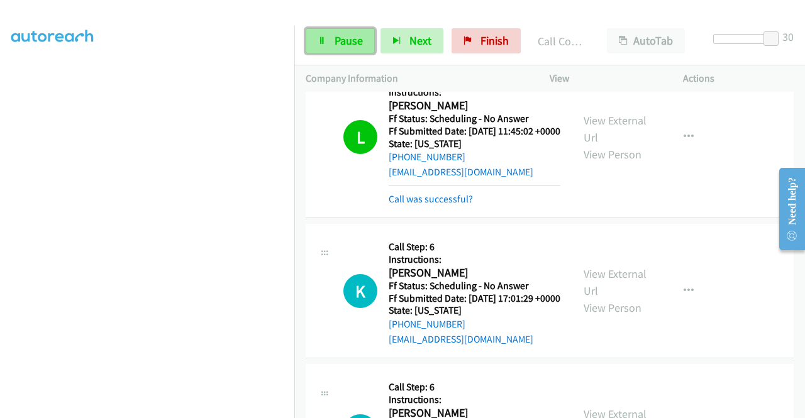
click at [324, 46] on link "Pause" at bounding box center [340, 40] width 69 height 25
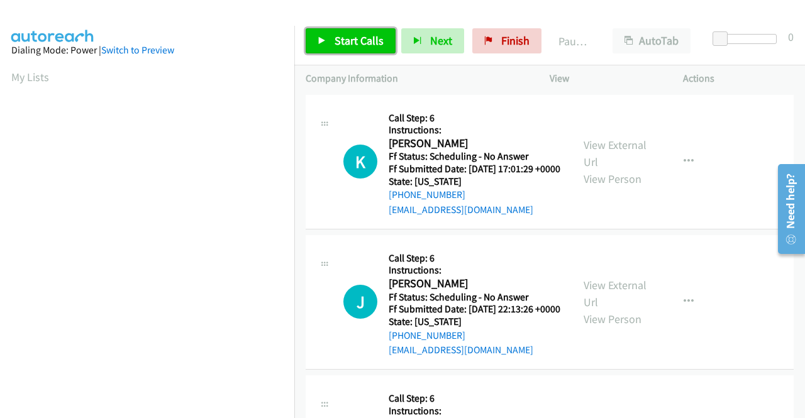
click at [334, 45] on span "Start Calls" at bounding box center [358, 40] width 49 height 14
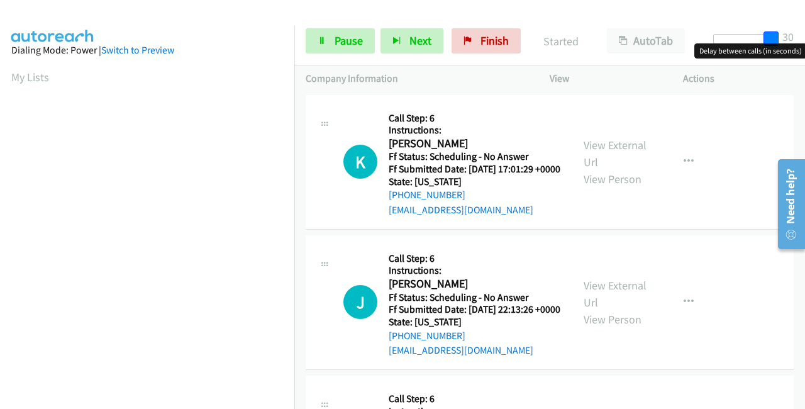
drag, startPoint x: 718, startPoint y: 40, endPoint x: 804, endPoint y: 25, distance: 87.4
click at [804, 25] on div "Start Calls Pause Next Finish Started AutoTab AutoTab 30" at bounding box center [549, 41] width 511 height 48
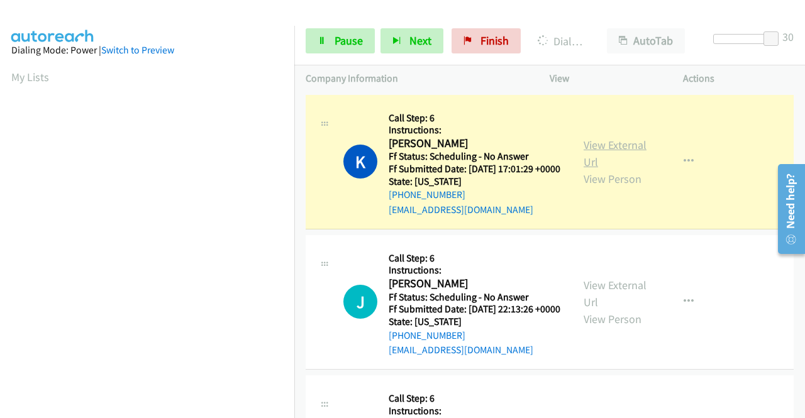
click at [590, 146] on link "View External Url" at bounding box center [614, 153] width 63 height 31
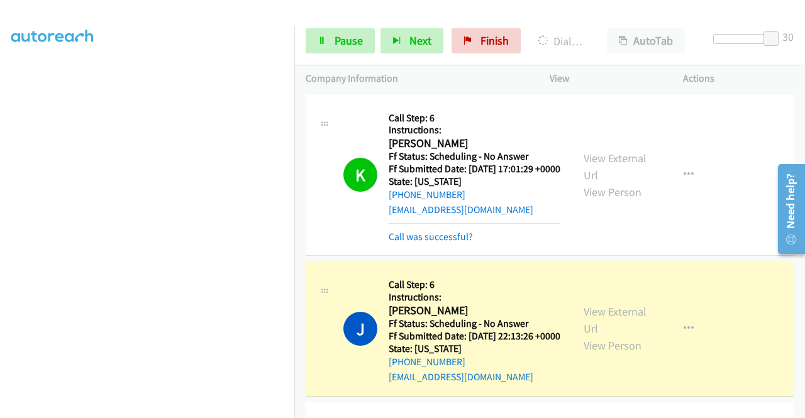
scroll to position [189, 0]
click at [343, 48] on link "Pause" at bounding box center [340, 40] width 69 height 25
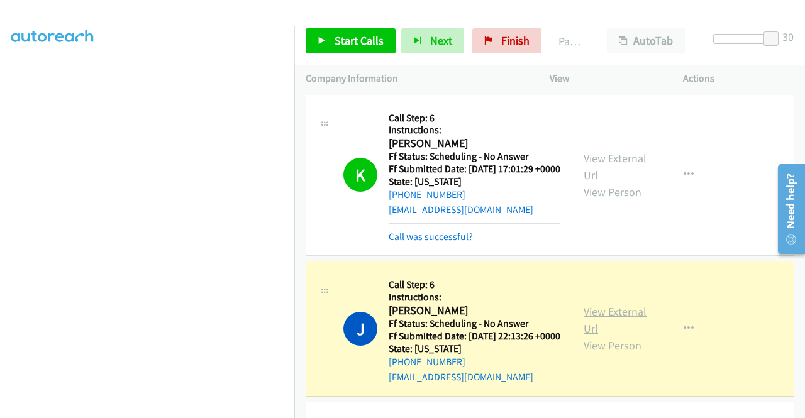
click at [588, 330] on link "View External Url" at bounding box center [614, 319] width 63 height 31
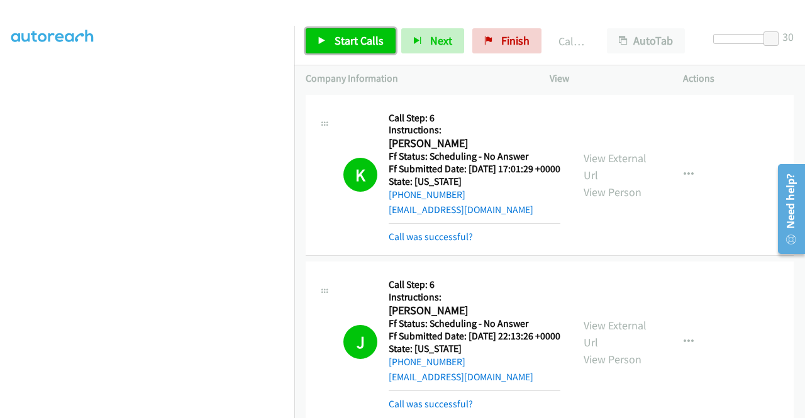
drag, startPoint x: 349, startPoint y: 46, endPoint x: 352, endPoint y: 37, distance: 9.3
click at [350, 46] on span "Start Calls" at bounding box center [358, 40] width 49 height 14
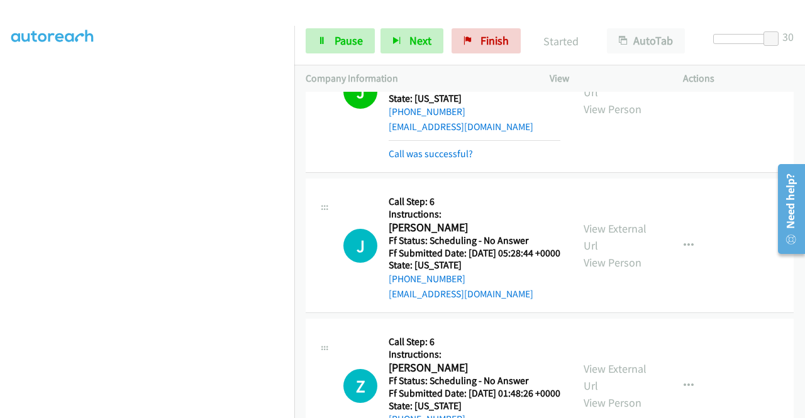
scroll to position [251, 0]
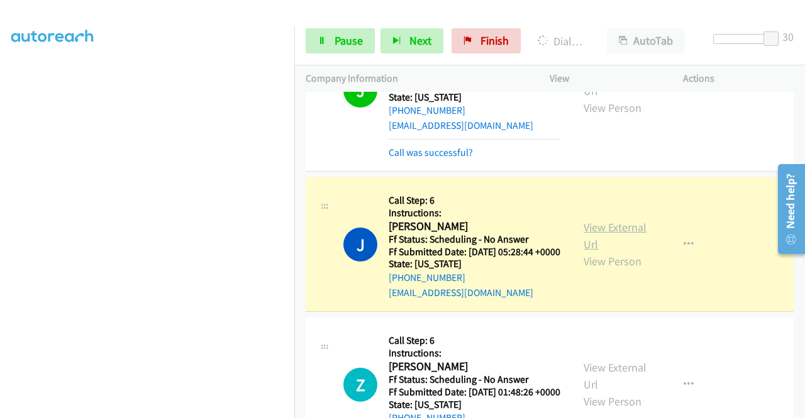
click at [592, 251] on link "View External Url" at bounding box center [614, 235] width 63 height 31
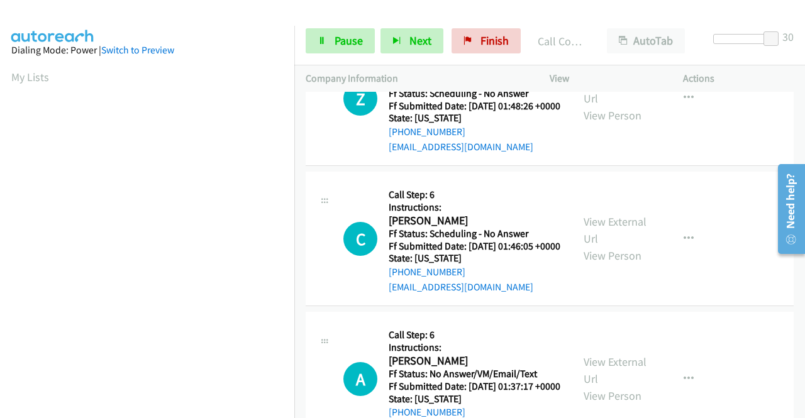
scroll to position [566, 0]
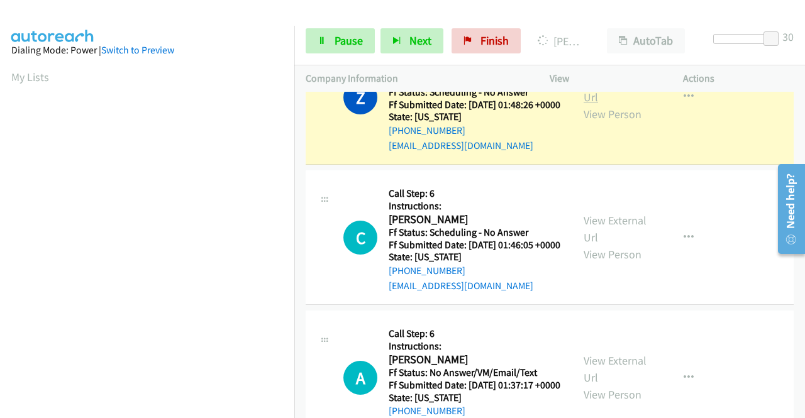
click at [627, 104] on link "View External Url" at bounding box center [614, 88] width 63 height 31
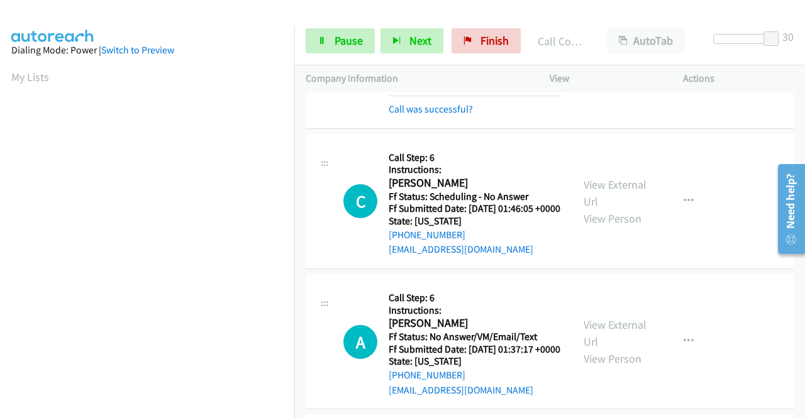
scroll to position [692, 0]
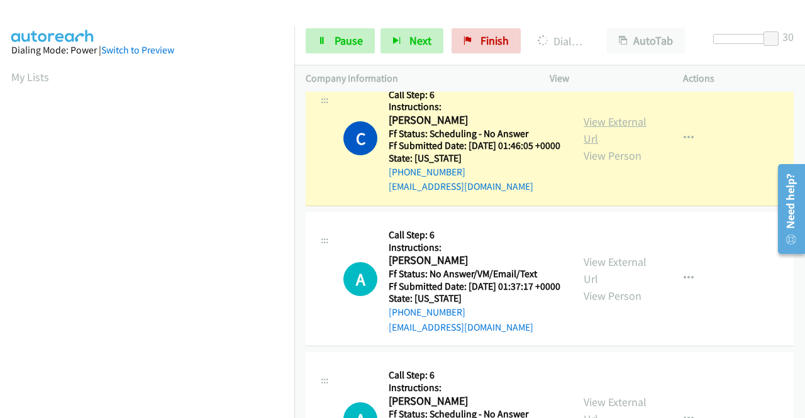
click at [626, 146] on link "View External Url" at bounding box center [614, 129] width 63 height 31
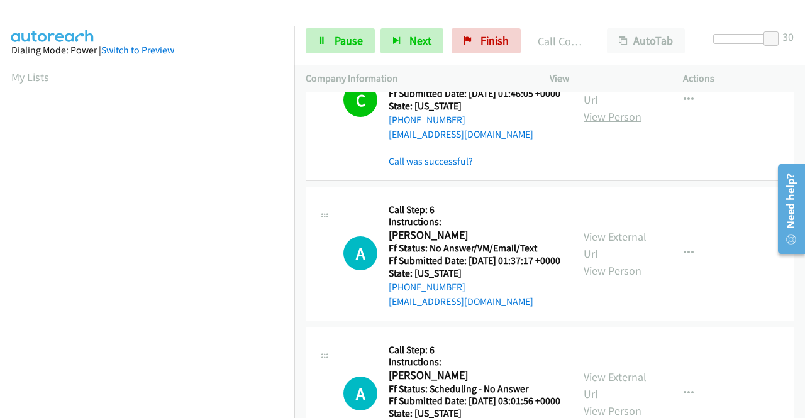
scroll to position [817, 0]
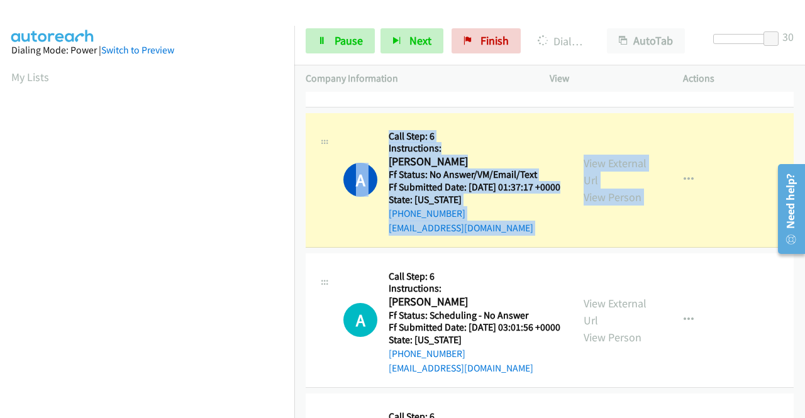
drag, startPoint x: 719, startPoint y: 181, endPoint x: 683, endPoint y: 207, distance: 44.5
click at [575, 183] on div "A Callback Scheduled Call Step: 6 Instructions: [PERSON_NAME] America/[GEOGRAPH…" at bounding box center [550, 180] width 488 height 135
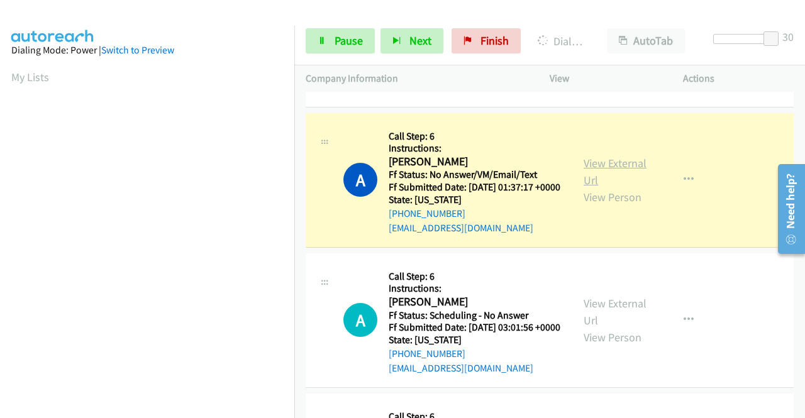
click at [594, 187] on link "View External Url" at bounding box center [614, 171] width 63 height 31
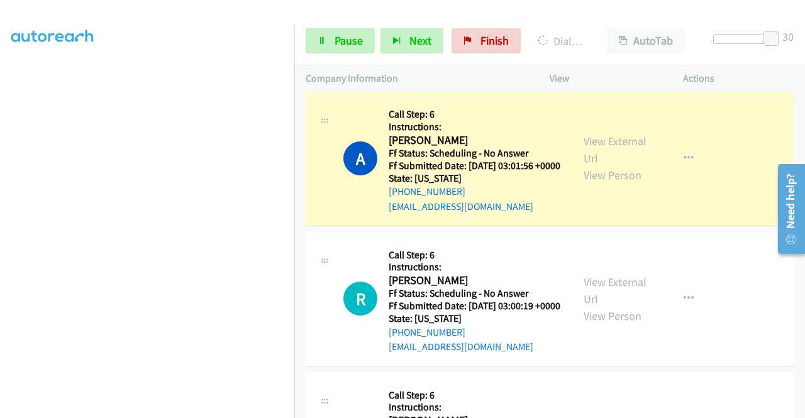
scroll to position [0, 0]
click at [588, 165] on link "View External Url" at bounding box center [614, 149] width 63 height 31
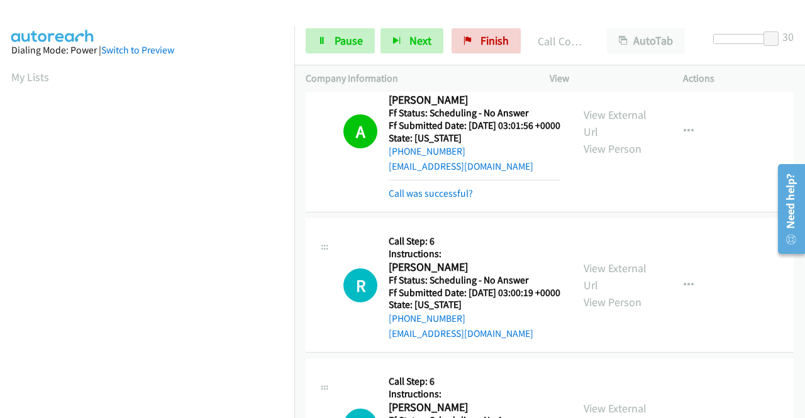
scroll to position [1195, 0]
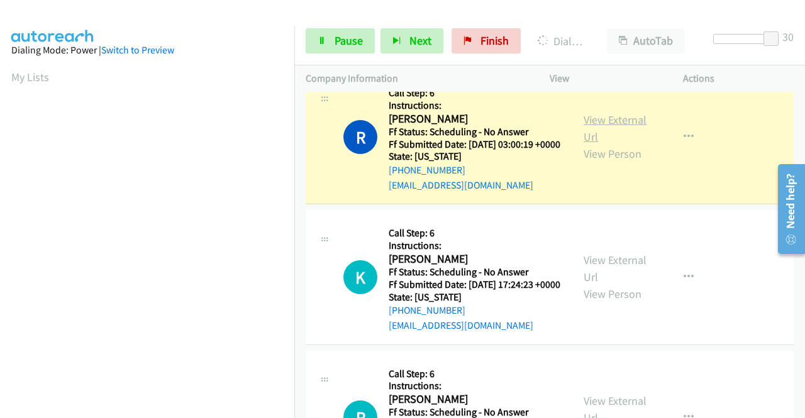
click at [595, 144] on link "View External Url" at bounding box center [614, 128] width 63 height 31
click at [348, 35] on span "Pause" at bounding box center [348, 40] width 28 height 14
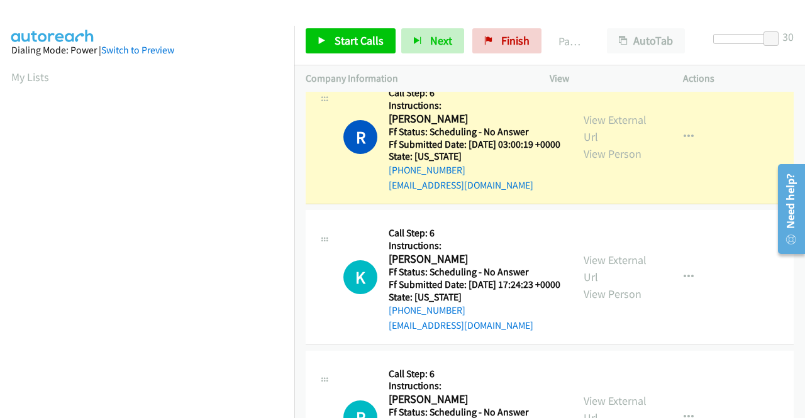
scroll to position [287, 0]
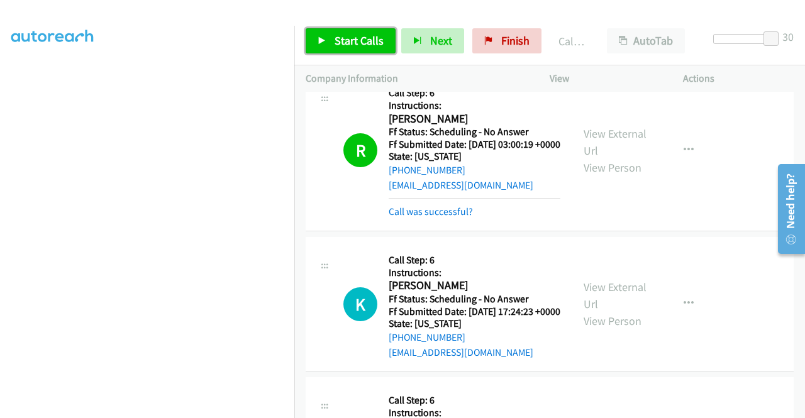
click at [342, 36] on span "Start Calls" at bounding box center [358, 40] width 49 height 14
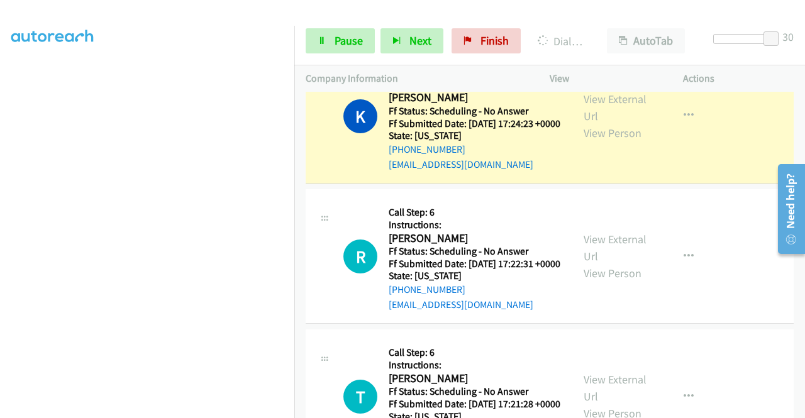
scroll to position [1383, 0]
click at [593, 123] on link "View External Url" at bounding box center [614, 106] width 63 height 31
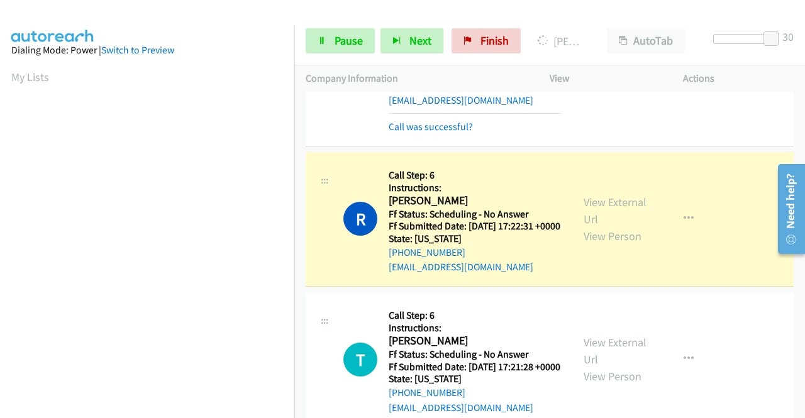
scroll to position [1509, 0]
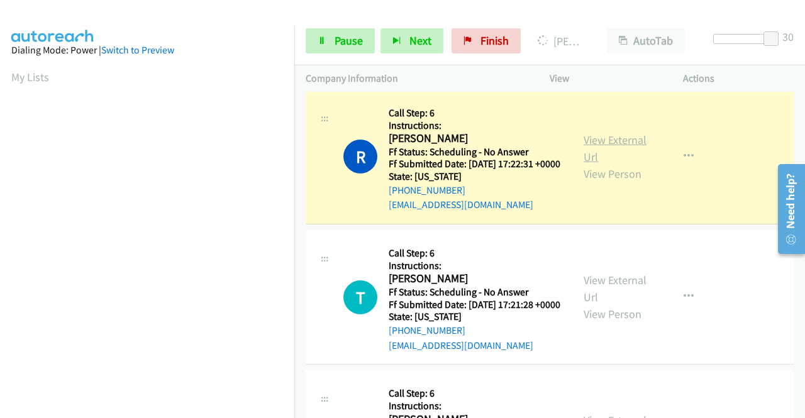
click at [605, 164] on link "View External Url" at bounding box center [614, 148] width 63 height 31
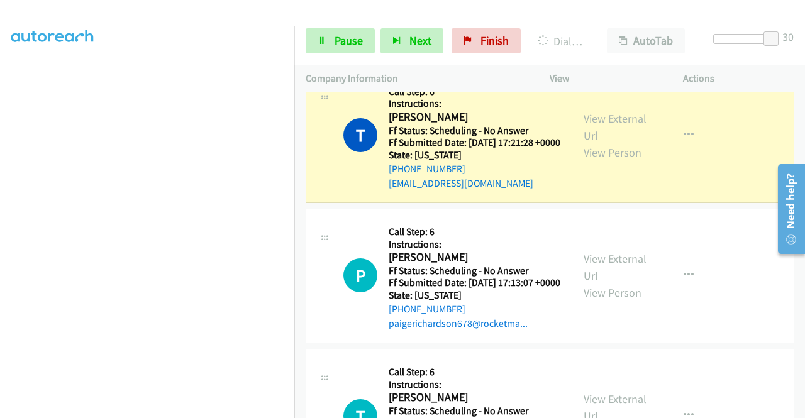
scroll to position [1760, 0]
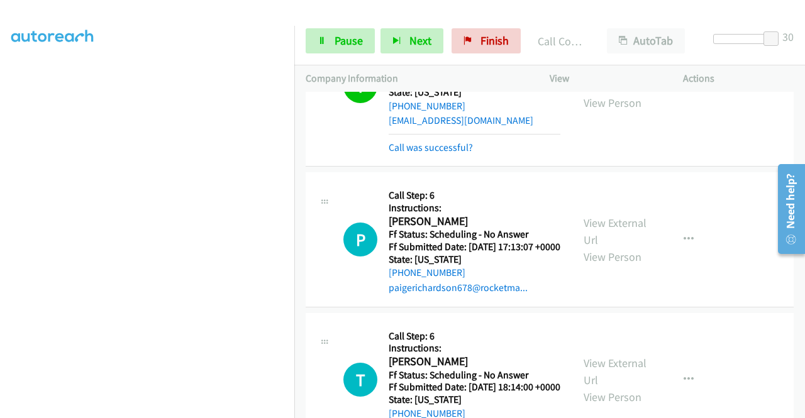
click at [596, 93] on link "View External Url" at bounding box center [614, 77] width 63 height 31
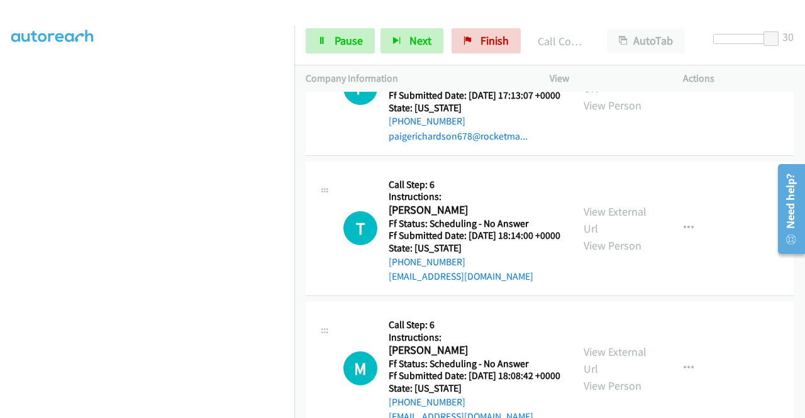
scroll to position [1949, 0]
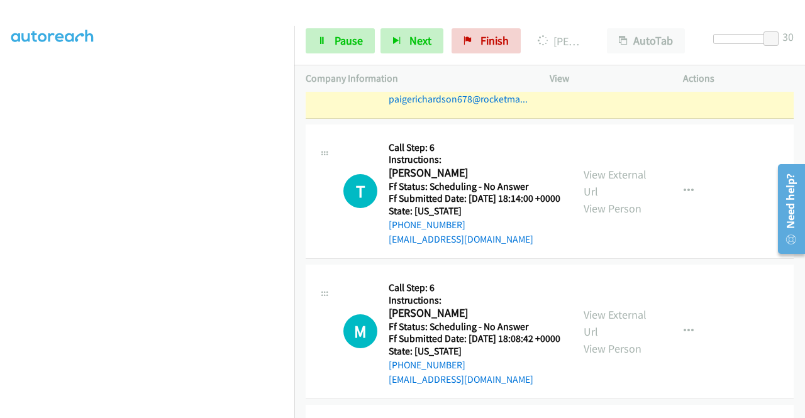
click at [613, 58] on link "View External Url" at bounding box center [614, 42] width 63 height 31
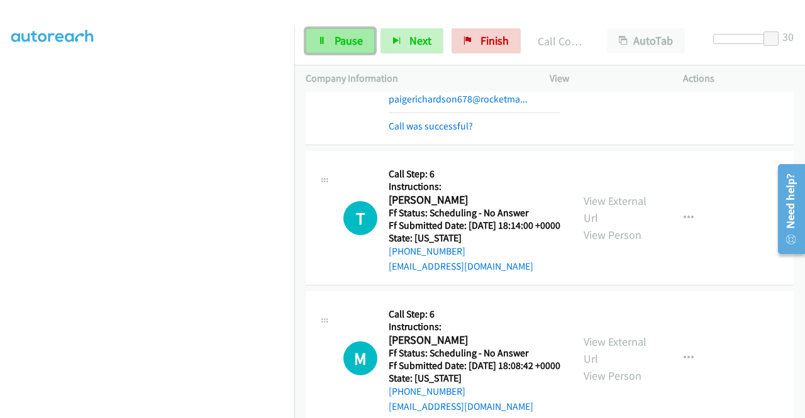
click at [357, 40] on span "Pause" at bounding box center [348, 40] width 28 height 14
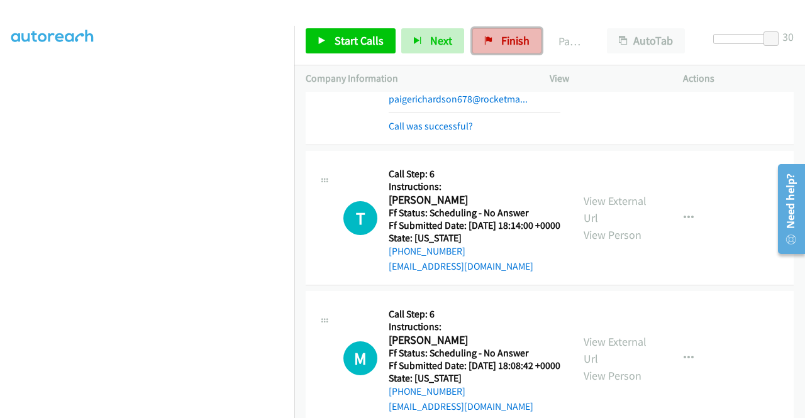
click at [501, 37] on span "Finish" at bounding box center [515, 40] width 28 height 14
